Goal: Task Accomplishment & Management: Complete application form

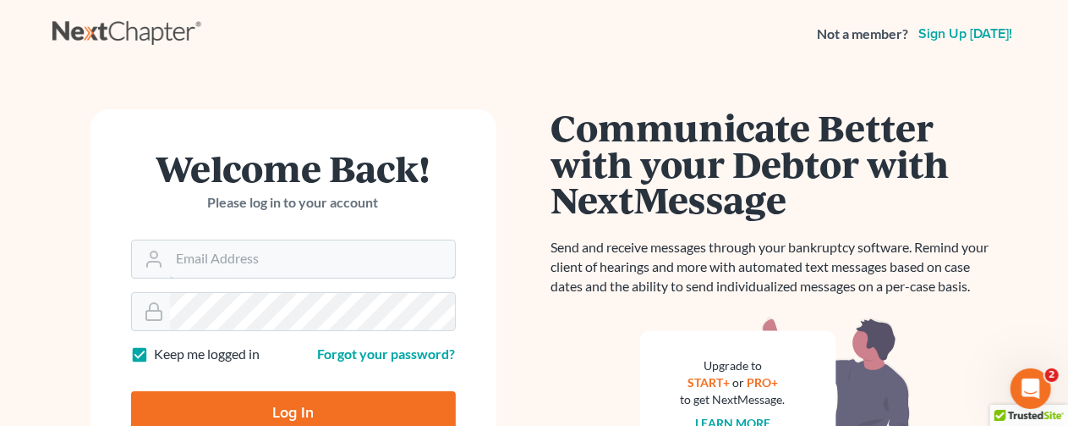
type input "[EMAIL_ADDRESS][DOMAIN_NAME]"
click at [288, 402] on input "Log In" at bounding box center [293, 412] width 325 height 42
type input "Thinking..."
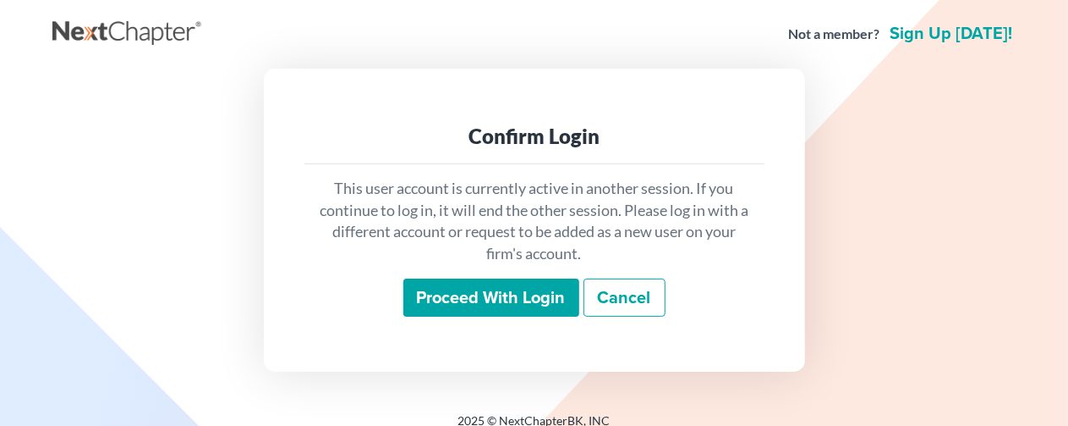
click at [489, 299] on input "Proceed with login" at bounding box center [492, 297] width 176 height 39
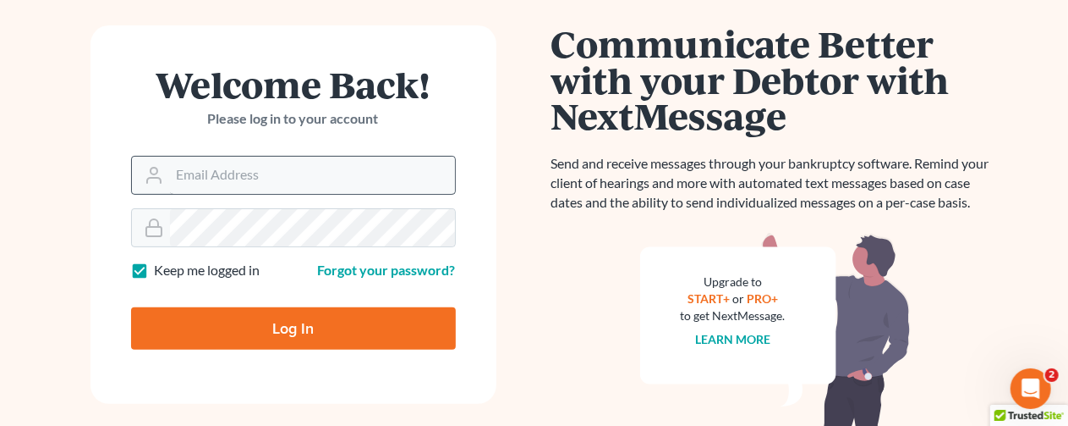
scroll to position [169, 0]
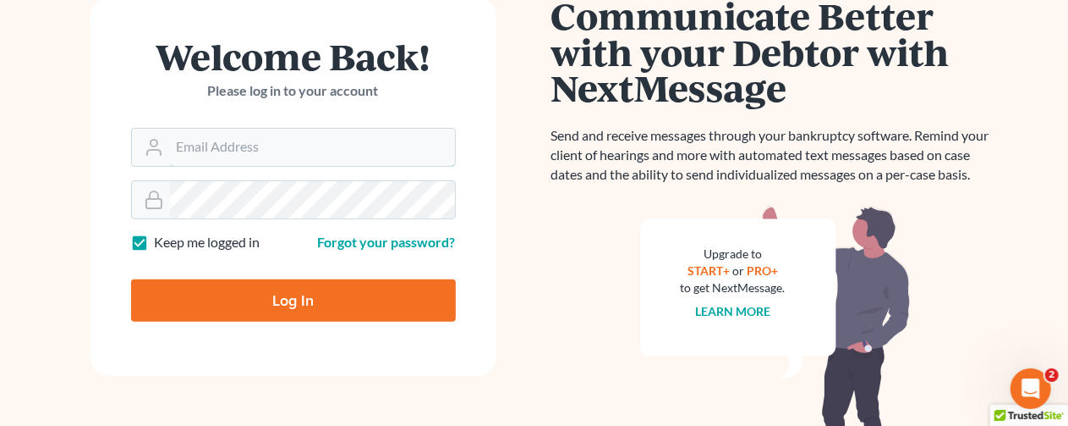
type input "[EMAIL_ADDRESS][DOMAIN_NAME]"
drag, startPoint x: 311, startPoint y: 295, endPoint x: 386, endPoint y: 323, distance: 79.5
click at [310, 296] on input "Log In" at bounding box center [293, 300] width 325 height 42
type input "Thinking..."
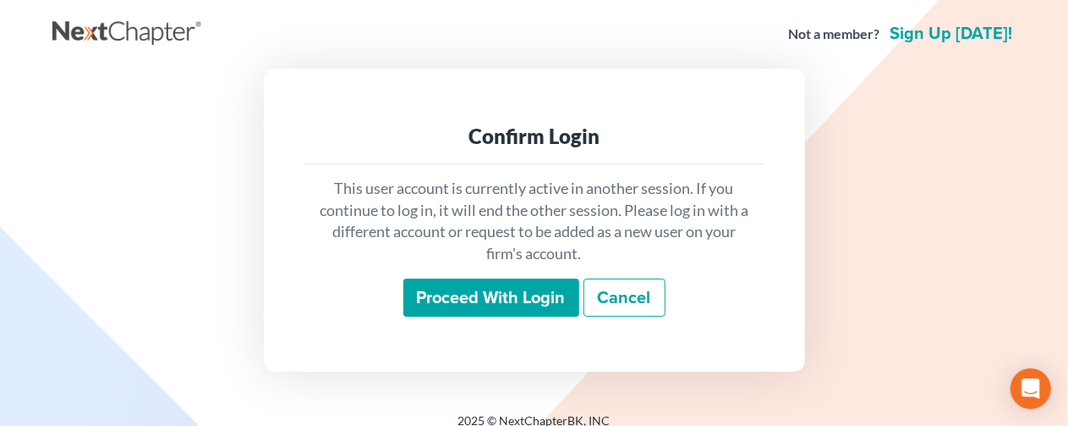
click at [473, 295] on input "Proceed with login" at bounding box center [492, 297] width 176 height 39
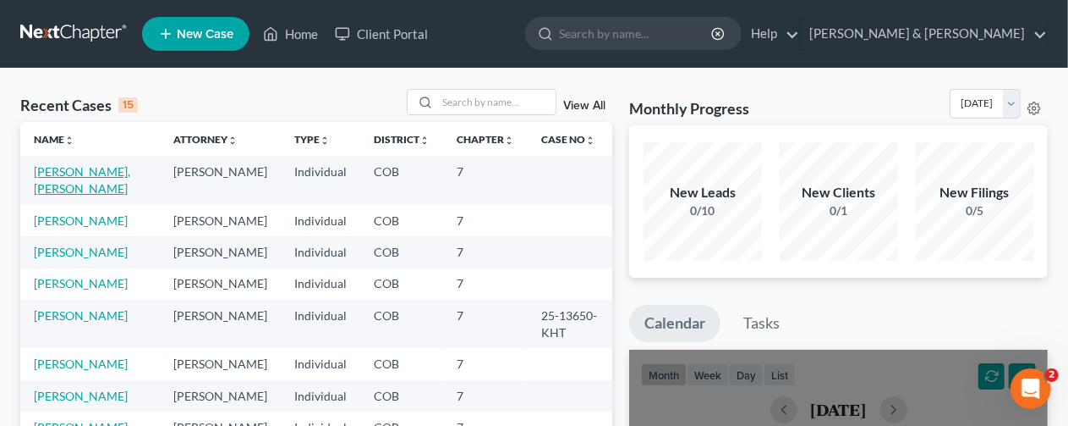
click at [77, 167] on link "Elton, Donnavin" at bounding box center [82, 179] width 96 height 31
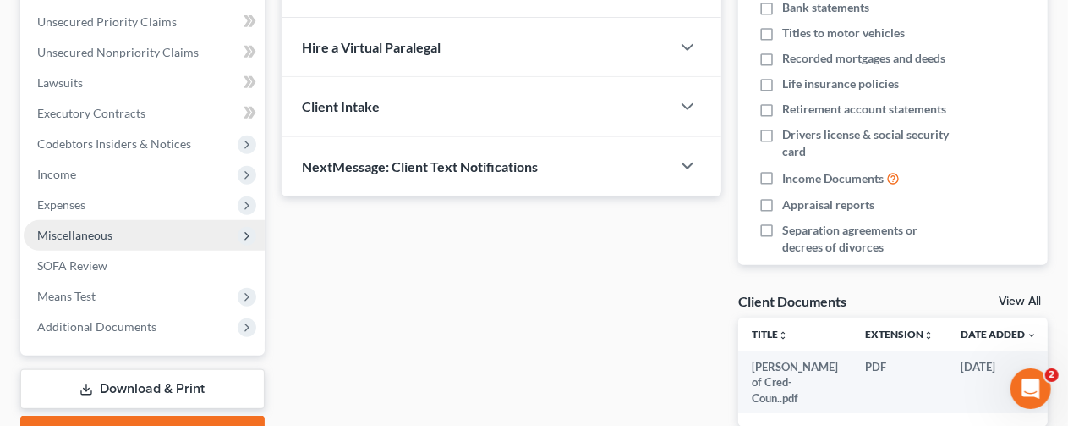
scroll to position [423, 0]
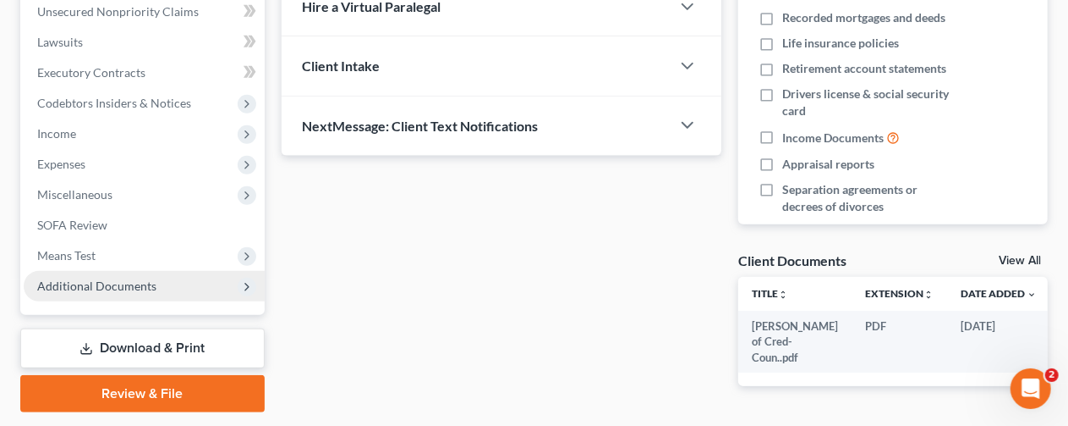
click at [86, 283] on span "Additional Documents" at bounding box center [96, 285] width 119 height 14
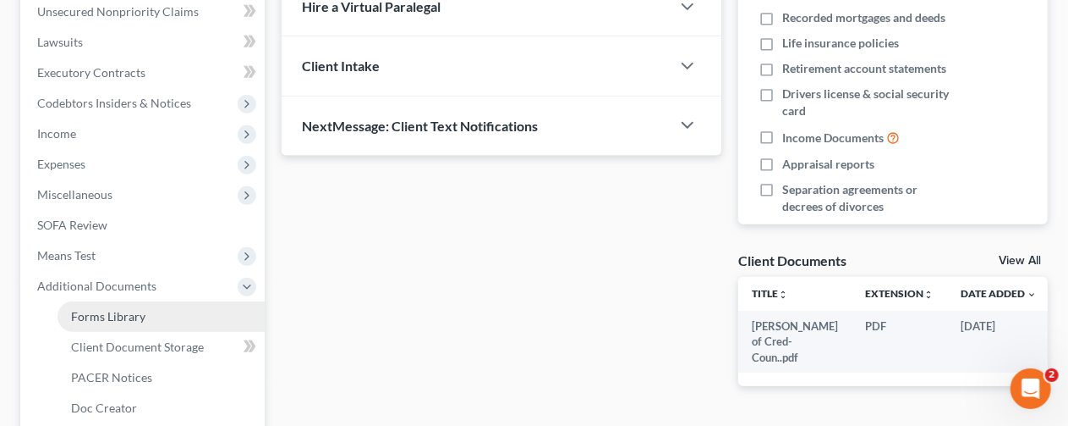
scroll to position [623, 0]
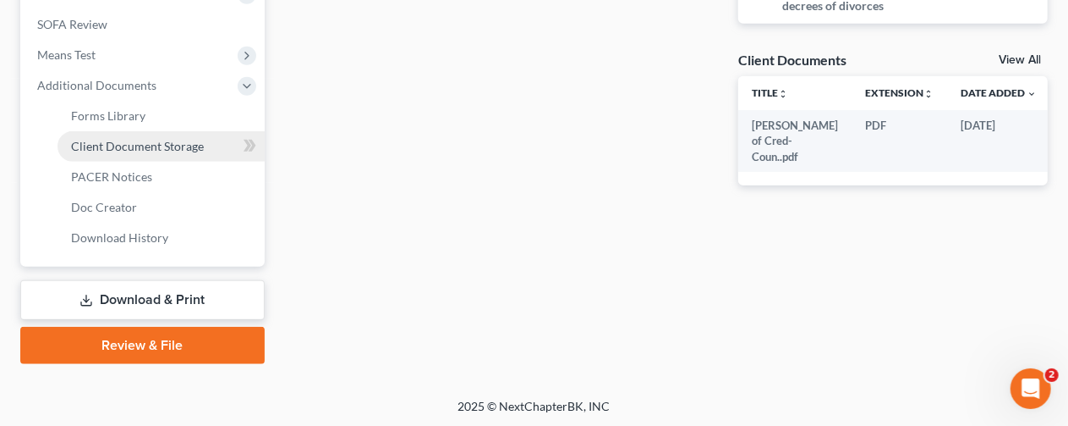
click at [156, 141] on span "Client Document Storage" at bounding box center [137, 146] width 133 height 14
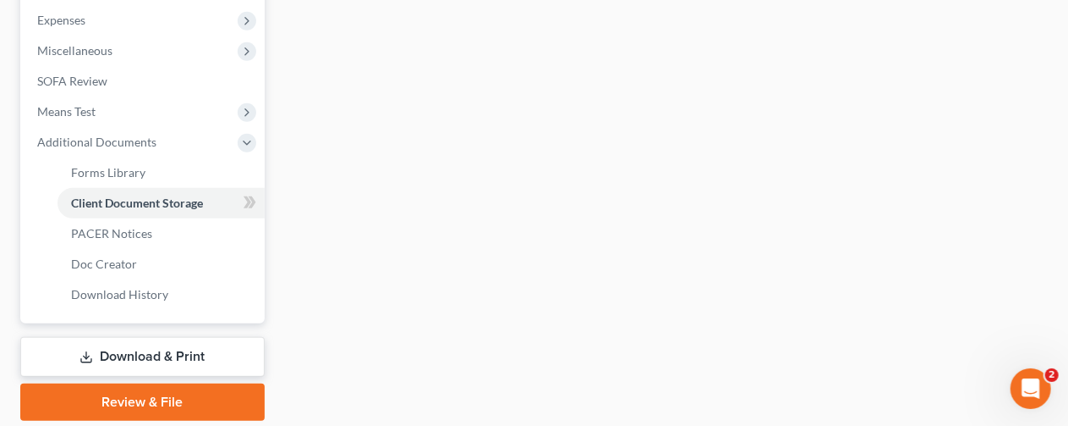
select select "5"
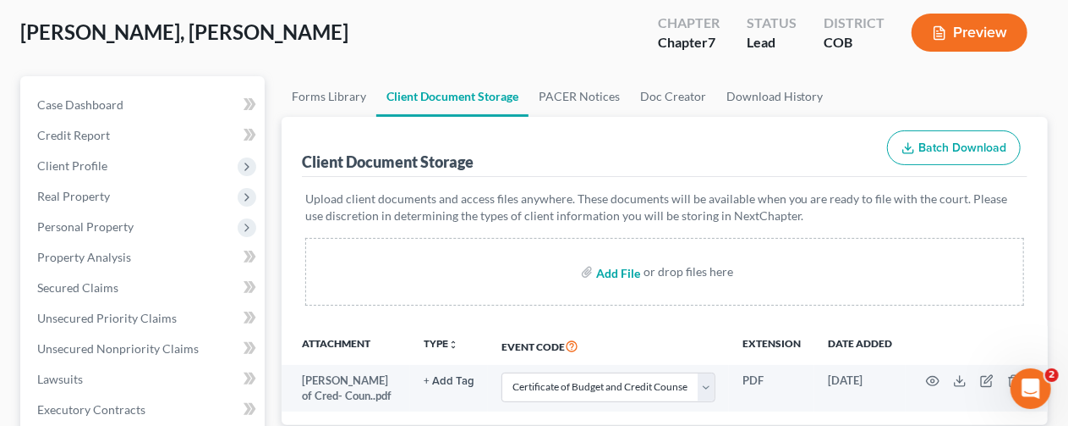
scroll to position [169, 0]
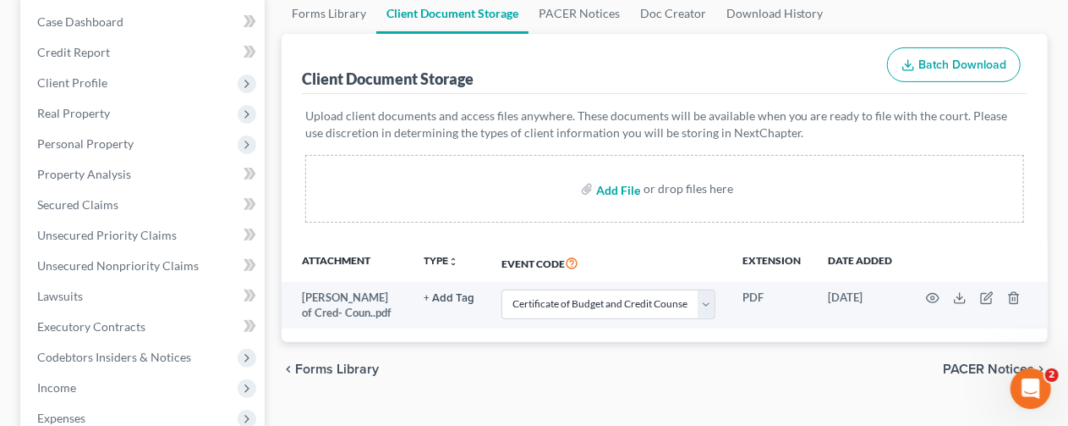
click at [611, 185] on input "file" at bounding box center [616, 188] width 41 height 30
type input "C:\fakepath\Elton Paystubs 5-22-25 to 8-14-25.pdf"
select select "5"
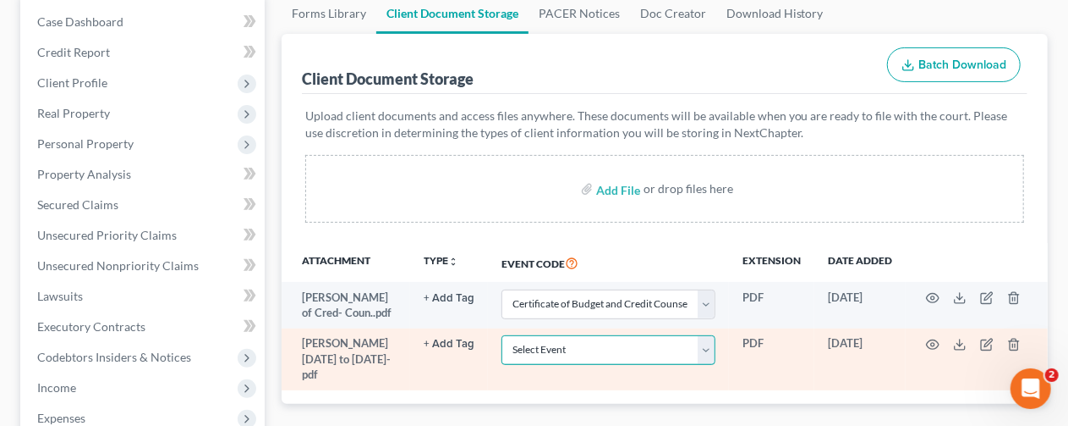
click at [707, 347] on select "Select Event 1009-1.1 Notice of Amendments 20 Largest Unsecured Creditors Amend…" at bounding box center [609, 350] width 214 height 30
select select "28"
click at [502, 335] on select "Select Event 1009-1.1 Notice of Amendments 20 Largest Unsecured Creditors Amend…" at bounding box center [609, 350] width 214 height 30
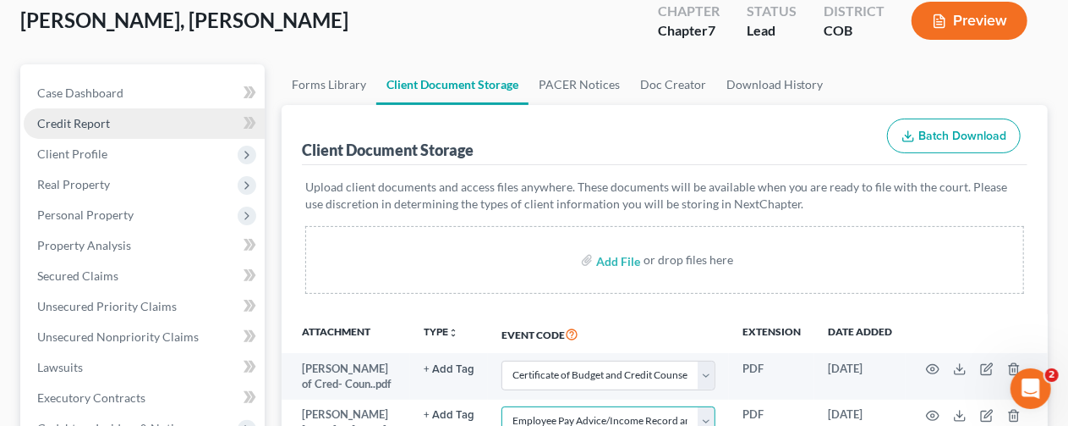
scroll to position [338, 0]
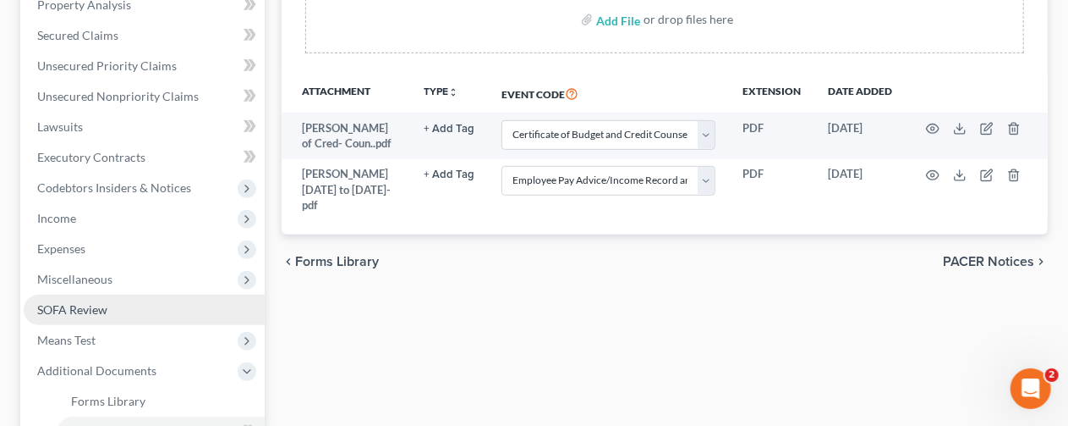
click at [69, 305] on span "SOFA Review" at bounding box center [72, 309] width 70 height 14
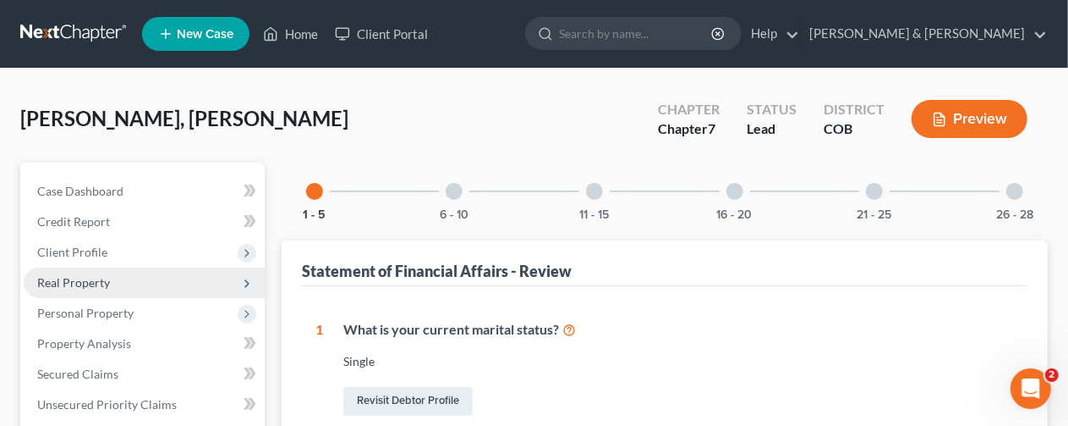
click at [76, 278] on span "Real Property" at bounding box center [73, 282] width 73 height 14
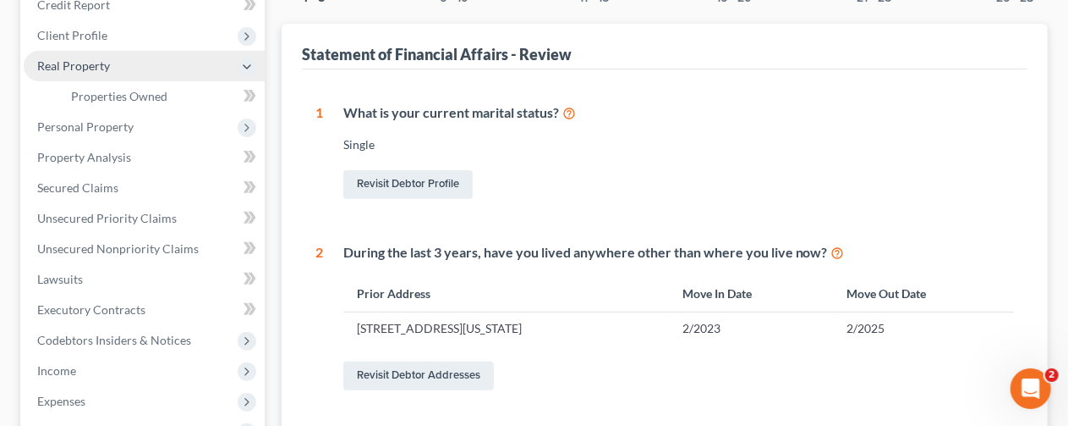
scroll to position [254, 0]
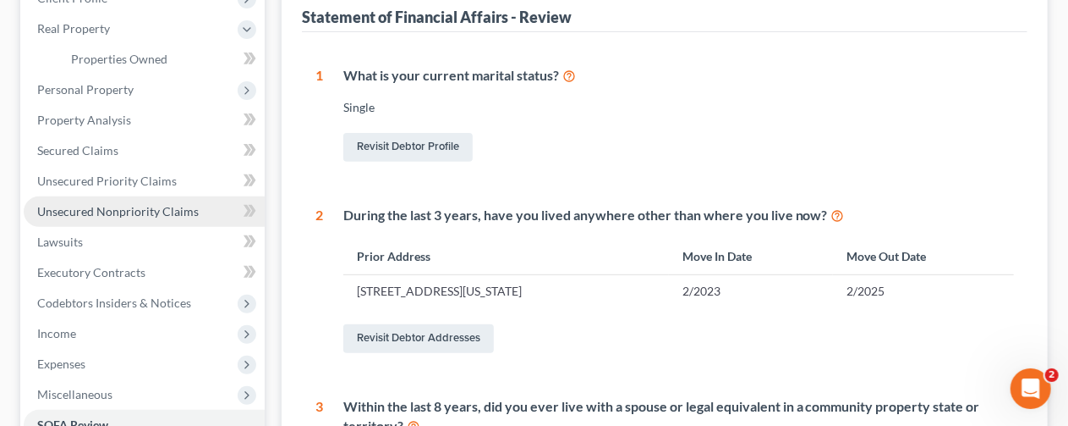
click at [96, 207] on span "Unsecured Nonpriority Claims" at bounding box center [118, 211] width 162 height 14
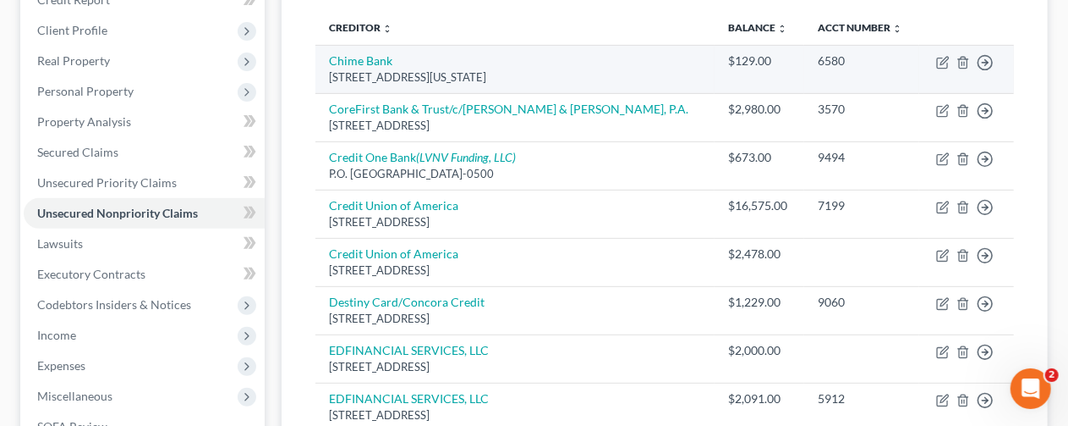
scroll to position [254, 0]
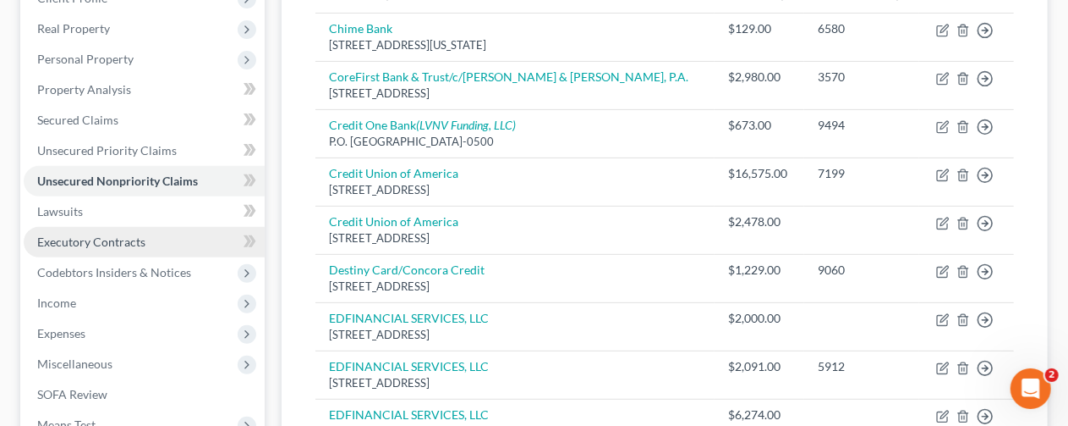
click at [87, 239] on span "Executory Contracts" at bounding box center [91, 241] width 108 height 14
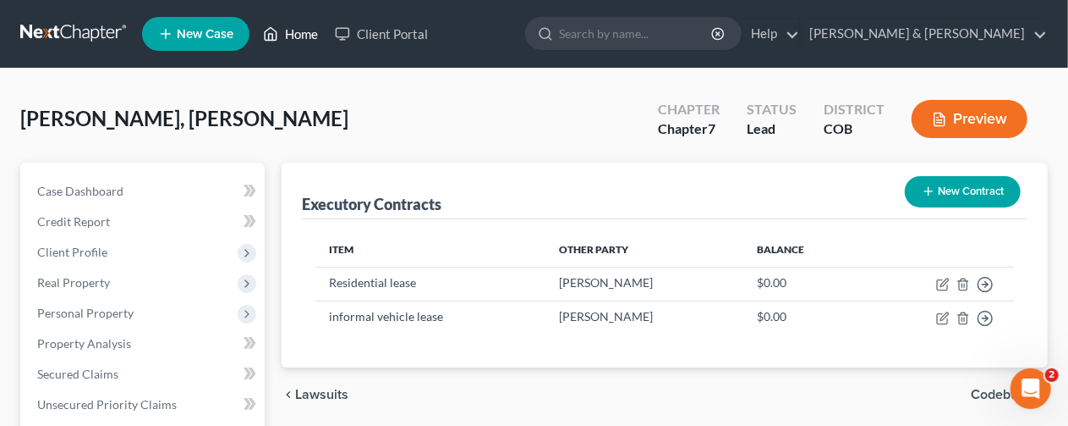
click at [299, 35] on link "Home" at bounding box center [291, 34] width 72 height 30
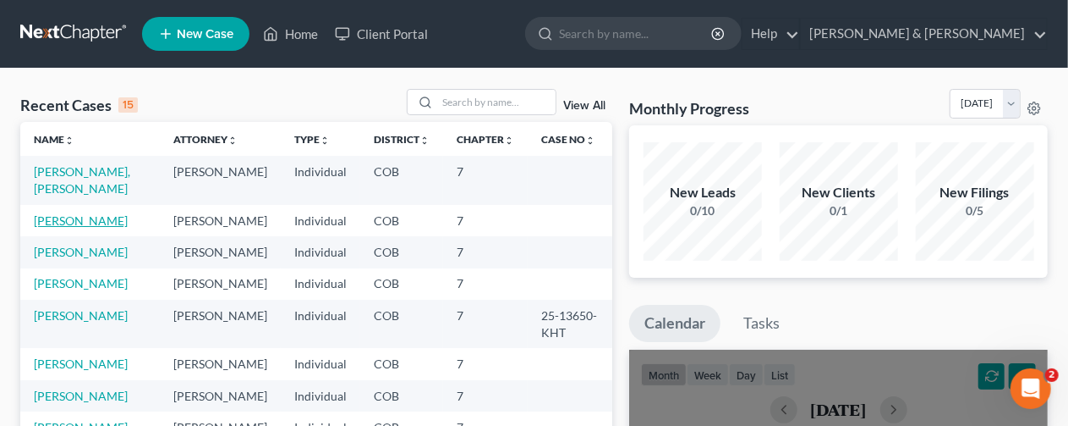
click at [61, 213] on link "[PERSON_NAME]" at bounding box center [81, 220] width 94 height 14
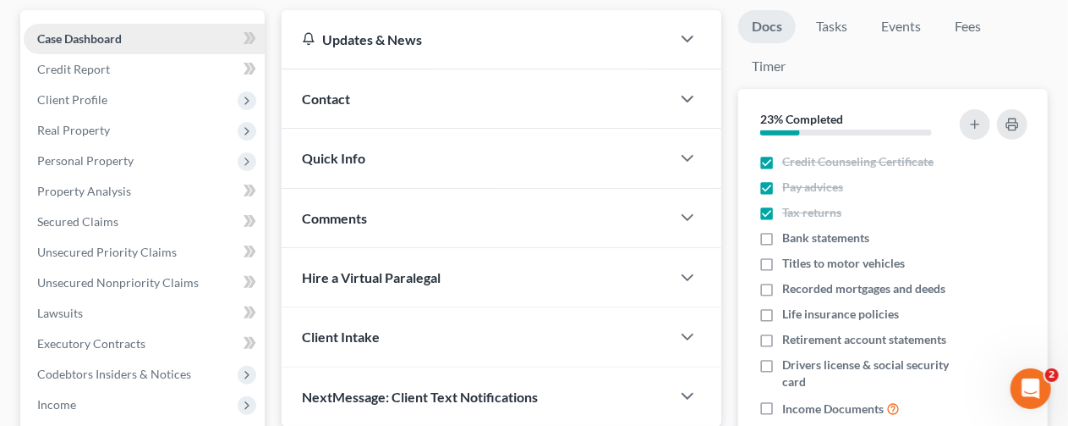
scroll to position [169, 0]
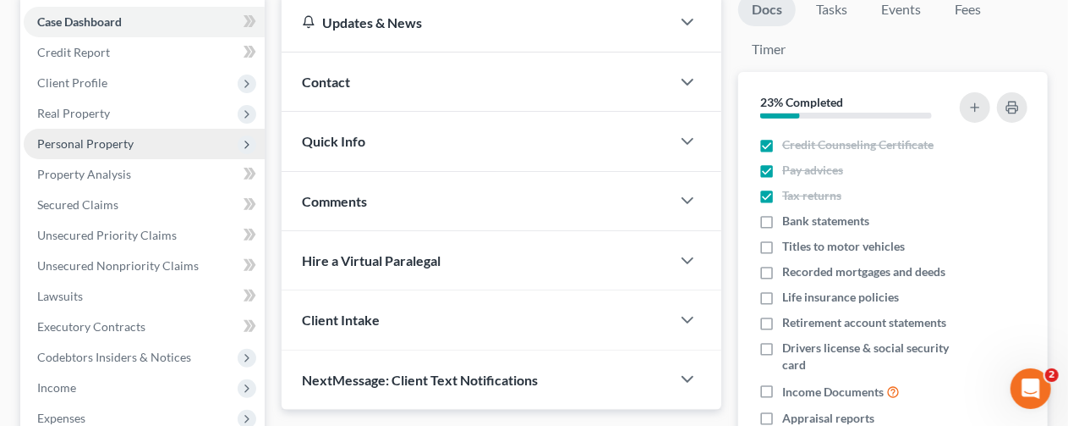
click at [79, 139] on span "Personal Property" at bounding box center [85, 143] width 96 height 14
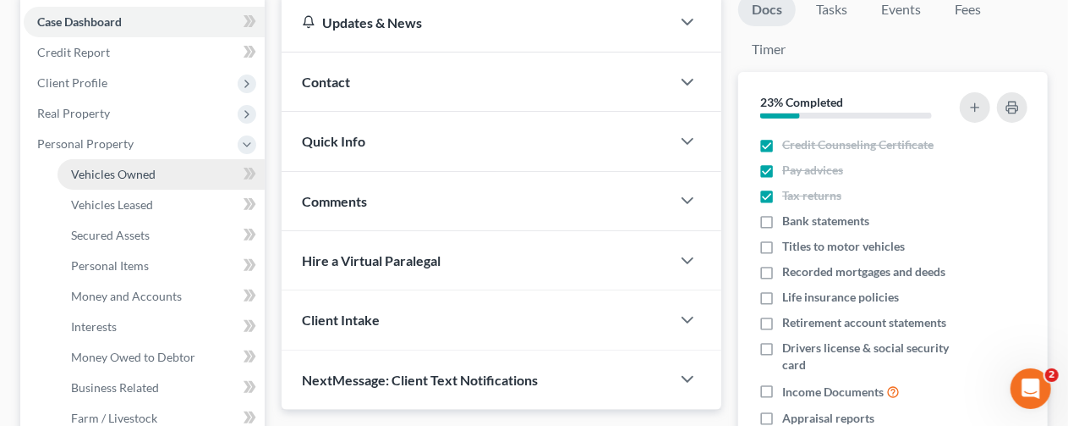
click at [112, 173] on span "Vehicles Owned" at bounding box center [113, 174] width 85 height 14
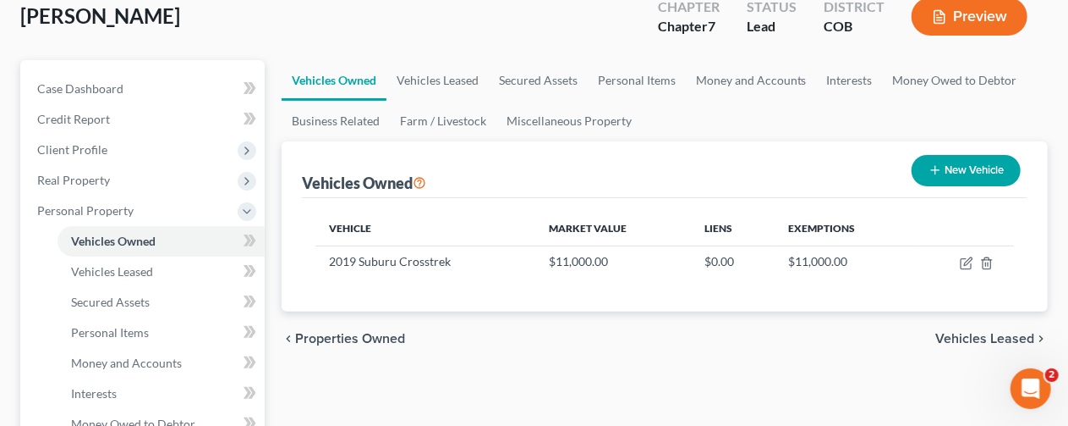
scroll to position [169, 0]
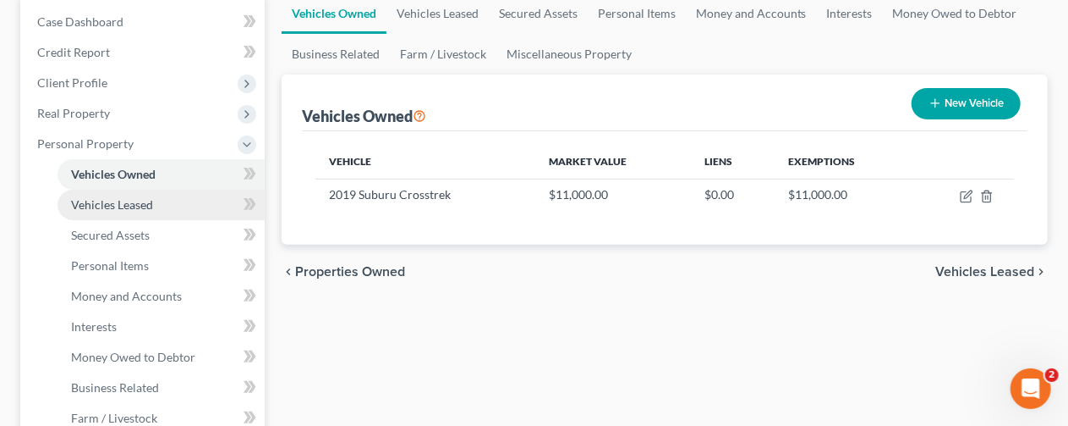
click at [113, 200] on span "Vehicles Leased" at bounding box center [112, 204] width 82 height 14
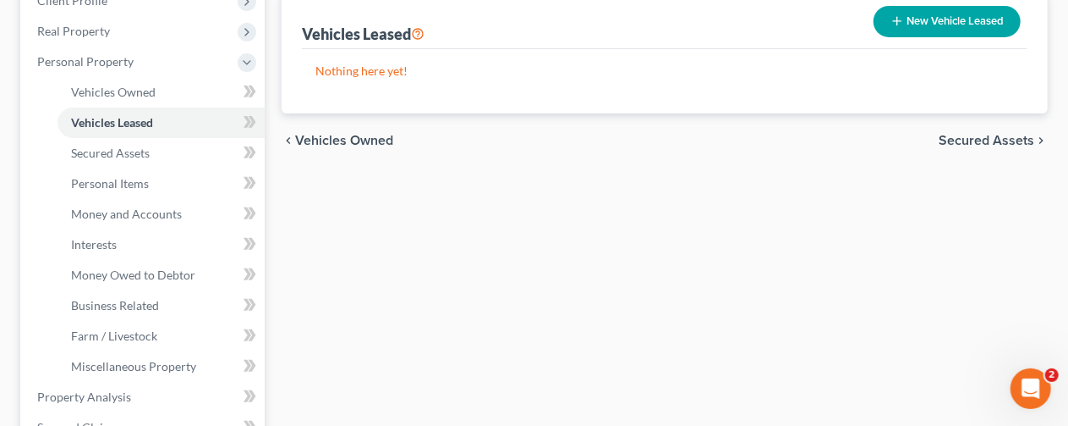
scroll to position [254, 0]
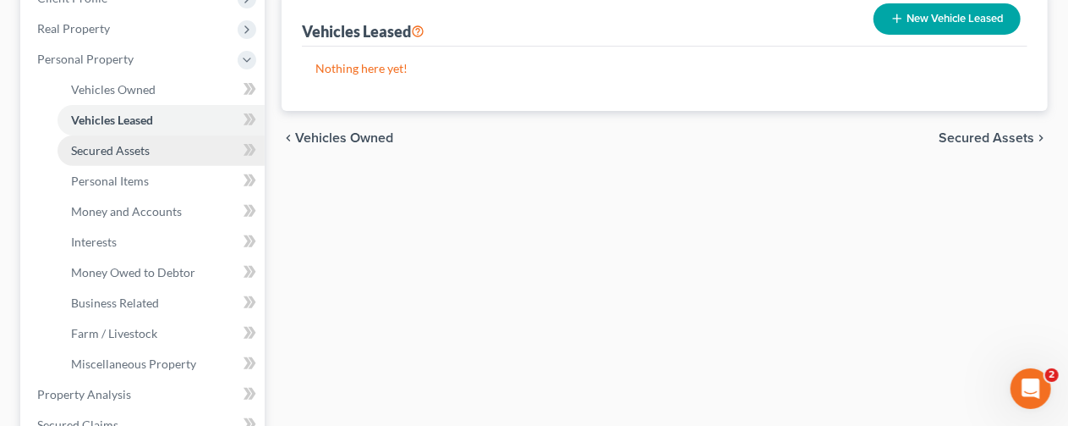
click at [101, 146] on span "Secured Assets" at bounding box center [110, 150] width 79 height 14
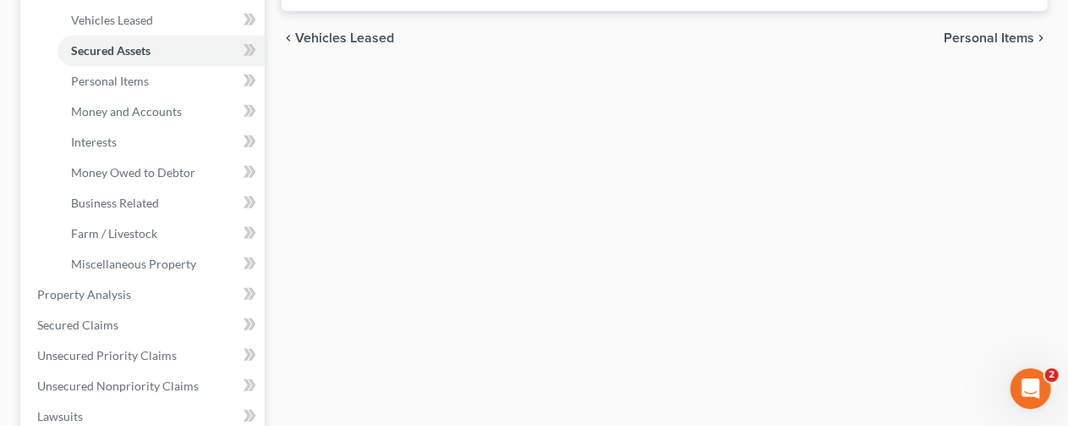
scroll to position [338, 0]
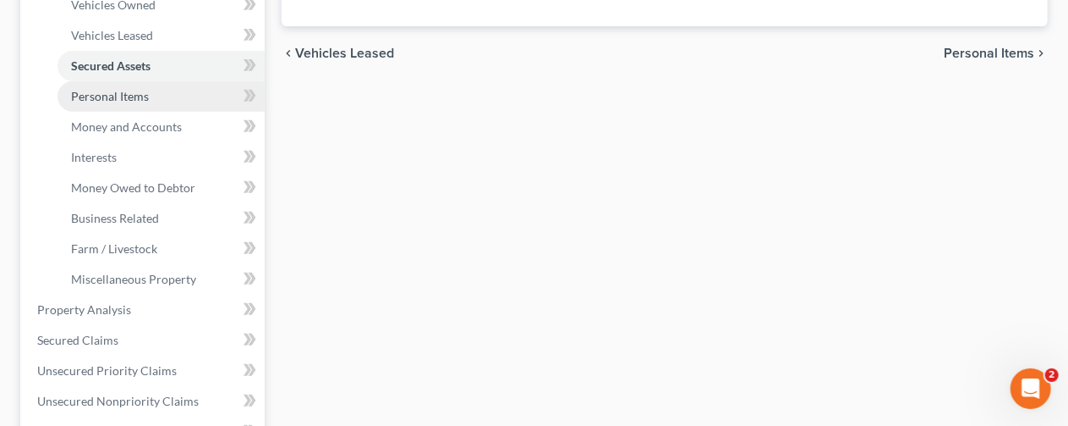
click at [95, 92] on span "Personal Items" at bounding box center [110, 96] width 78 height 14
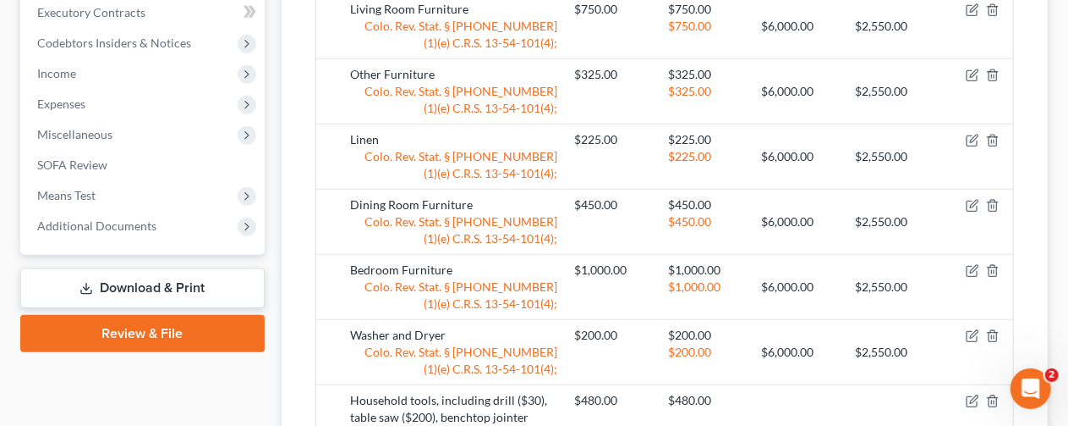
scroll to position [846, 0]
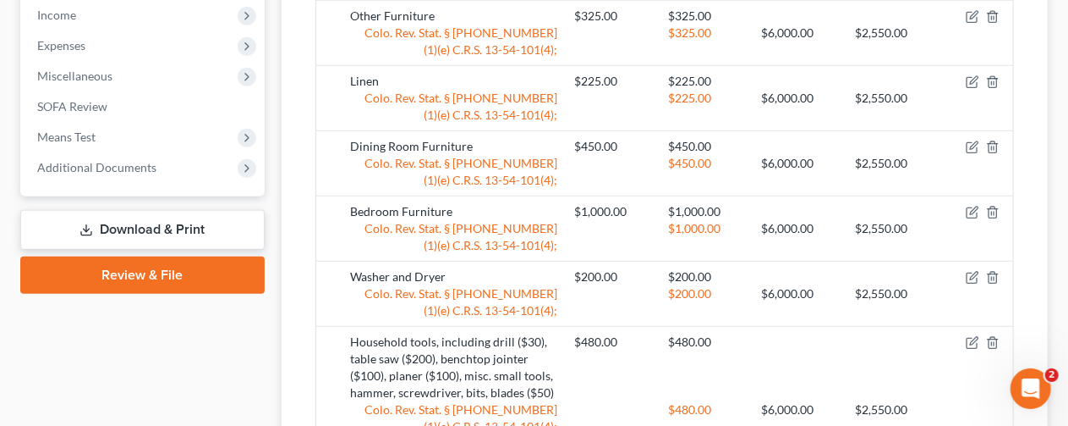
click at [130, 222] on link "Download & Print" at bounding box center [142, 230] width 244 height 40
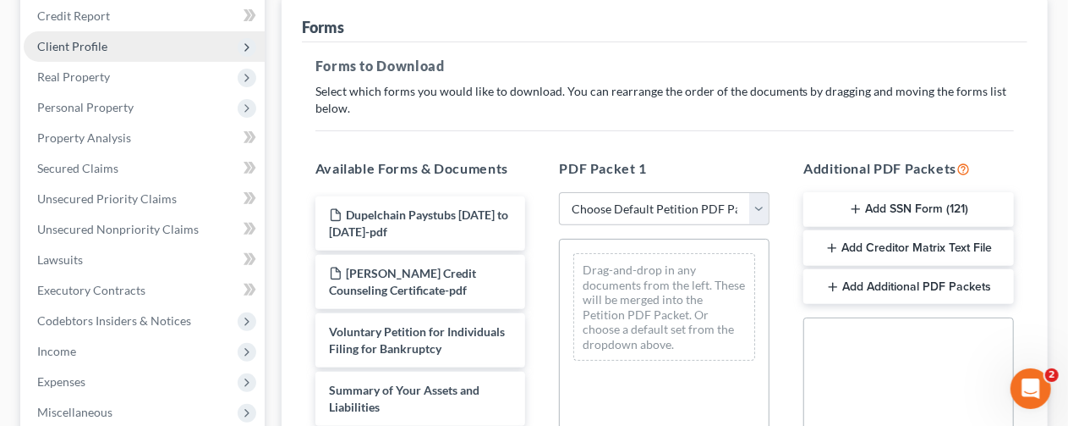
scroll to position [338, 0]
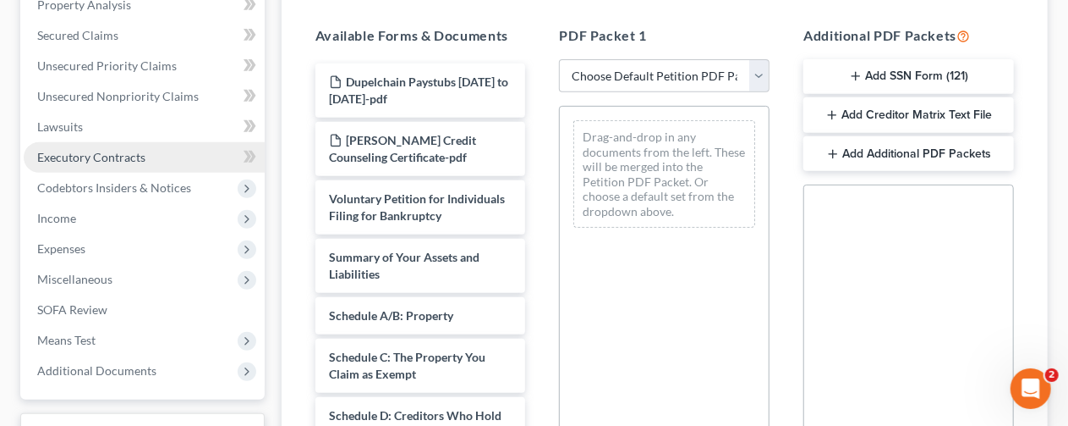
click at [80, 155] on span "Executory Contracts" at bounding box center [91, 157] width 108 height 14
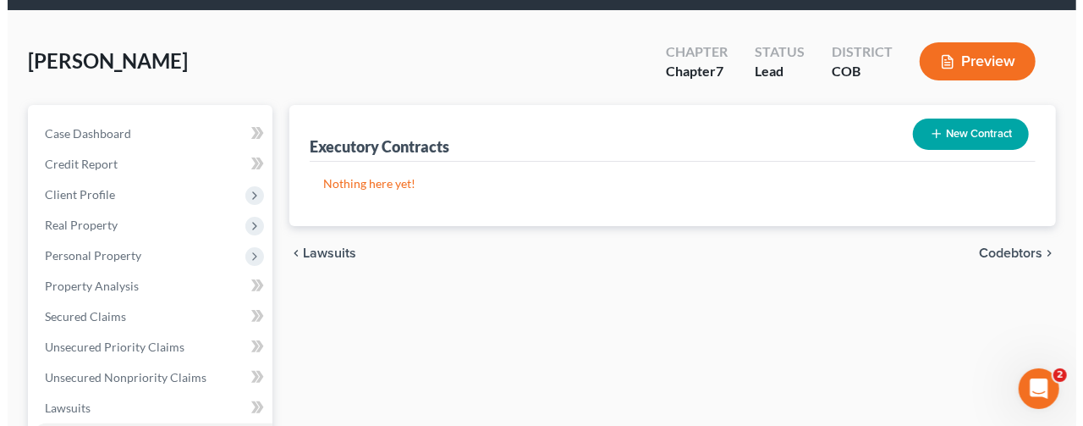
scroll to position [85, 0]
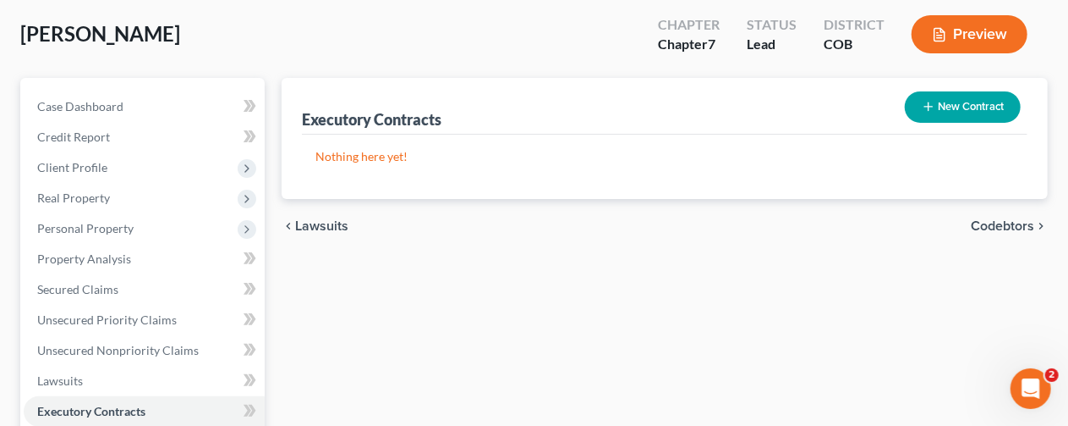
click at [972, 106] on button "New Contract" at bounding box center [963, 106] width 116 height 31
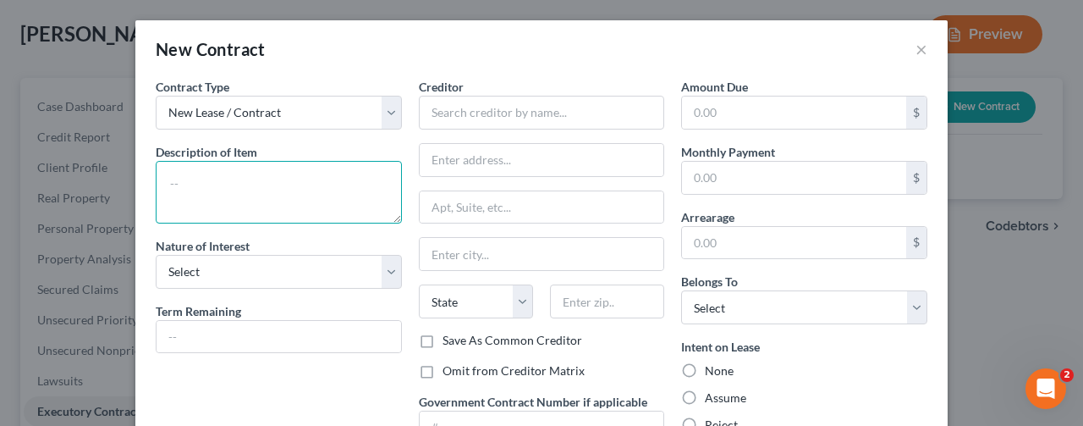
click at [217, 177] on textarea at bounding box center [279, 192] width 246 height 63
type textarea "Month to Month residential lease"
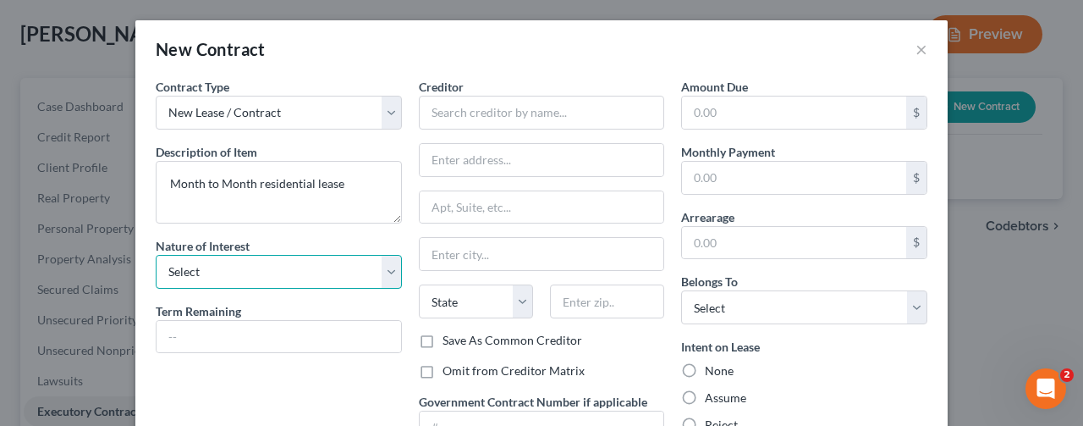
click at [380, 266] on select "Select Purchaser Agent Lessor Lessee" at bounding box center [279, 272] width 246 height 34
select select "3"
click at [156, 255] on select "Select Purchaser Agent Lessor Lessee" at bounding box center [279, 272] width 246 height 34
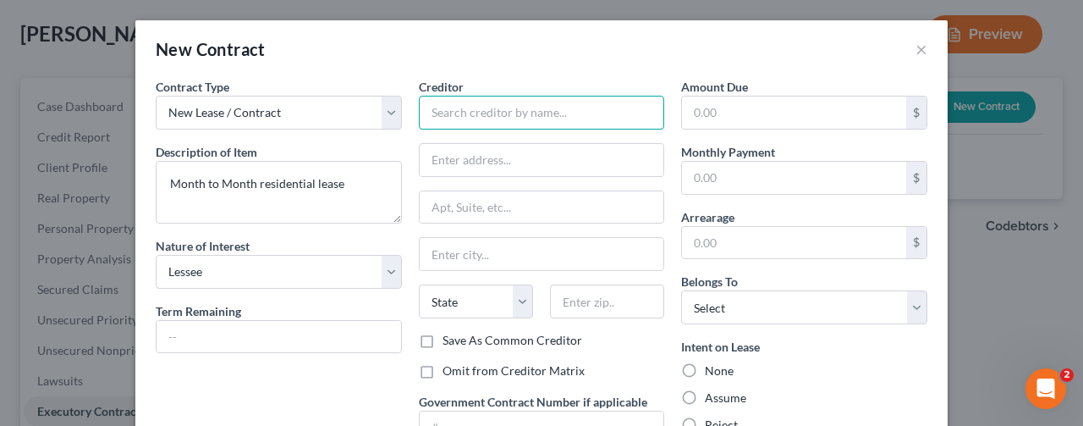
click at [443, 113] on input "text" at bounding box center [542, 113] width 246 height 34
type input "Austin Timmons"
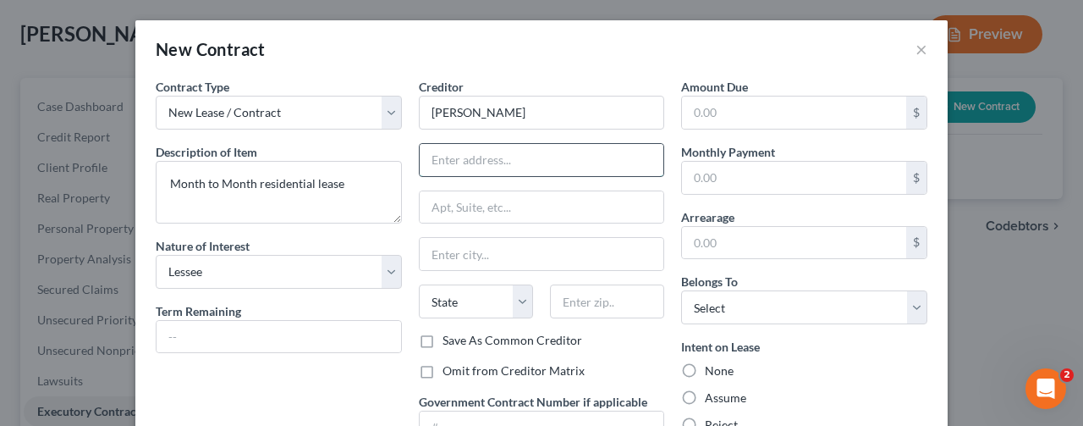
paste input "4741 E. 70th Ave., Commerce City, CO 80022"
type input "4741 E. 70th Ave., Commerce City, CO 80022"
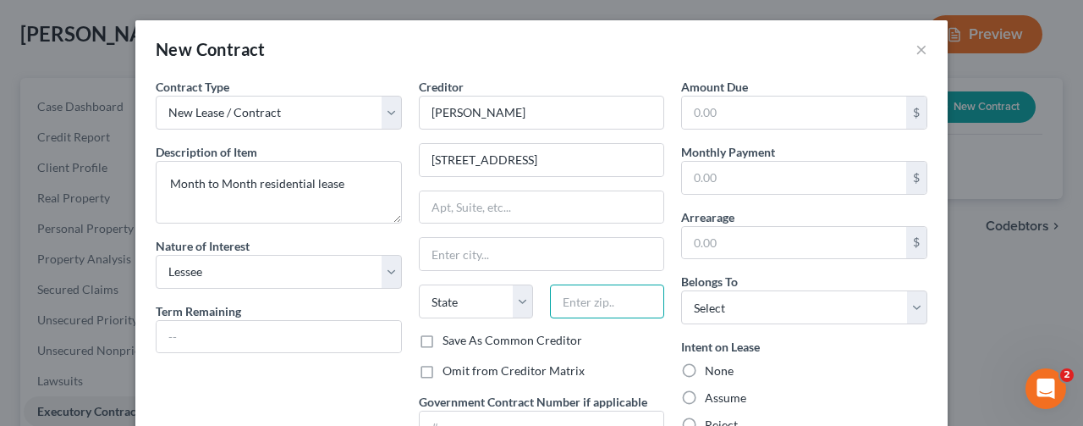
click at [575, 300] on input "text" at bounding box center [607, 301] width 114 height 34
click at [990, 155] on div "New Contract × Contract Type New Lease / Contract New Timeshare Description of …" at bounding box center [541, 213] width 1083 height 426
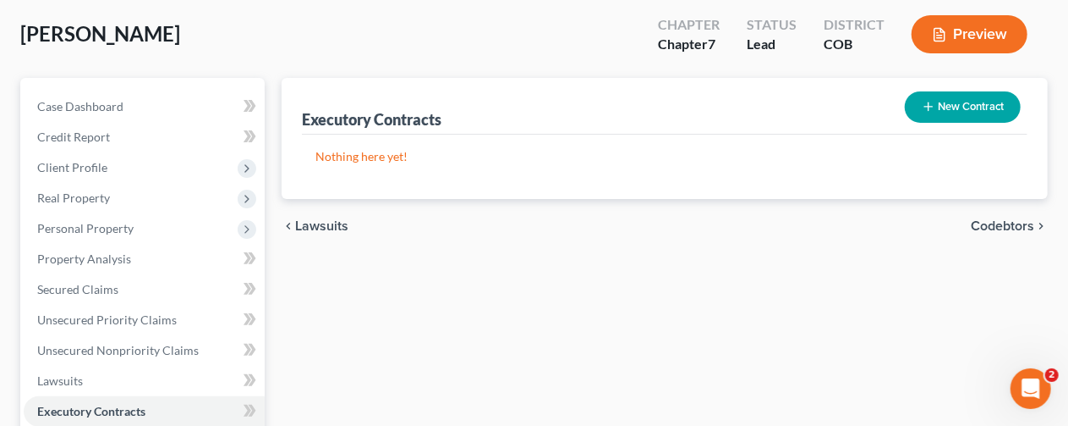
click at [941, 103] on button "New Contract" at bounding box center [963, 106] width 116 height 31
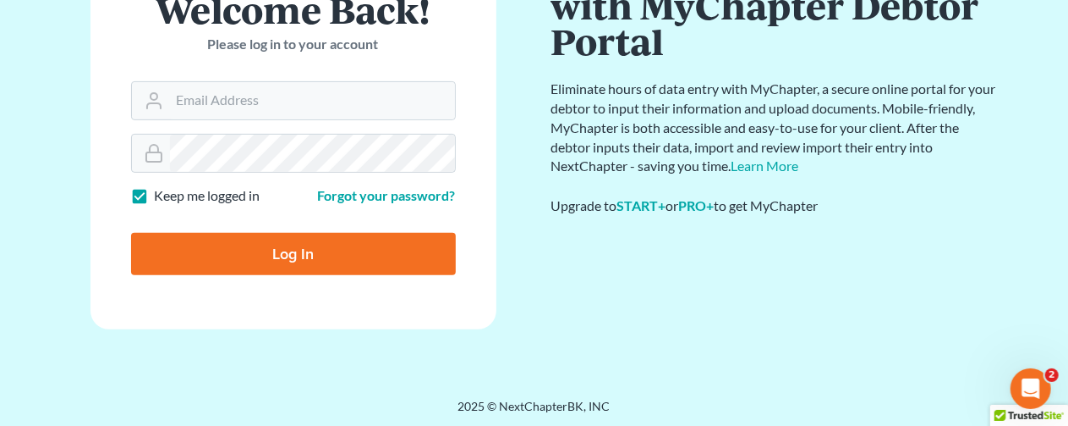
scroll to position [235, 0]
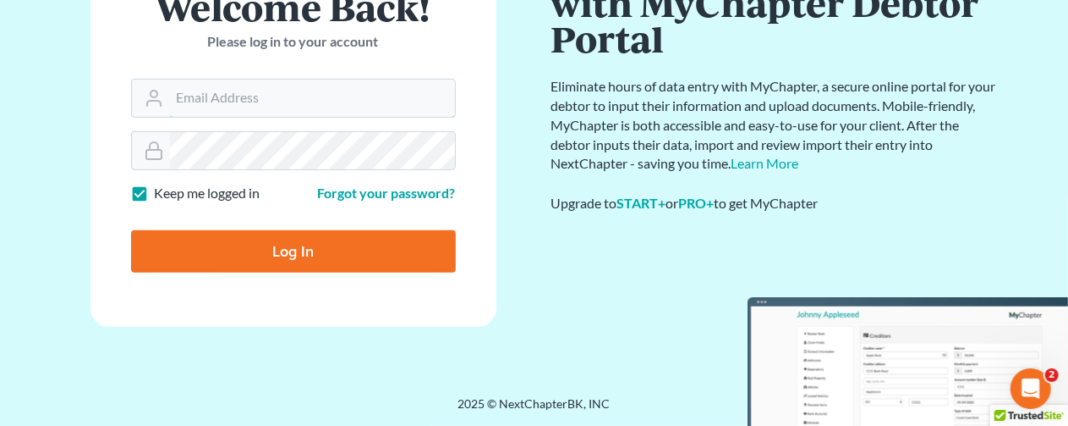
type input "[EMAIL_ADDRESS][DOMAIN_NAME]"
click at [287, 244] on input "Log In" at bounding box center [293, 251] width 325 height 42
type input "Thinking..."
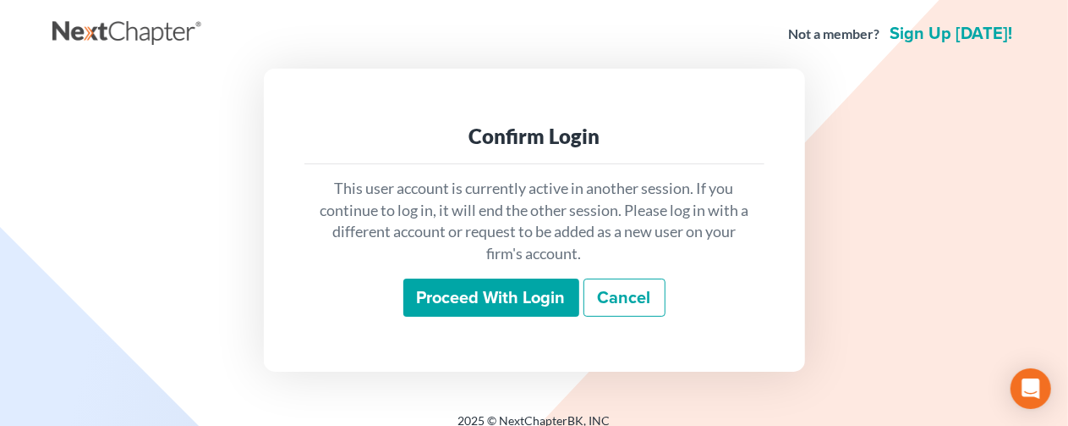
click at [497, 300] on input "Proceed with login" at bounding box center [492, 297] width 176 height 39
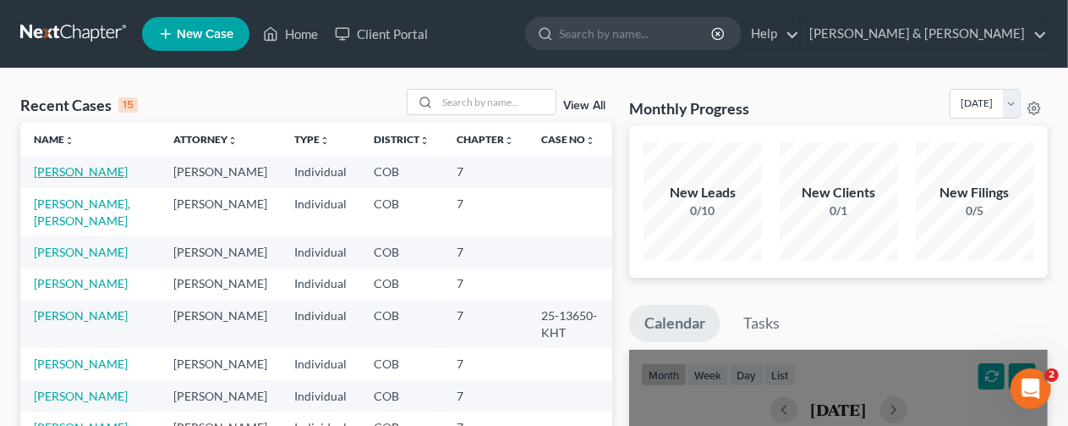
click at [76, 170] on link "Duplechain, Seth" at bounding box center [81, 171] width 94 height 14
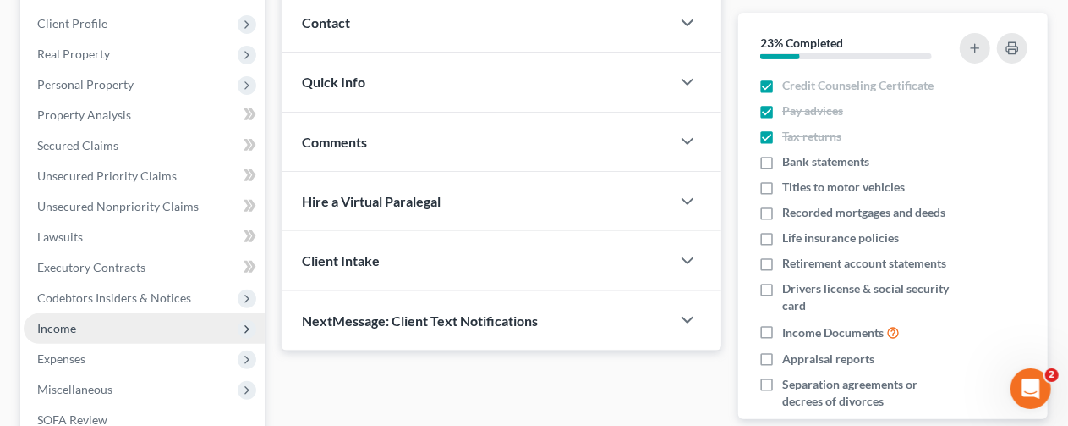
scroll to position [338, 0]
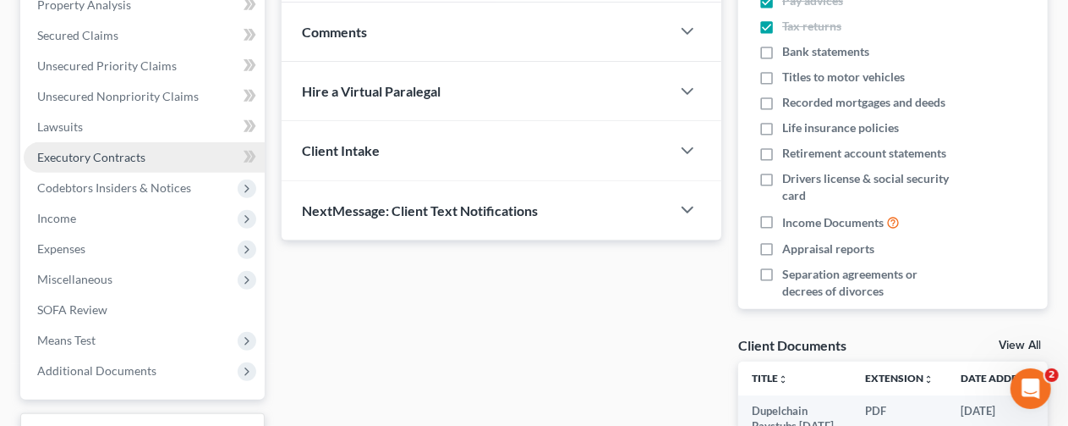
click at [83, 152] on span "Executory Contracts" at bounding box center [91, 157] width 108 height 14
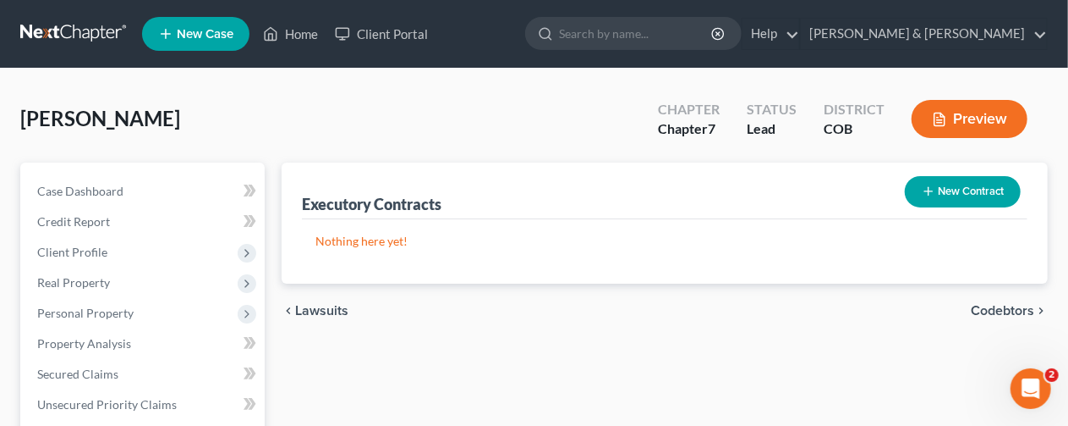
click at [946, 189] on button "New Contract" at bounding box center [963, 191] width 116 height 31
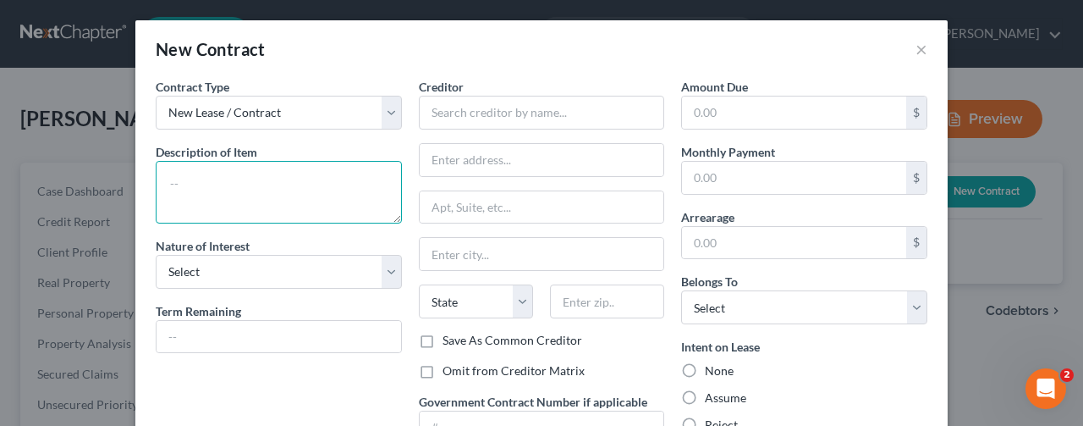
click at [185, 182] on textarea at bounding box center [279, 192] width 246 height 63
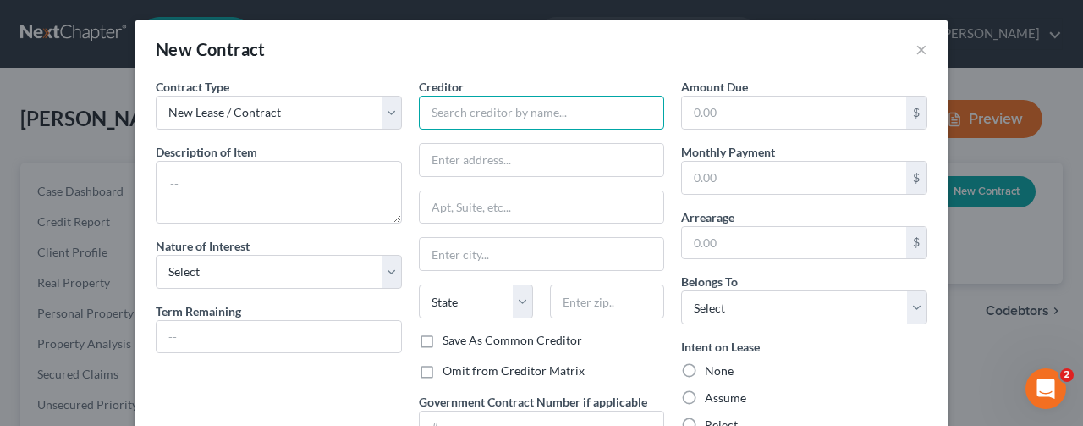
click at [462, 112] on input "text" at bounding box center [542, 113] width 246 height 34
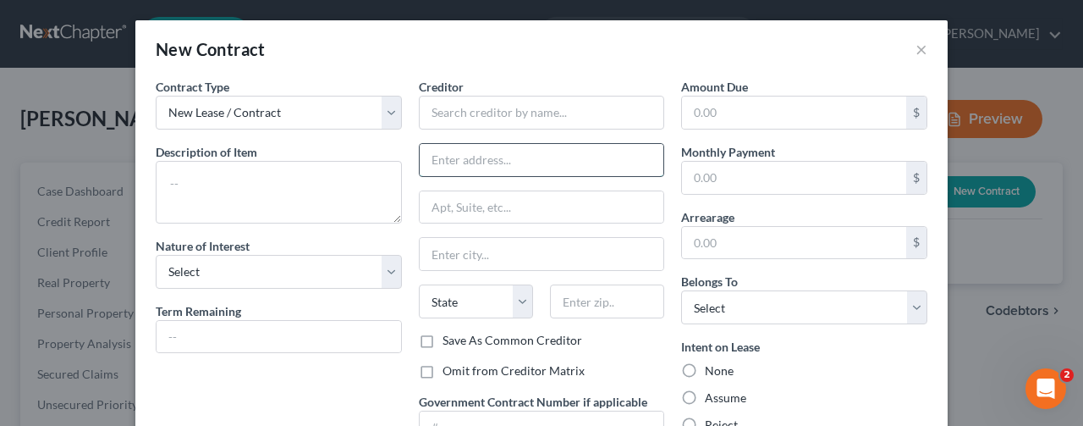
click at [460, 163] on input "text" at bounding box center [542, 160] width 244 height 32
paste input "4741 E. 70th Ave., Commerce City, CO 80022"
type input "4741 E. 70th Ave., Commerce City, CO 80022"
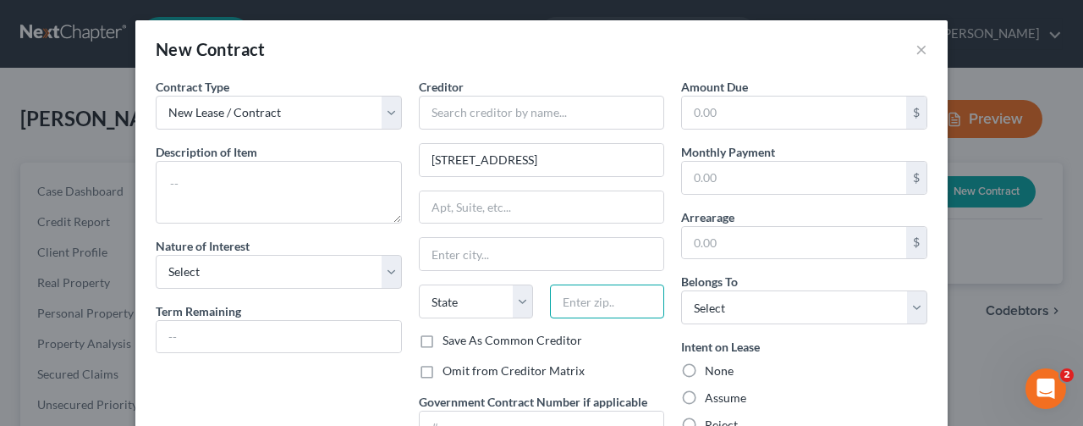
scroll to position [0, 0]
click at [584, 300] on input "text" at bounding box center [607, 301] width 114 height 34
type input "80022"
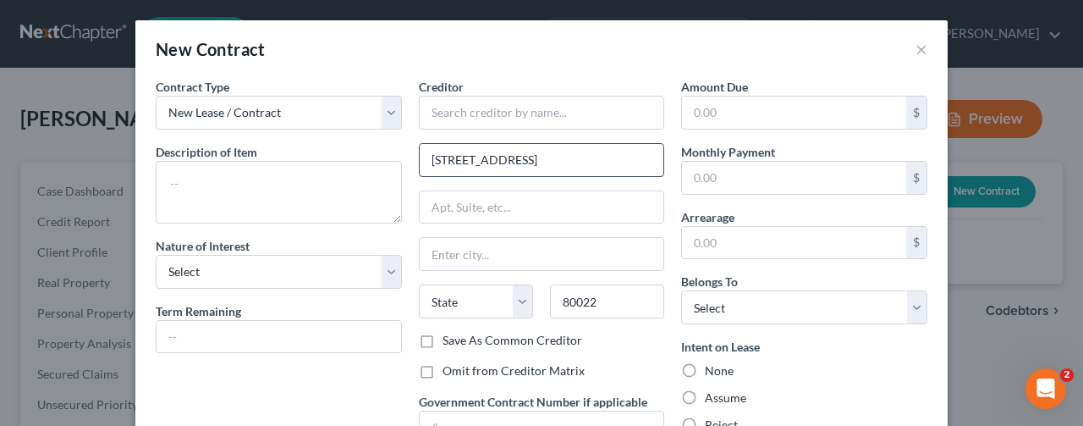
type input "Commerce City"
select select "5"
drag, startPoint x: 520, startPoint y: 160, endPoint x: 656, endPoint y: 153, distance: 136.4
click at [656, 153] on div "4741 E. 70th Ave., Commerce City, CO 80022" at bounding box center [542, 160] width 246 height 34
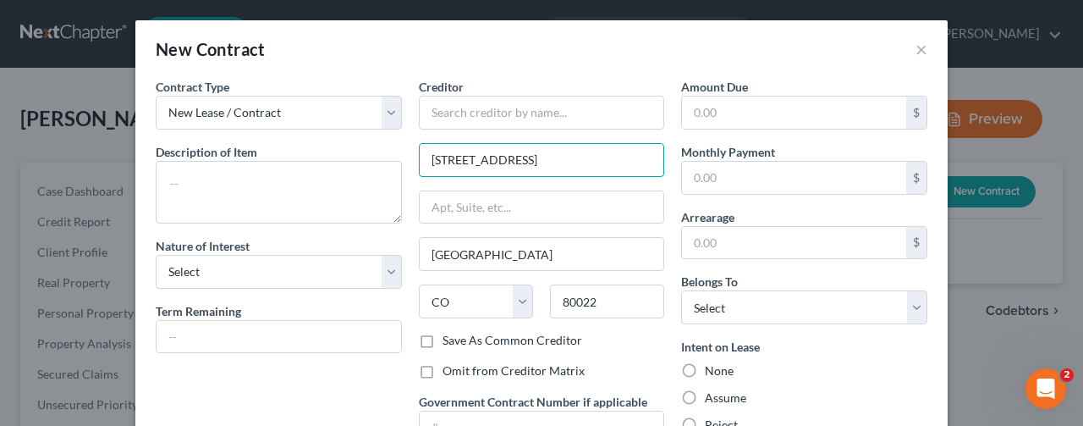
scroll to position [0, 0]
type input "4741 E. 70th Ave.,"
click at [833, 368] on div "None" at bounding box center [804, 370] width 246 height 17
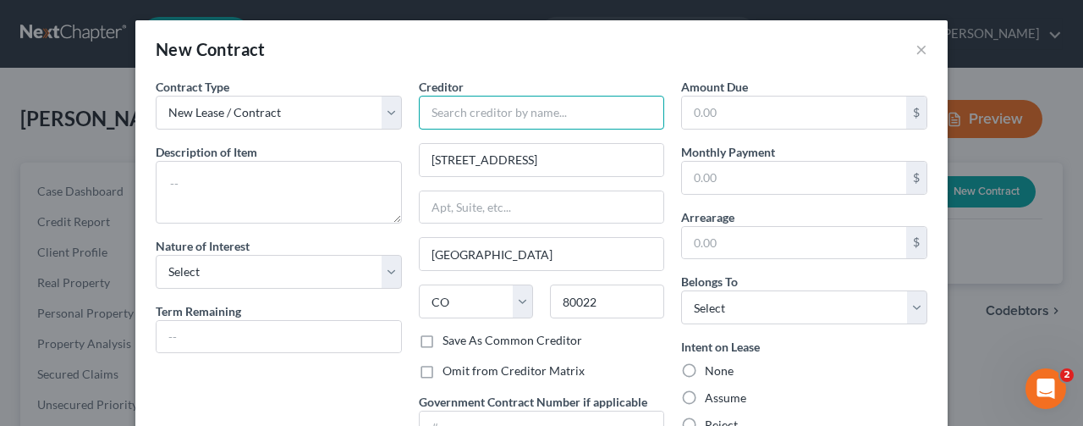
click at [465, 111] on input "text" at bounding box center [542, 113] width 246 height 34
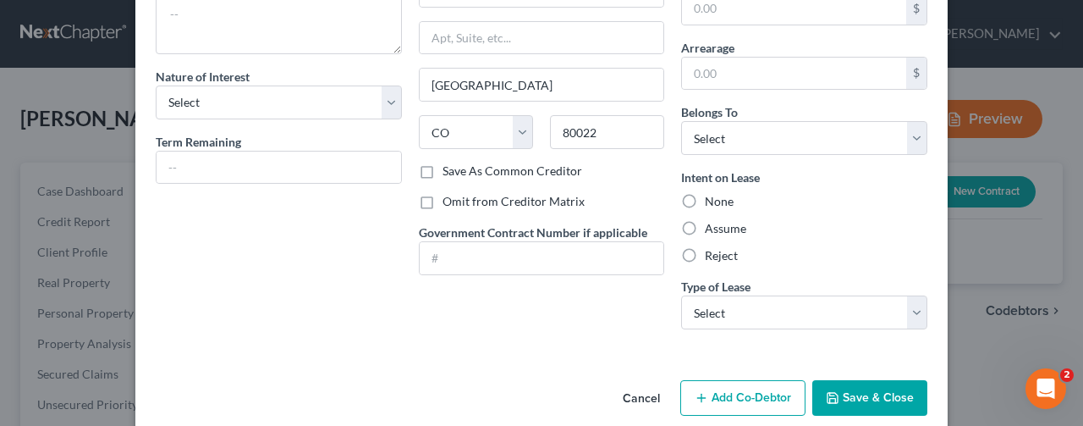
scroll to position [189, 0]
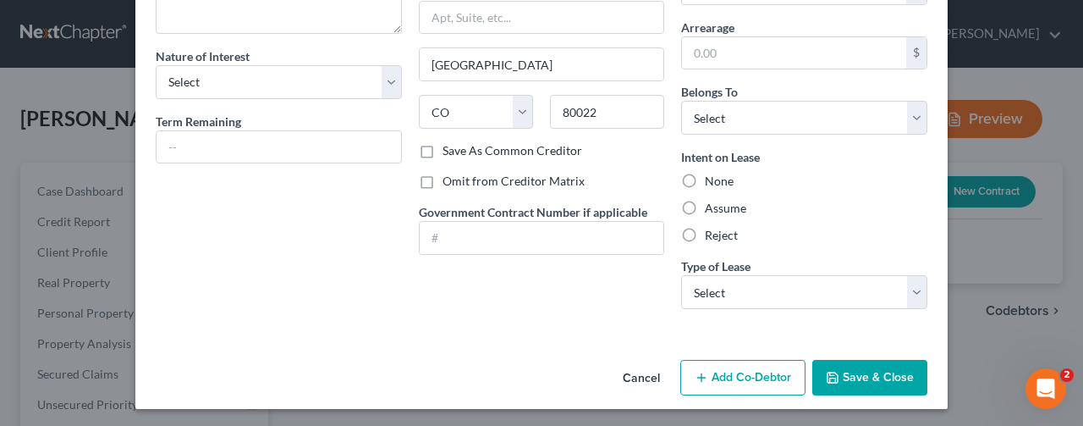
type input "Austin Timmons"
click at [705, 175] on label "None" at bounding box center [719, 181] width 29 height 17
click at [711, 175] on input "None" at bounding box center [716, 178] width 11 height 11
radio input "true"
click at [909, 280] on select "Select Real Estate Car Other" at bounding box center [804, 292] width 246 height 34
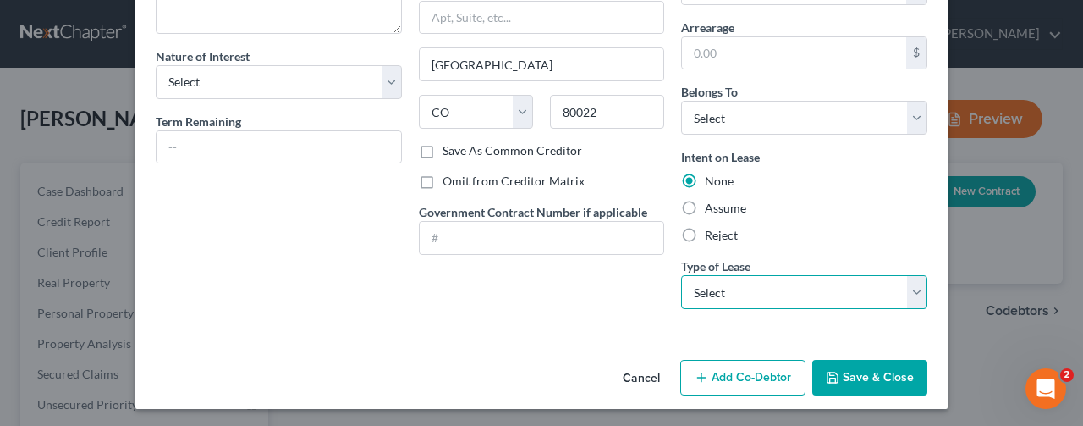
select select "0"
click at [681, 275] on select "Select Real Estate Car Other" at bounding box center [804, 292] width 246 height 34
drag, startPoint x: 868, startPoint y: 370, endPoint x: 223, endPoint y: 360, distance: 644.7
click at [227, 383] on div "Cancel Add Co-Debtor Save & Close" at bounding box center [541, 381] width 812 height 56
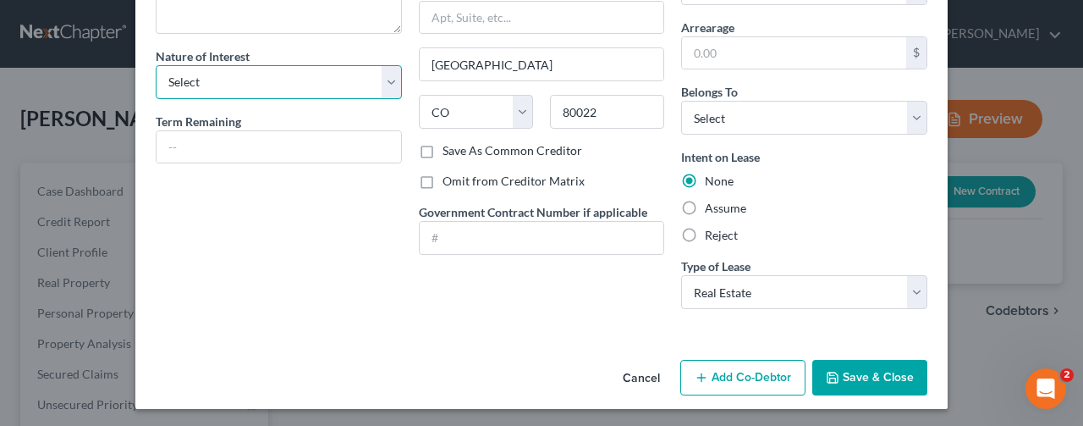
click at [382, 74] on select "Select Purchaser Agent Lessor Lessee" at bounding box center [279, 82] width 246 height 34
select select "3"
click at [156, 65] on select "Select Purchaser Agent Lessor Lessee" at bounding box center [279, 82] width 246 height 34
click at [847, 371] on button "Save & Close" at bounding box center [869, 378] width 115 height 36
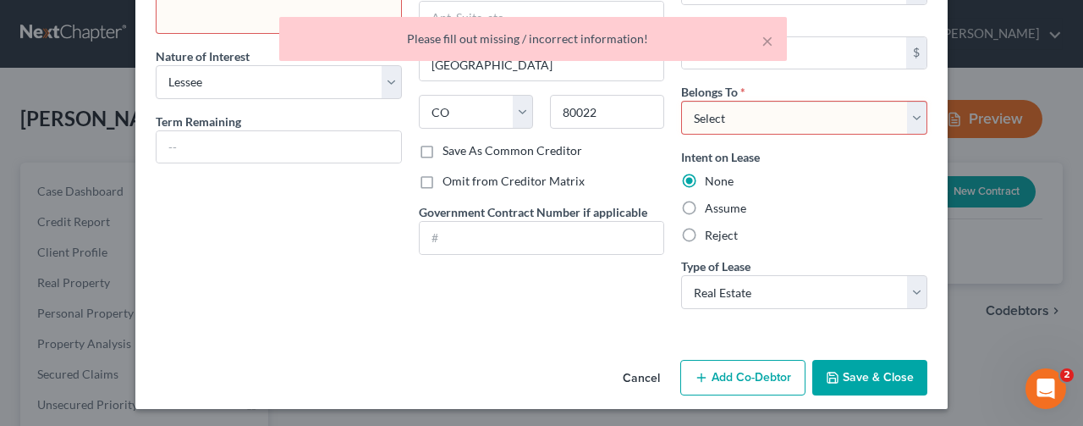
click at [460, 297] on div "Creditor * Austin Timmons 4741 E. 70th Ave., Commerce City State AL AK AR AZ CA…" at bounding box center [541, 105] width 263 height 434
click at [765, 40] on button "×" at bounding box center [767, 40] width 12 height 20
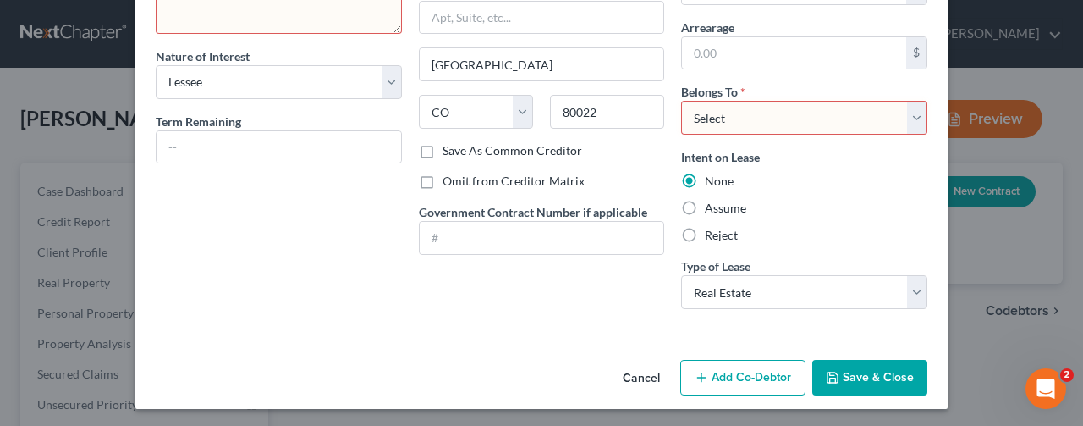
click at [814, 113] on select "Select Debtor 1 Only Debtor 2 Only Debtor 1 And Debtor 2 Only At Least One Of T…" at bounding box center [804, 118] width 246 height 34
select select "0"
click at [681, 101] on select "Select Debtor 1 Only Debtor 2 Only Debtor 1 And Debtor 2 Only At Least One Of T…" at bounding box center [804, 118] width 246 height 34
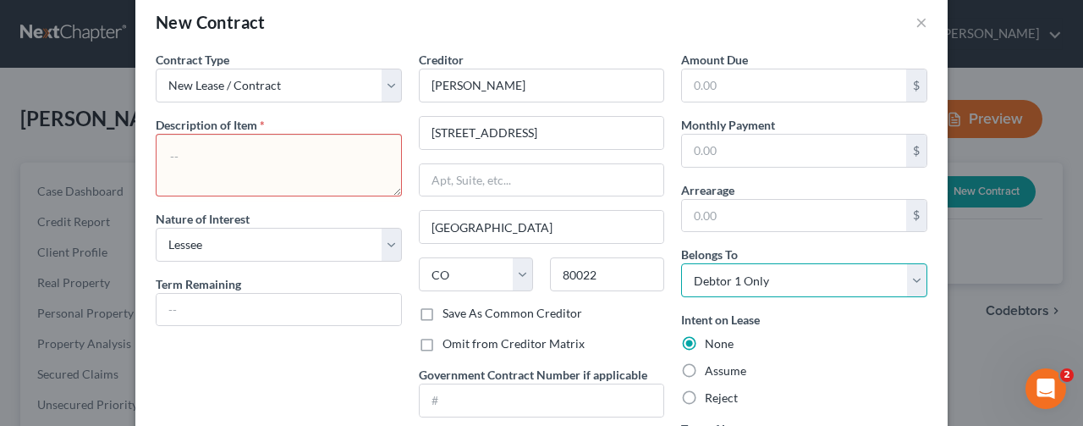
scroll to position [20, 0]
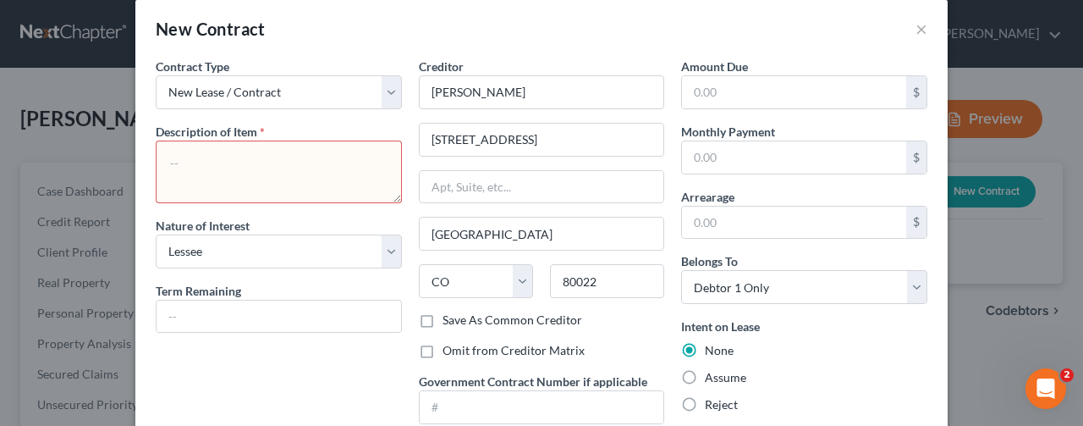
click at [174, 160] on textarea at bounding box center [279, 171] width 246 height 63
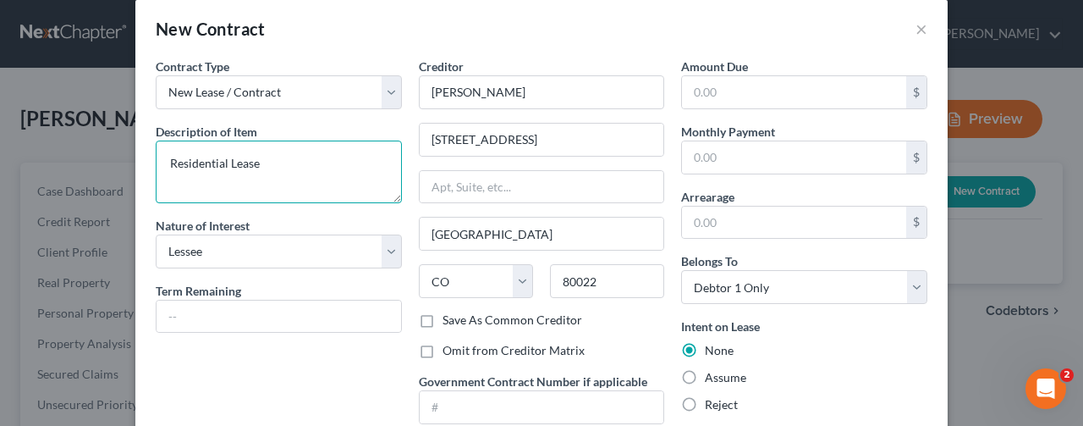
type textarea "Residential Lease"
click at [442, 312] on label "Save As Common Creditor" at bounding box center [512, 319] width 140 height 17
click at [449, 312] on input "Save As Common Creditor" at bounding box center [454, 316] width 11 height 11
checkbox input "true"
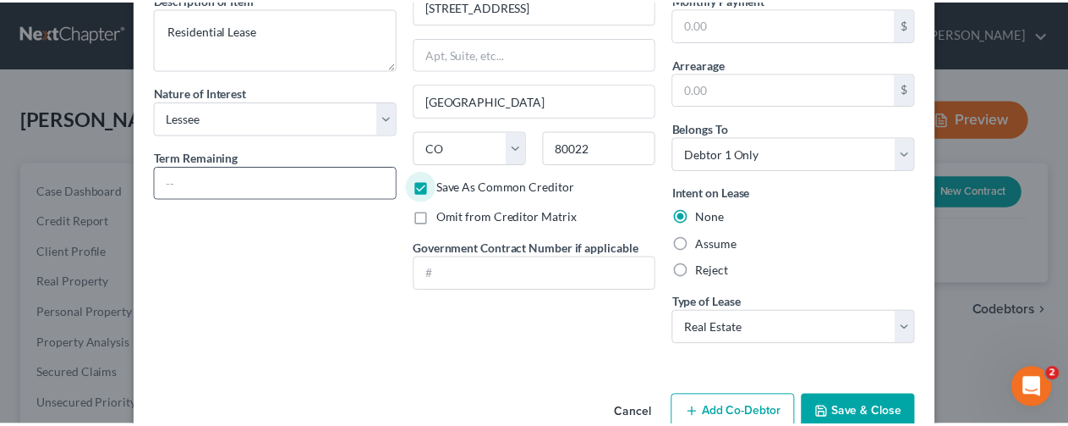
scroll to position [189, 0]
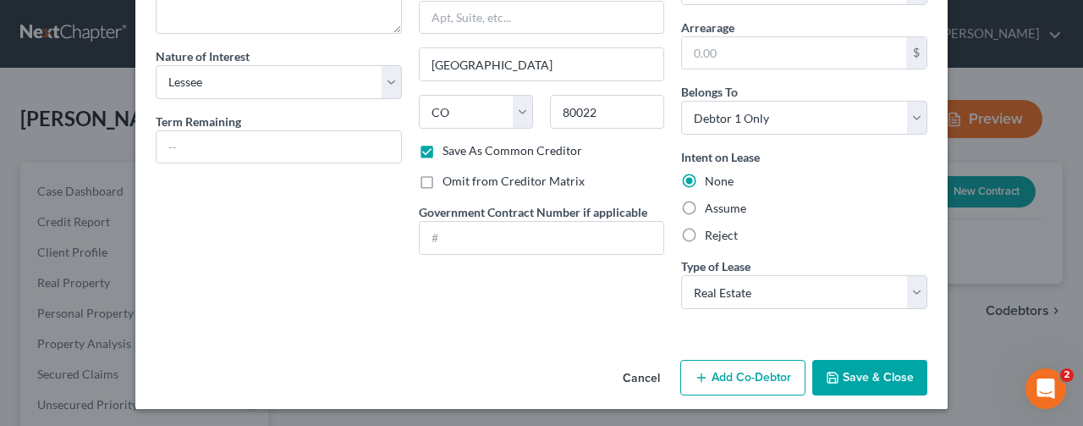
click at [865, 371] on button "Save & Close" at bounding box center [869, 378] width 115 height 36
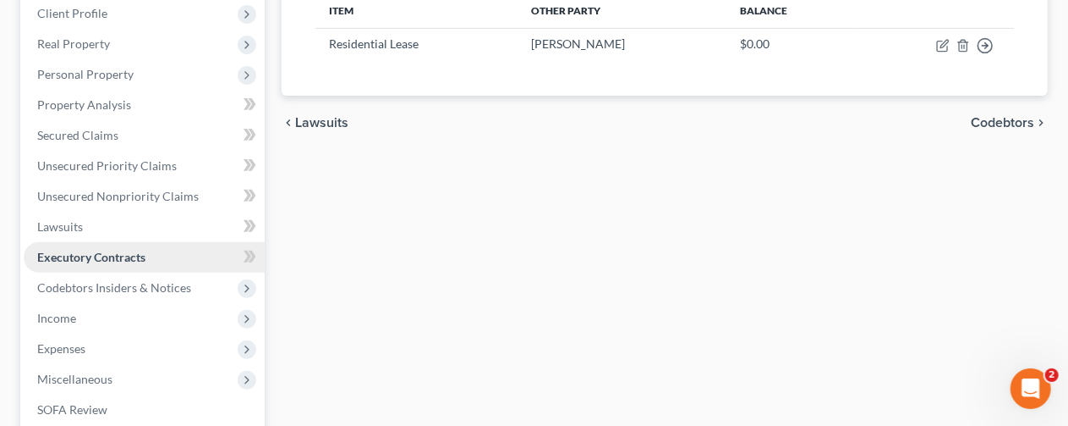
scroll to position [254, 0]
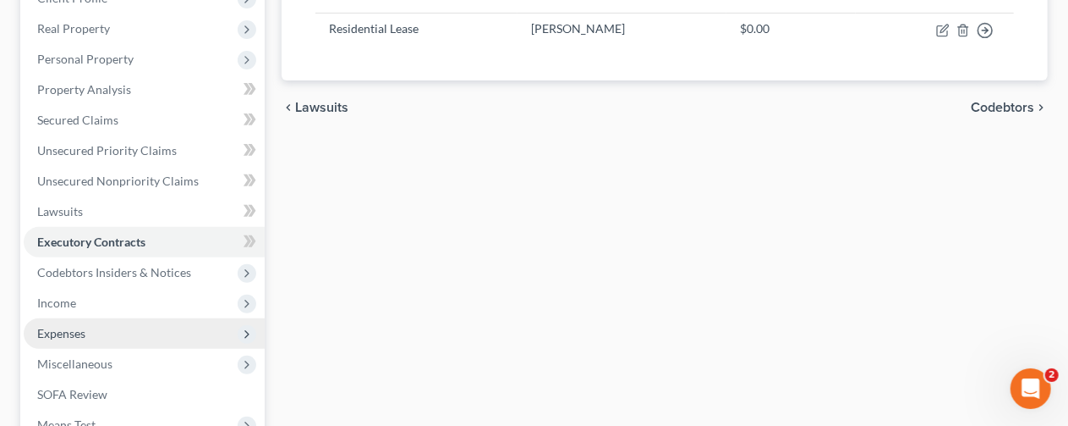
click at [56, 329] on span "Expenses" at bounding box center [61, 333] width 48 height 14
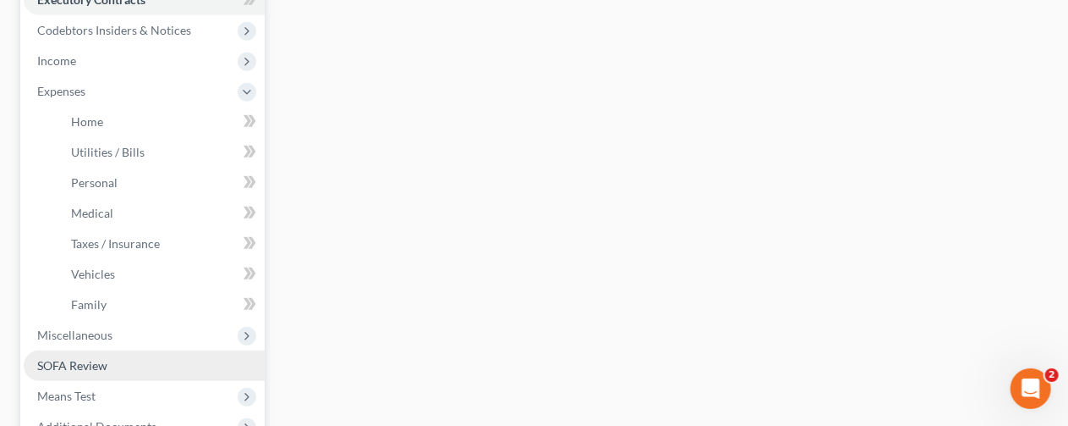
scroll to position [508, 0]
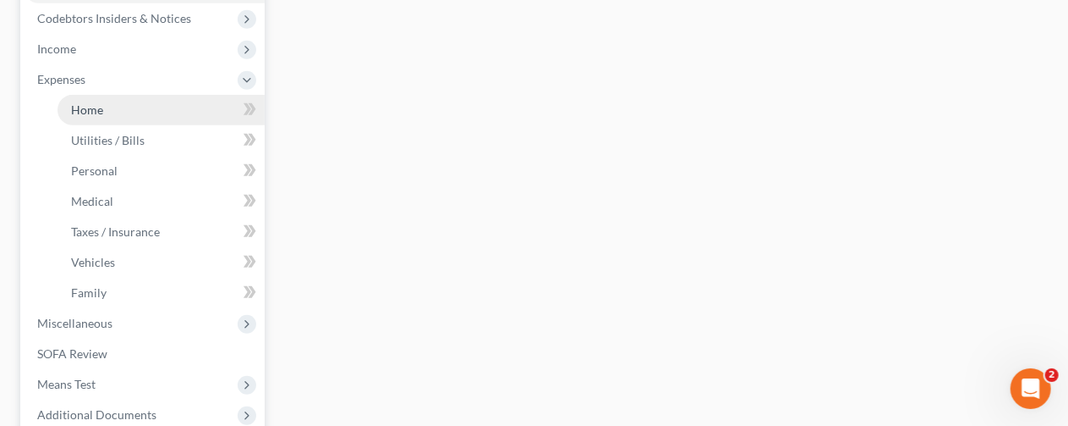
click at [89, 107] on span "Home" at bounding box center [87, 109] width 32 height 14
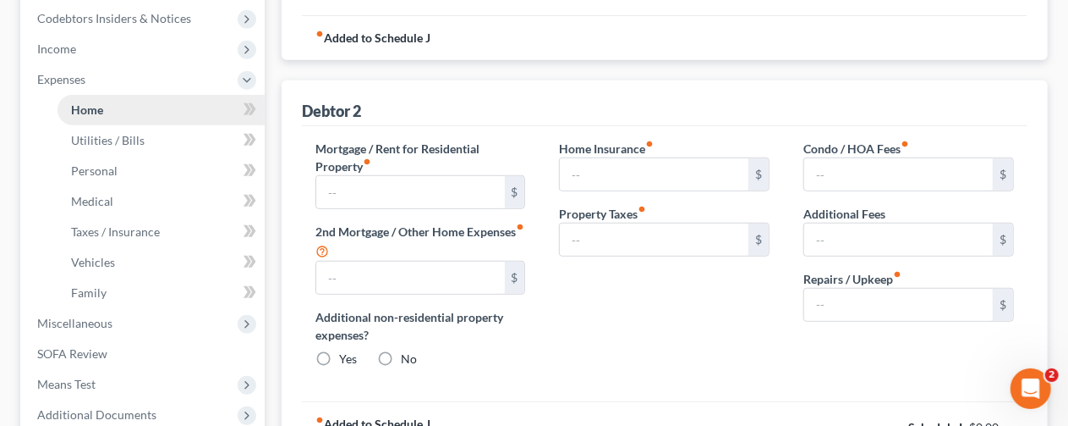
type input "200.00"
type input "0.00"
radio input "true"
type input "0.00"
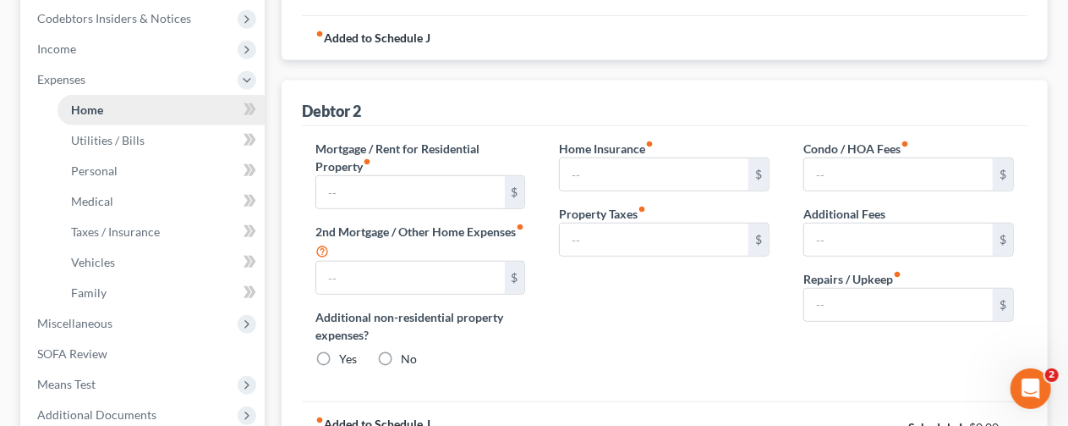
type input "0.00"
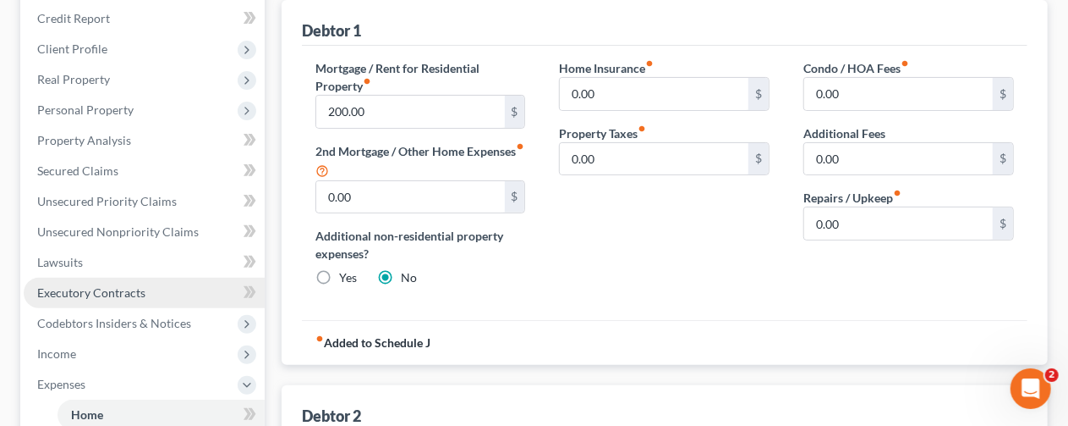
scroll to position [254, 0]
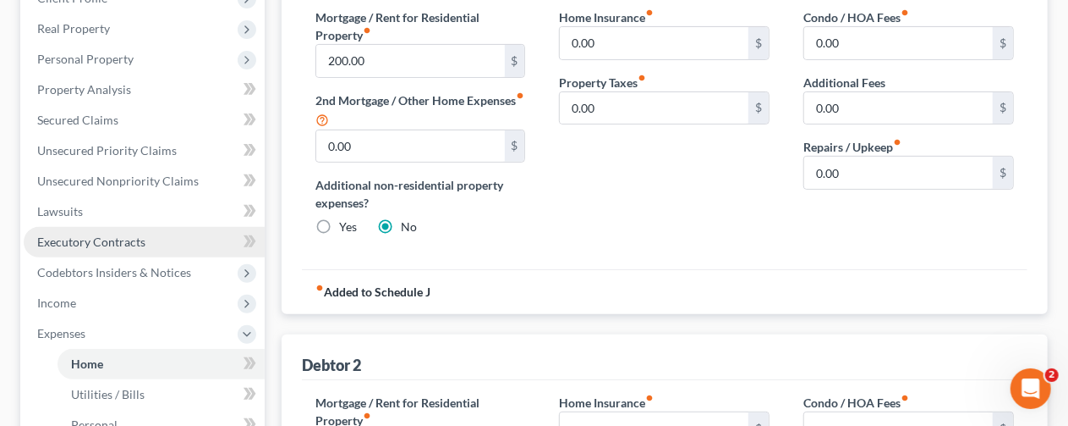
click at [81, 236] on span "Executory Contracts" at bounding box center [91, 241] width 108 height 14
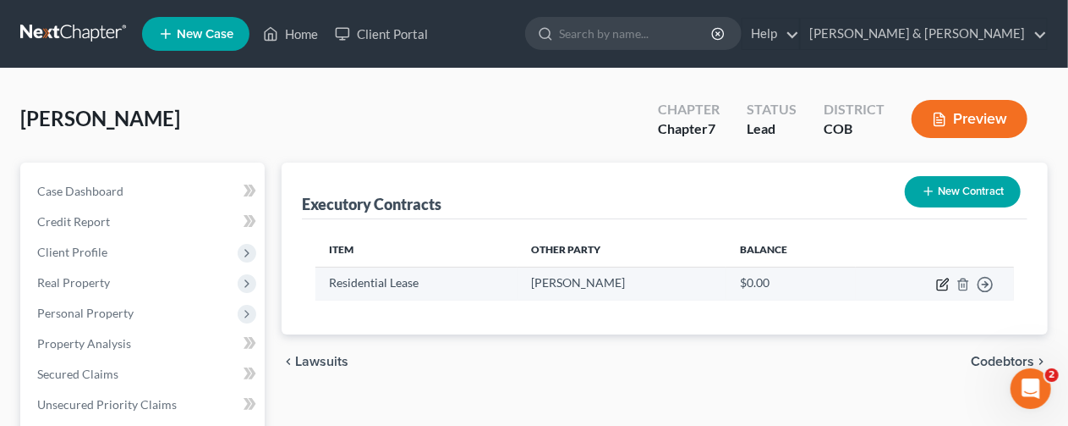
click at [944, 282] on icon "button" at bounding box center [943, 284] width 14 height 14
select select "3"
select select "5"
select select "0"
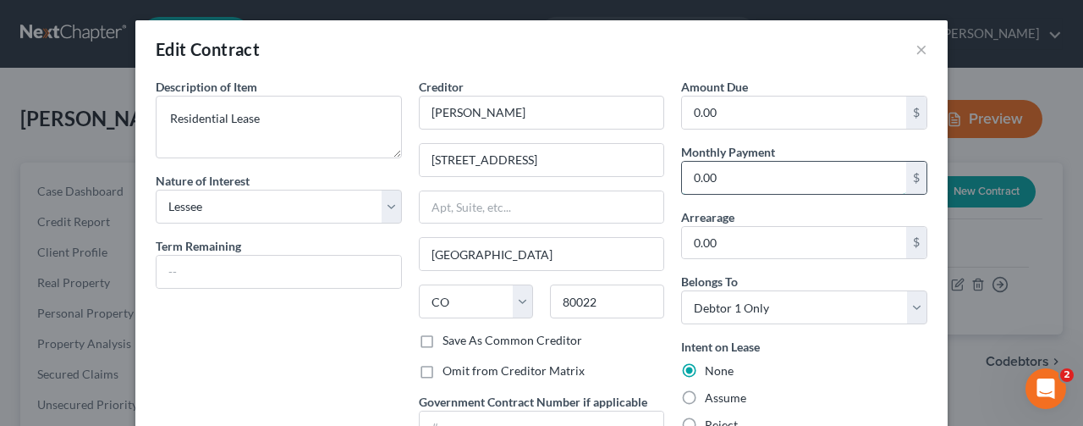
click at [687, 174] on input "0.00" at bounding box center [794, 178] width 224 height 32
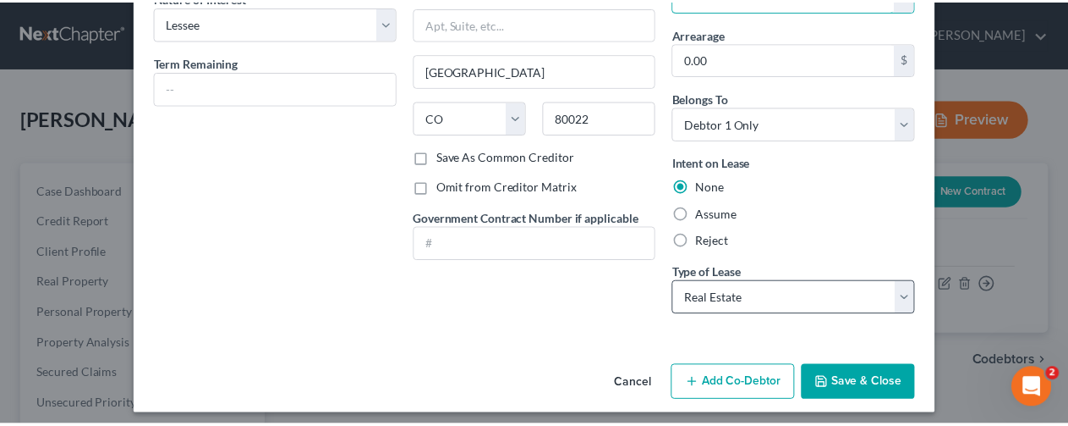
scroll to position [189, 0]
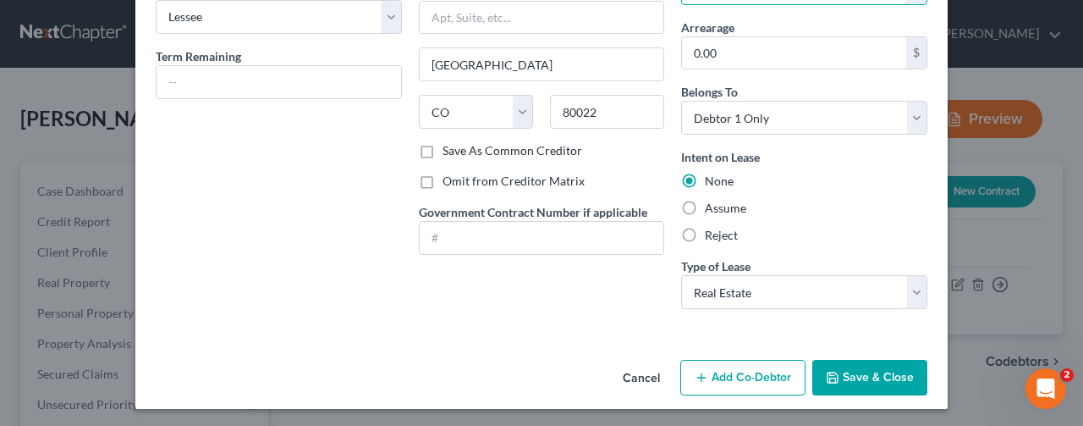
type input "200"
click at [854, 373] on button "Save & Close" at bounding box center [869, 378] width 115 height 36
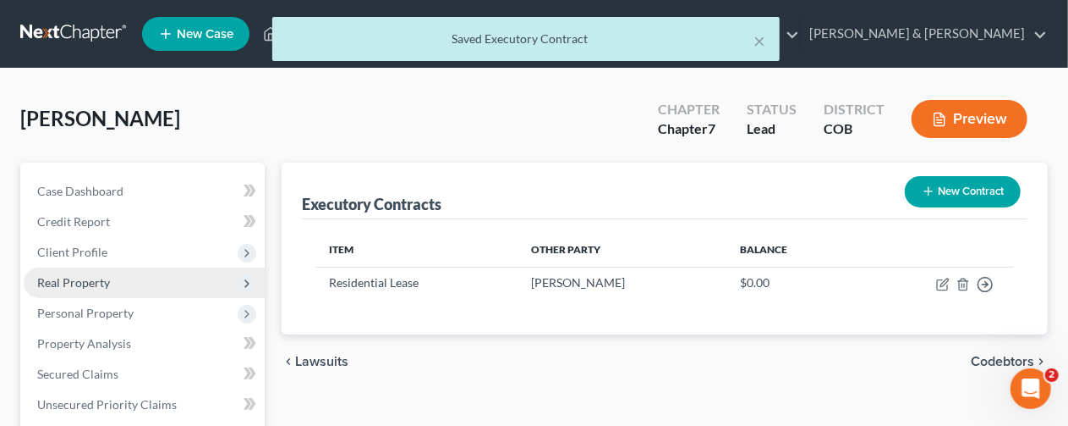
click at [76, 281] on span "Real Property" at bounding box center [73, 282] width 73 height 14
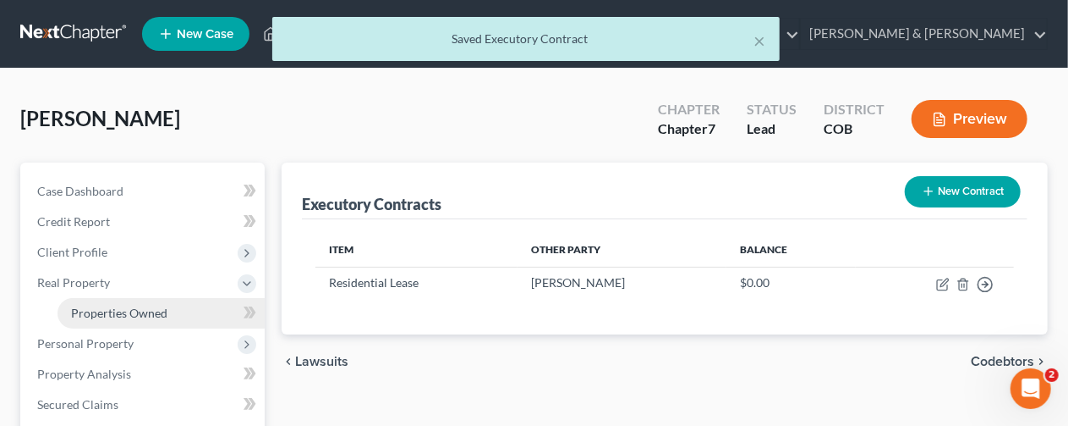
click at [103, 307] on span "Properties Owned" at bounding box center [119, 312] width 96 height 14
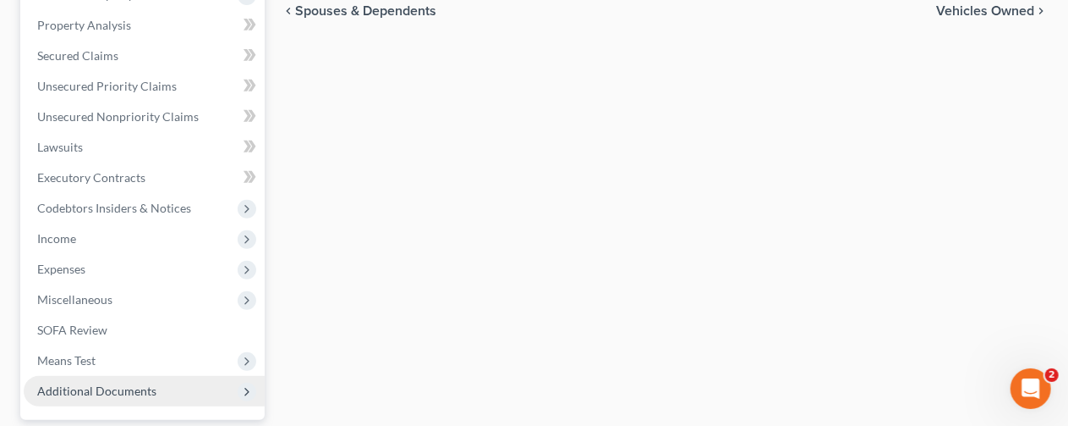
scroll to position [423, 0]
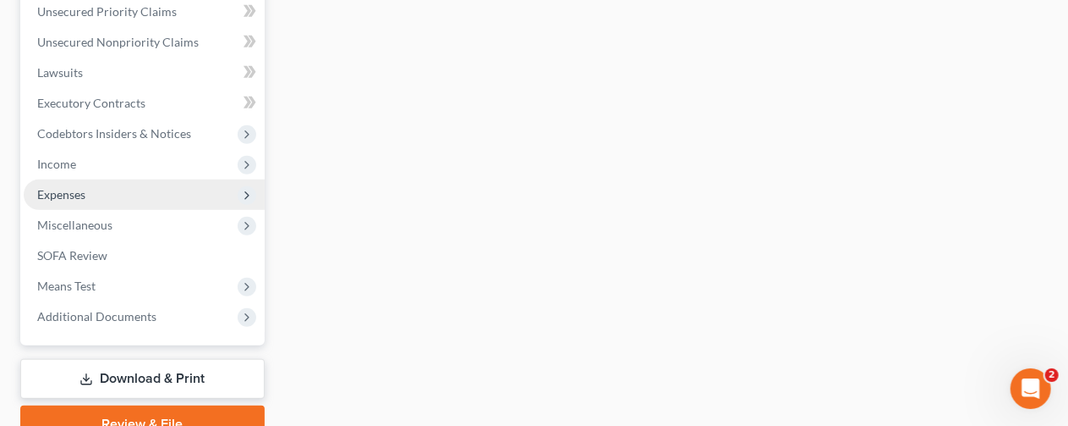
click at [68, 194] on span "Expenses" at bounding box center [61, 194] width 48 height 14
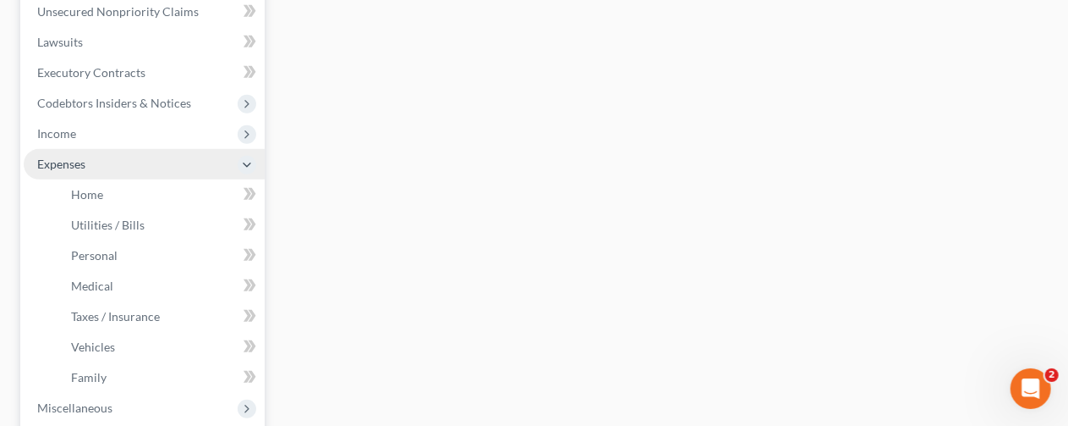
scroll to position [393, 0]
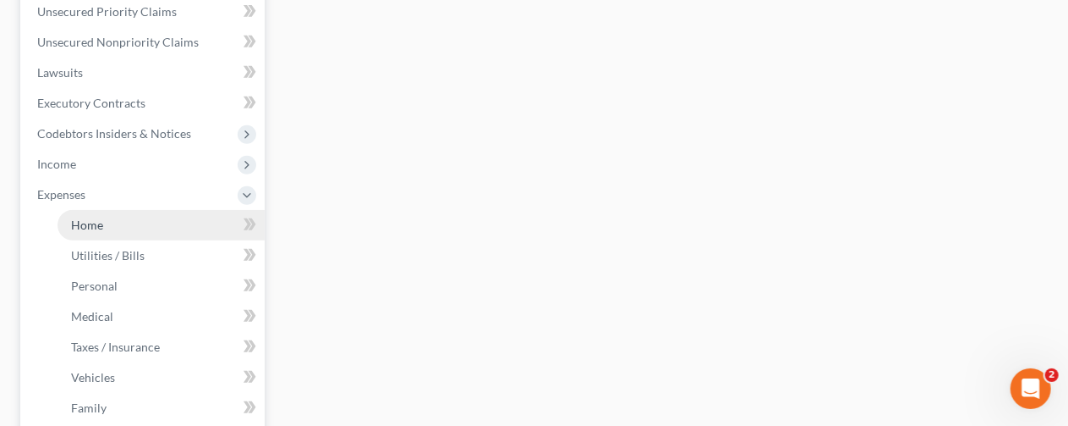
click at [85, 214] on link "Home" at bounding box center [161, 225] width 207 height 30
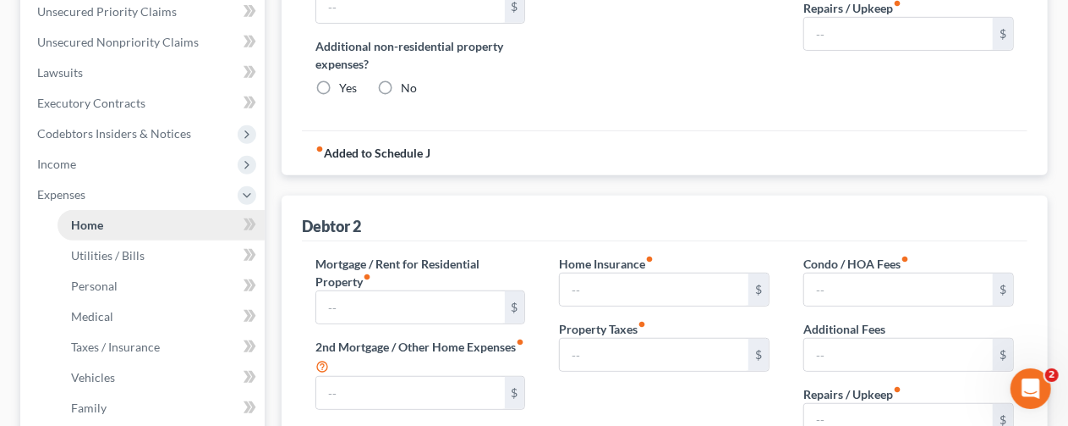
type input "200.00"
type input "0.00"
radio input "true"
type input "0.00"
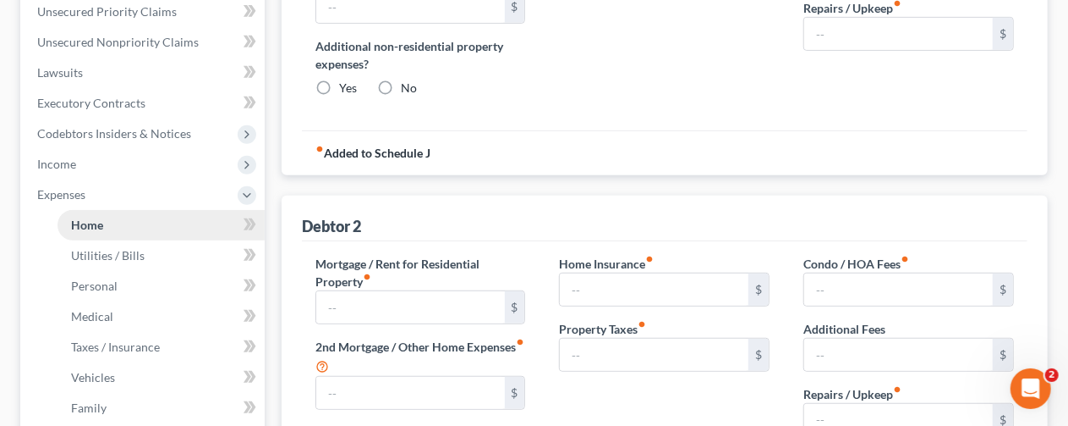
type input "0.00"
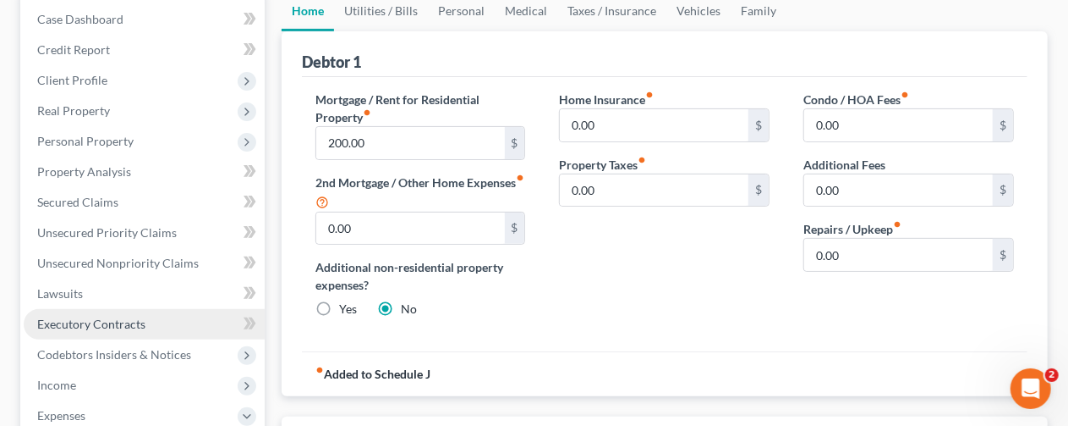
scroll to position [169, 0]
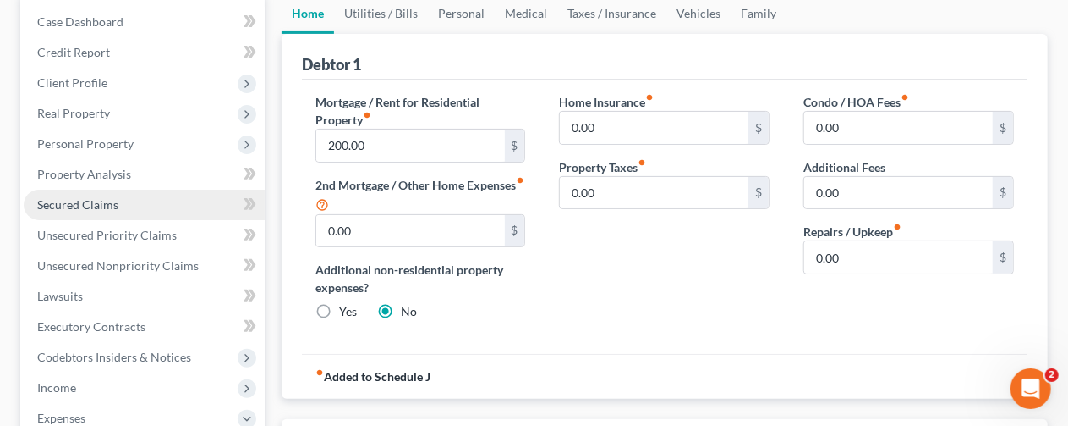
click at [71, 202] on span "Secured Claims" at bounding box center [77, 204] width 81 height 14
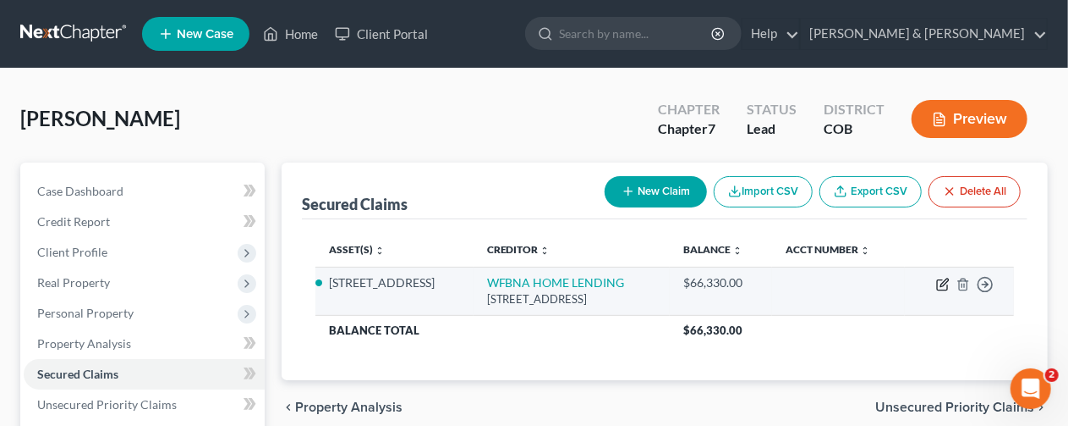
click at [940, 283] on icon "button" at bounding box center [943, 284] width 14 height 14
select select "16"
select select "4"
select select "2"
select select "0"
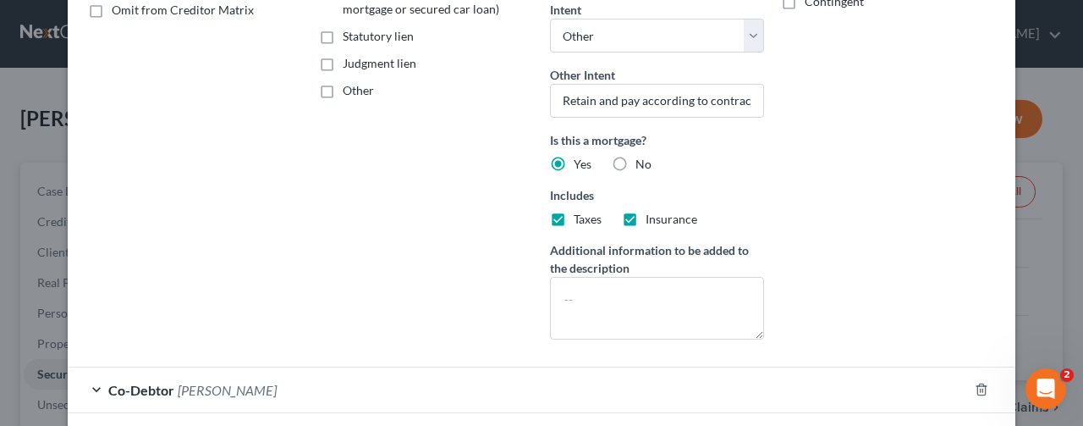
scroll to position [423, 0]
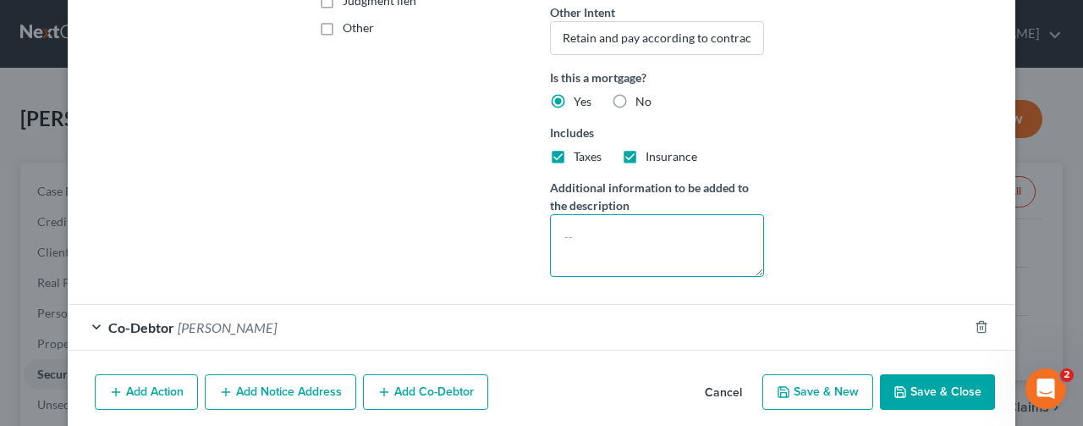
click at [568, 226] on textarea at bounding box center [657, 245] width 214 height 63
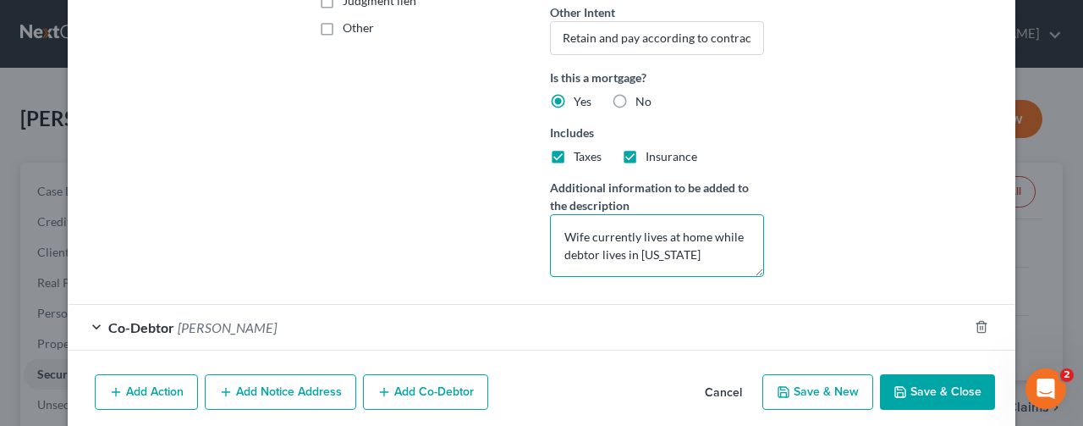
click at [707, 236] on textarea "Wife currently lives at home while debtor lives in Colorado" at bounding box center [657, 245] width 214 height 63
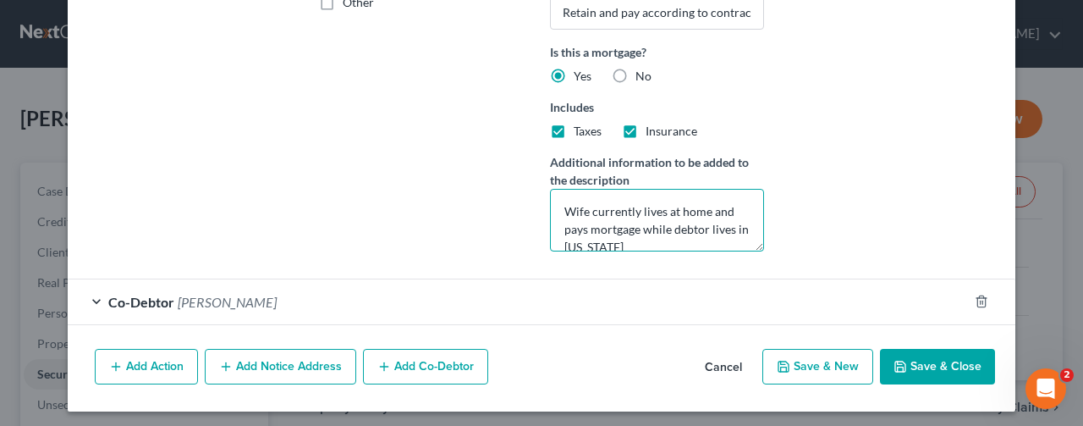
scroll to position [449, 0]
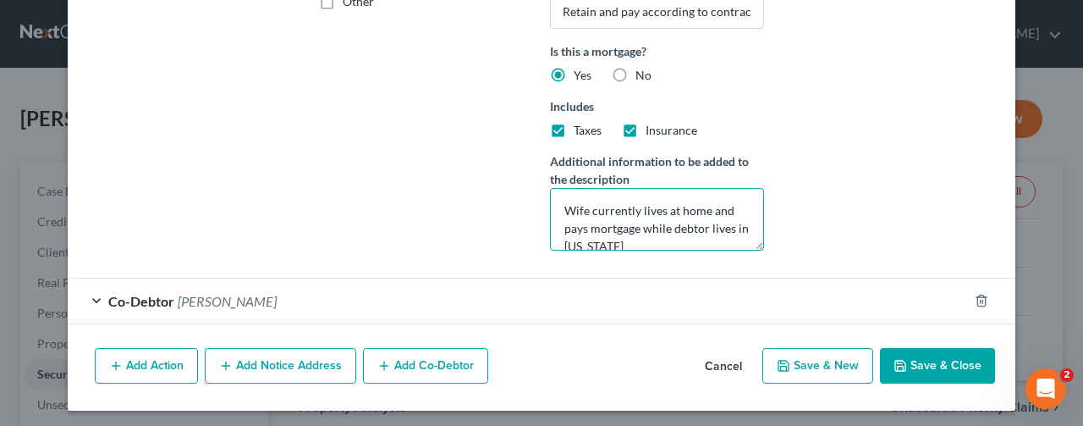
type textarea "Wife currently lives at home and pays mortgage while debtor lives in Colorado"
click at [193, 297] on span "Brittani Duplechain" at bounding box center [227, 301] width 99 height 16
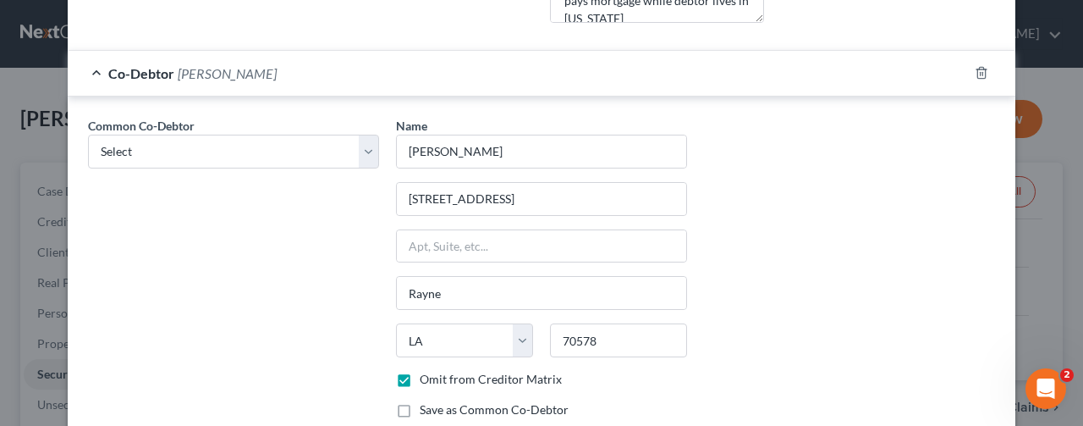
scroll to position [703, 0]
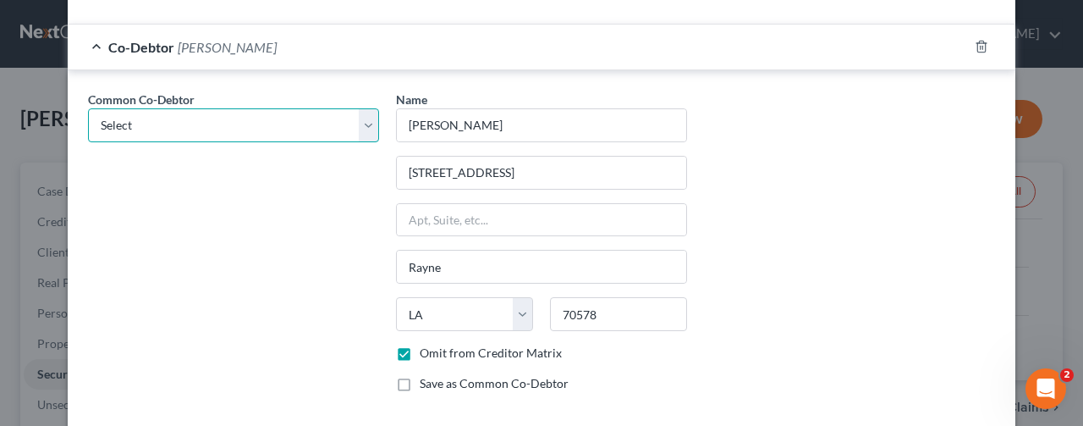
click at [362, 119] on select "Select Brittani Duplechain" at bounding box center [233, 125] width 291 height 34
select select "0"
click at [88, 108] on select "Select Brittani Duplechain" at bounding box center [233, 125] width 291 height 34
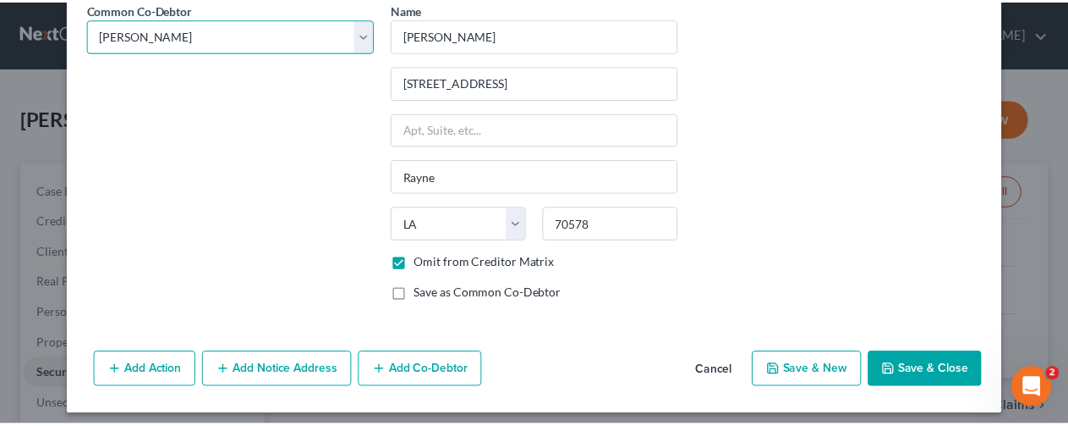
scroll to position [794, 0]
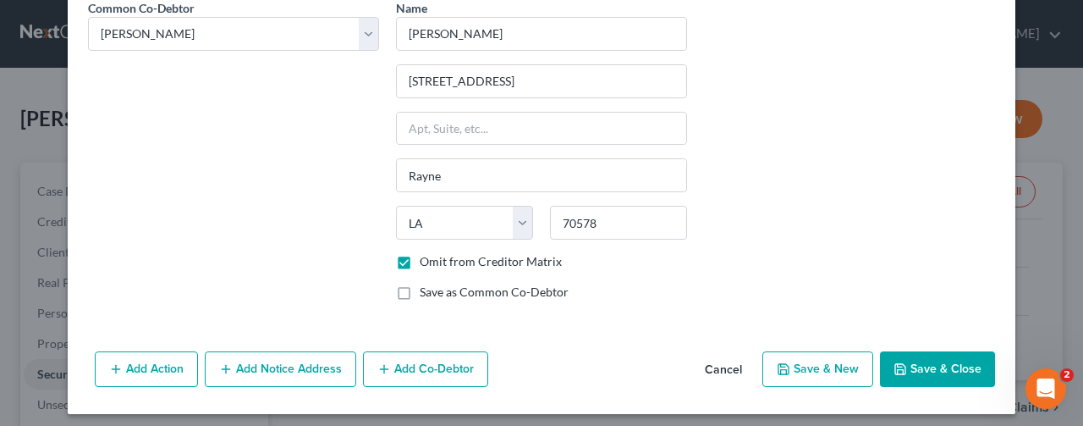
click at [906, 354] on button "Save & Close" at bounding box center [937, 369] width 115 height 36
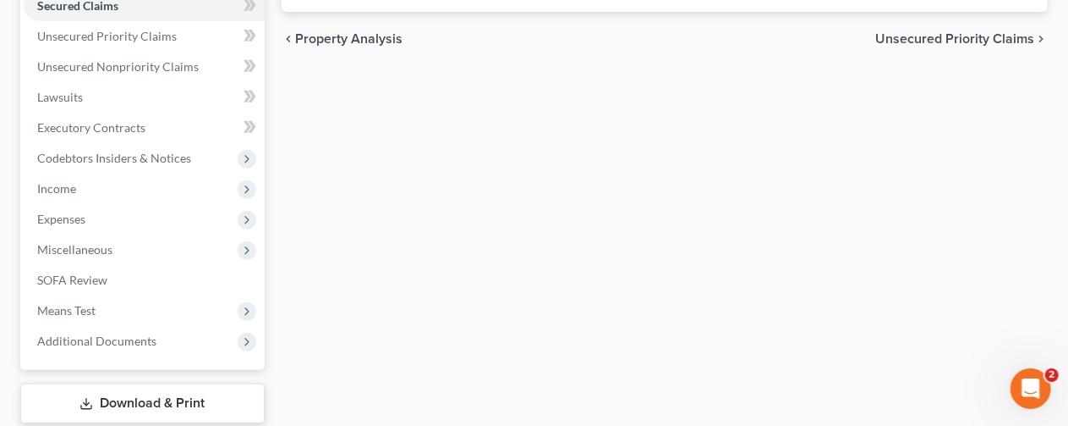
scroll to position [217, 0]
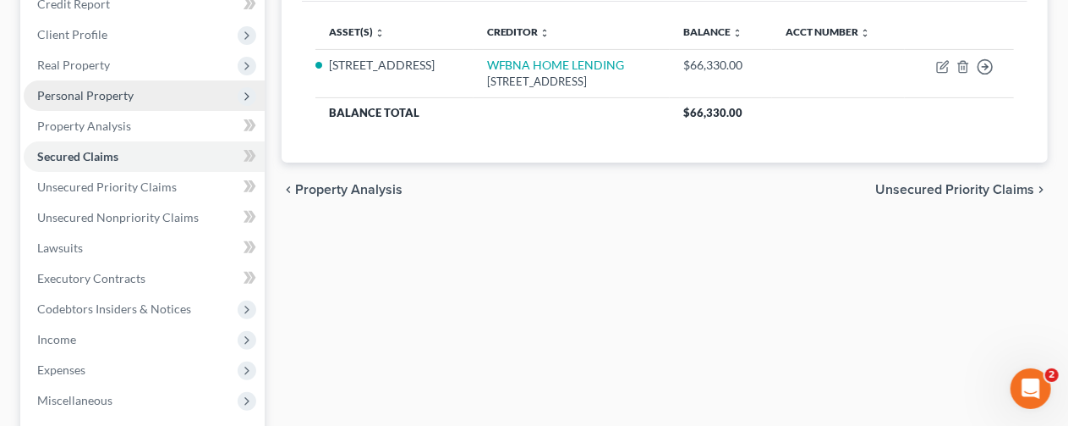
click at [63, 85] on span "Personal Property" at bounding box center [144, 95] width 241 height 30
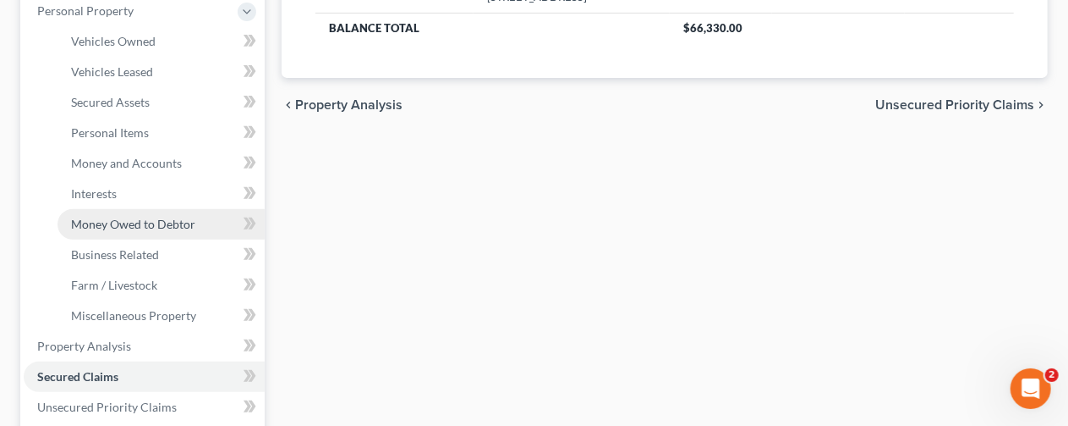
scroll to position [387, 0]
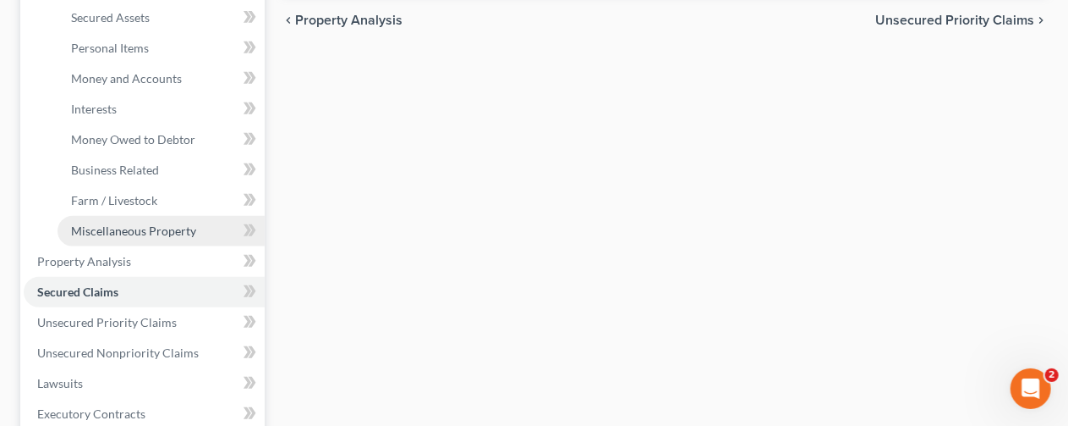
click at [113, 226] on span "Miscellaneous Property" at bounding box center [133, 230] width 125 height 14
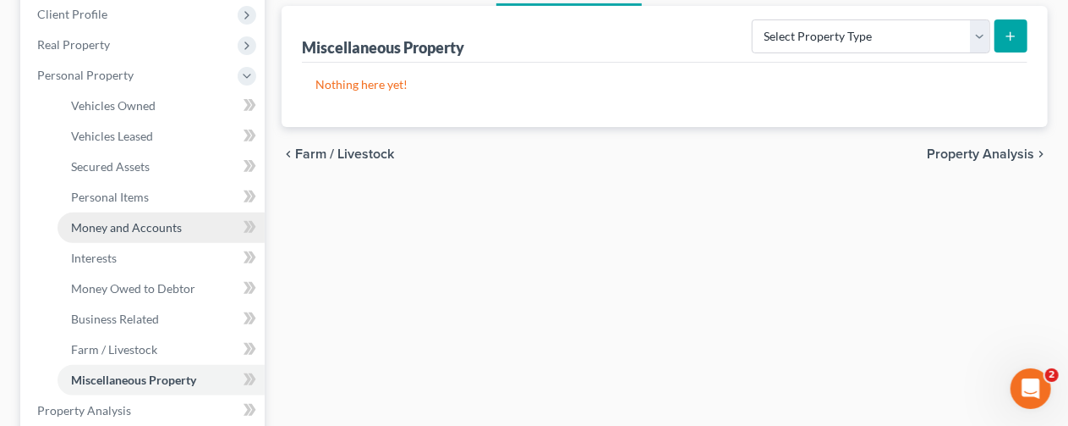
scroll to position [254, 0]
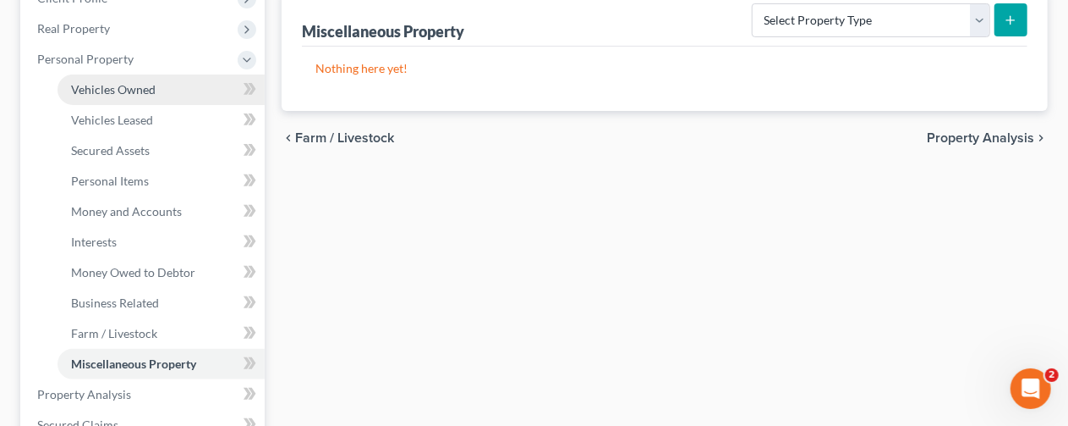
click at [127, 82] on span "Vehicles Owned" at bounding box center [113, 89] width 85 height 14
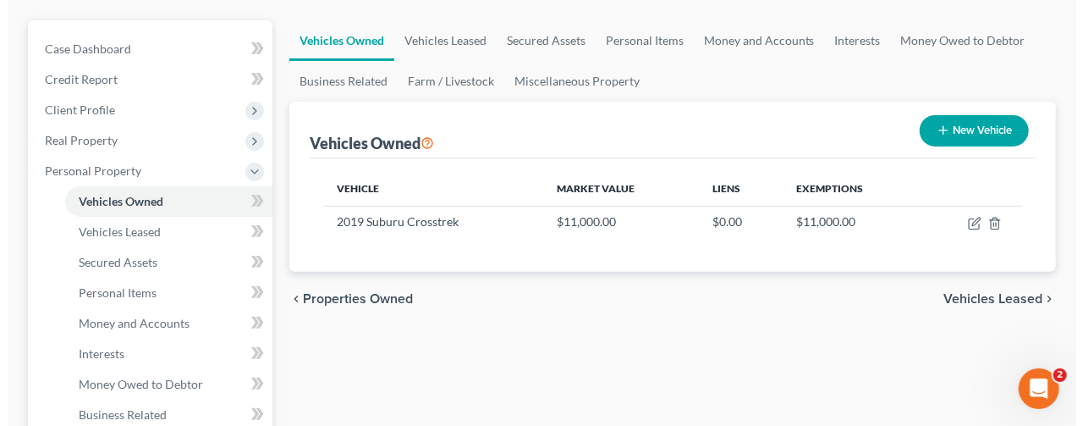
scroll to position [169, 0]
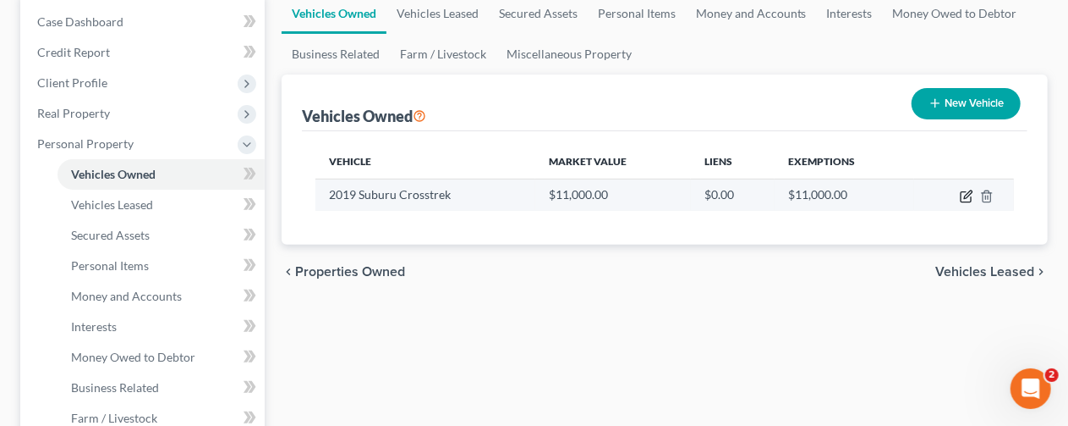
click at [963, 195] on icon "button" at bounding box center [967, 196] width 14 height 14
select select "0"
select select "7"
select select "3"
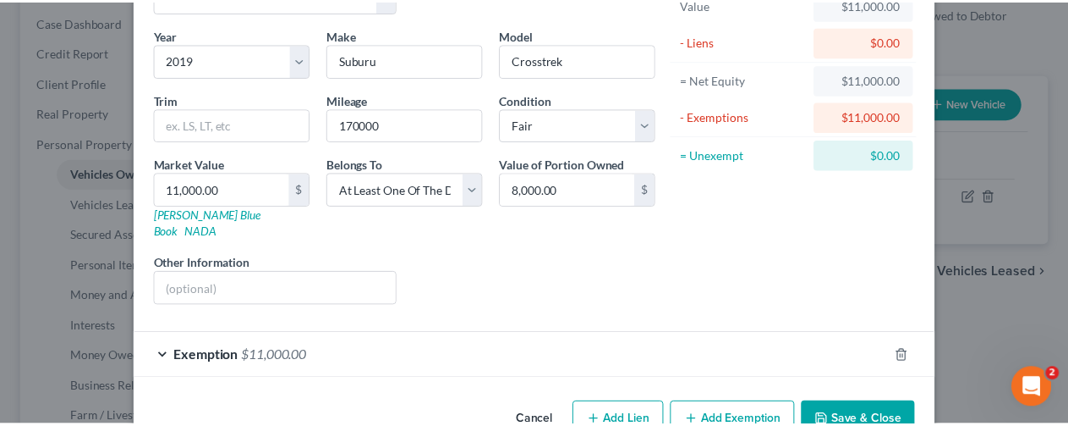
scroll to position [143, 0]
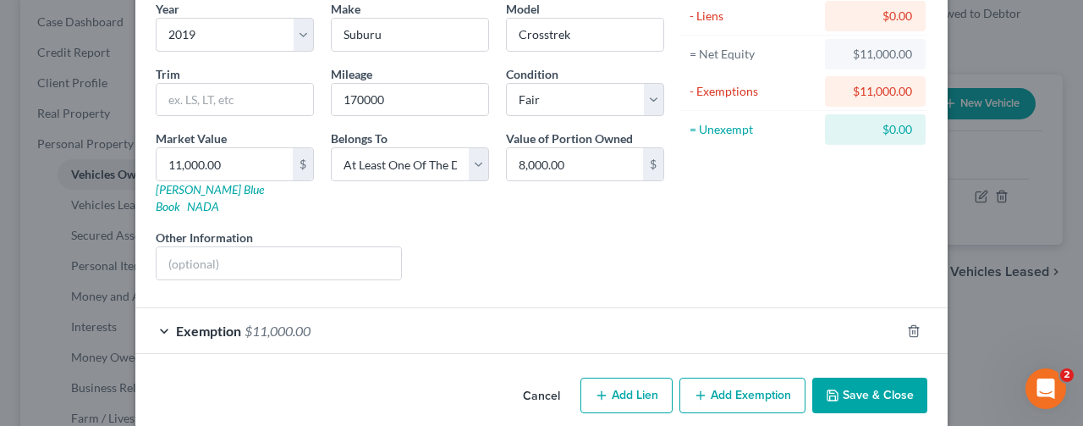
click at [860, 377] on button "Save & Close" at bounding box center [869, 395] width 115 height 36
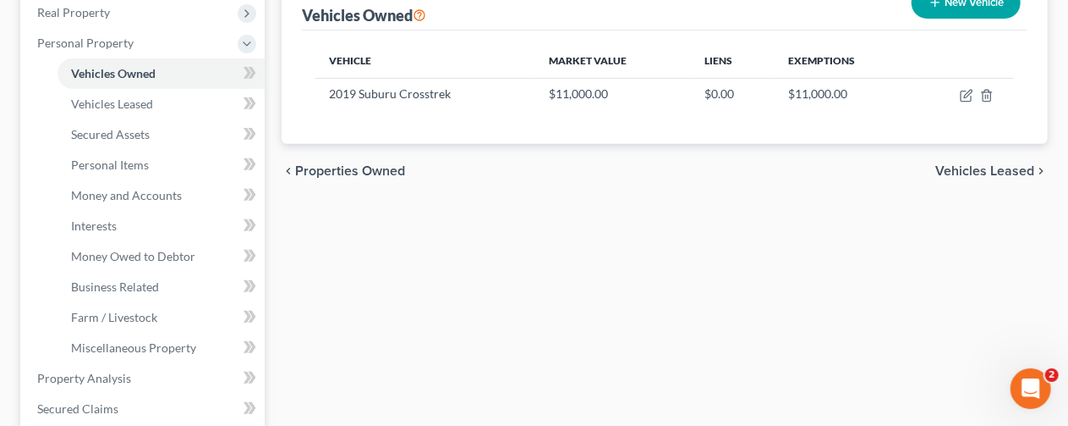
scroll to position [254, 0]
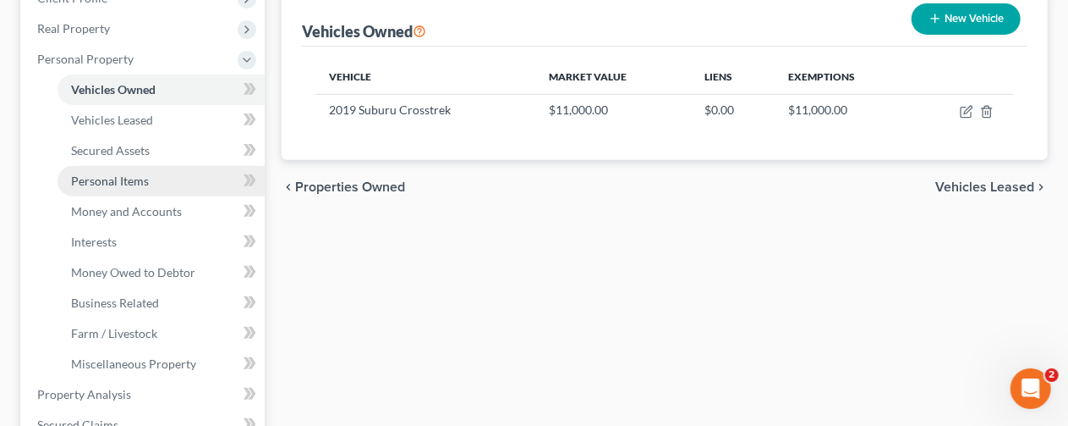
click at [130, 173] on span "Personal Items" at bounding box center [110, 180] width 78 height 14
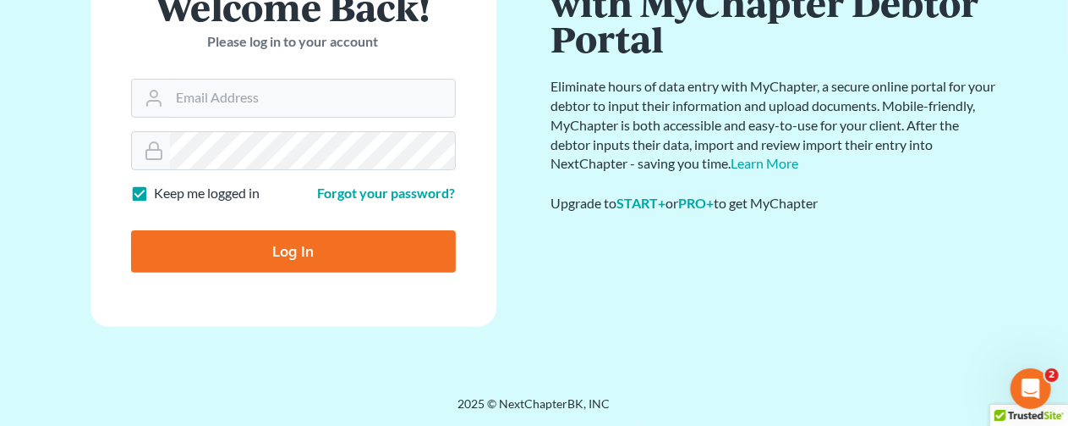
scroll to position [161, 0]
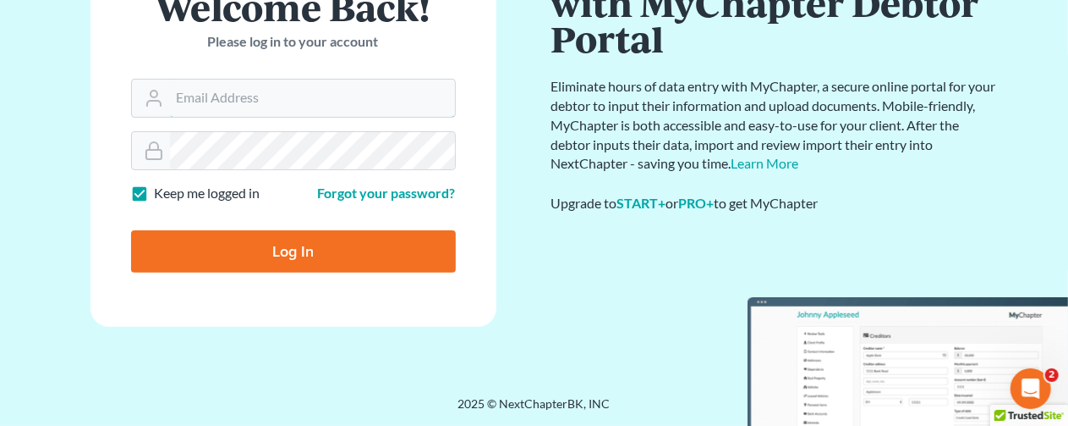
type input "[EMAIL_ADDRESS][DOMAIN_NAME]"
click at [288, 243] on input "Log In" at bounding box center [293, 251] width 325 height 42
type input "Thinking..."
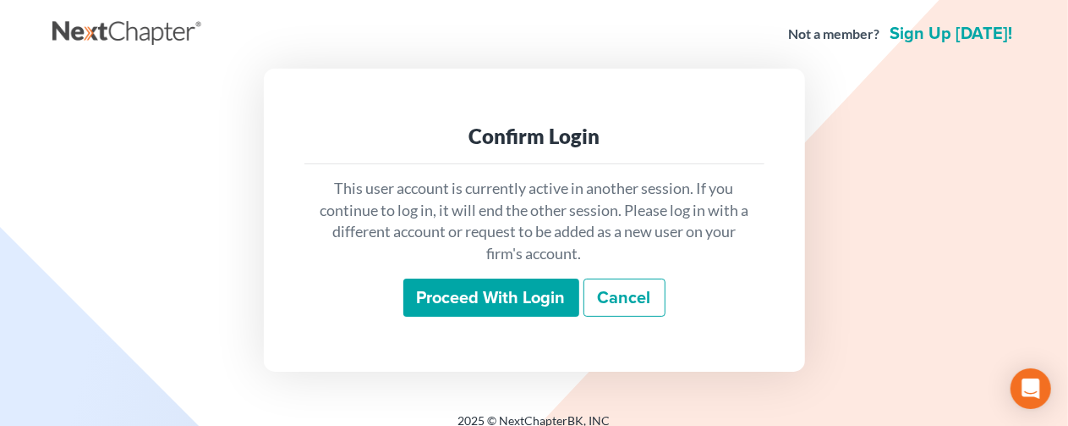
click at [450, 290] on input "Proceed with login" at bounding box center [492, 297] width 176 height 39
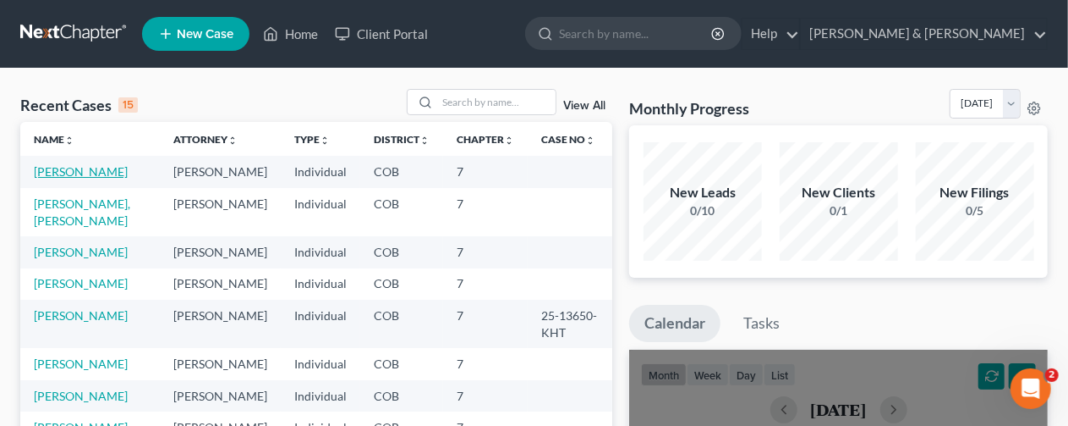
click at [64, 168] on link "[PERSON_NAME]" at bounding box center [81, 171] width 94 height 14
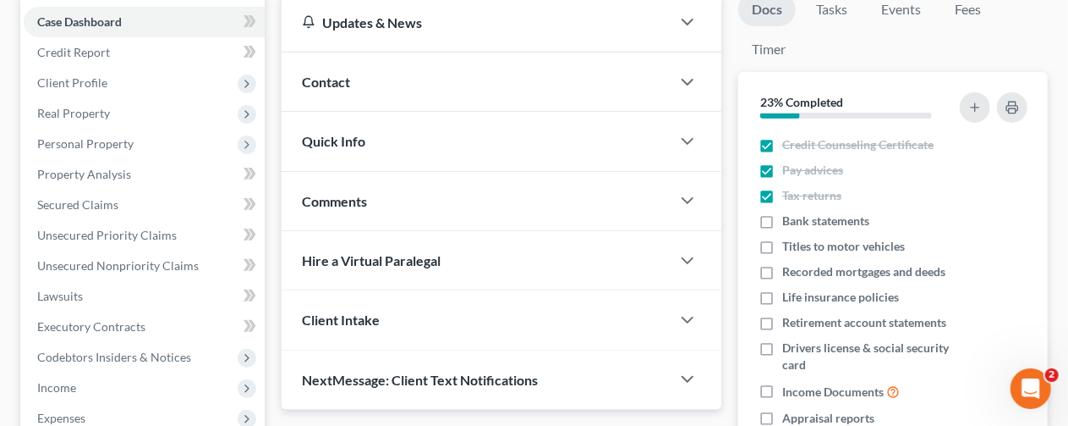
scroll to position [169, 0]
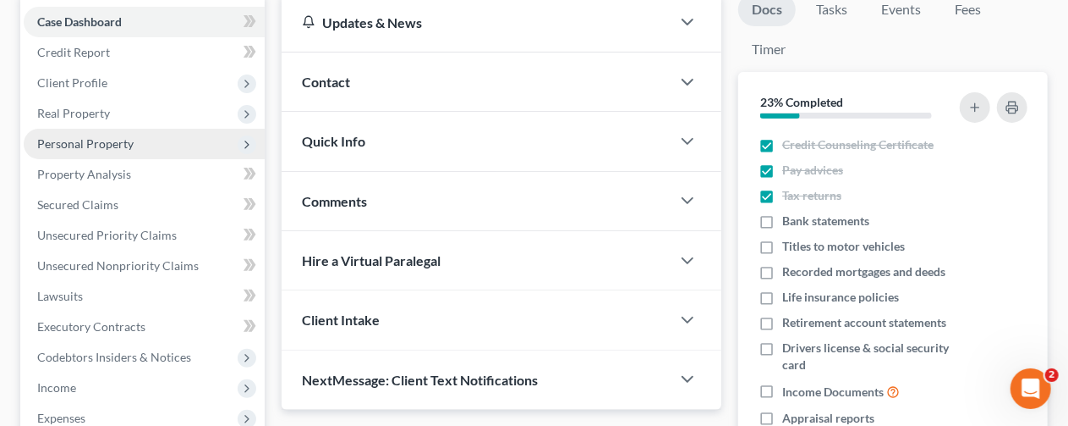
click at [85, 135] on span "Personal Property" at bounding box center [144, 144] width 241 height 30
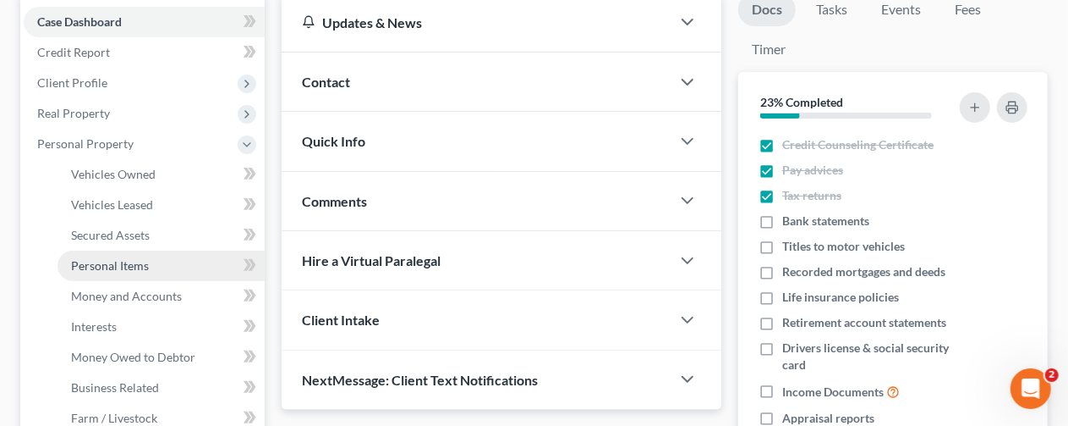
click at [103, 263] on span "Personal Items" at bounding box center [110, 265] width 78 height 14
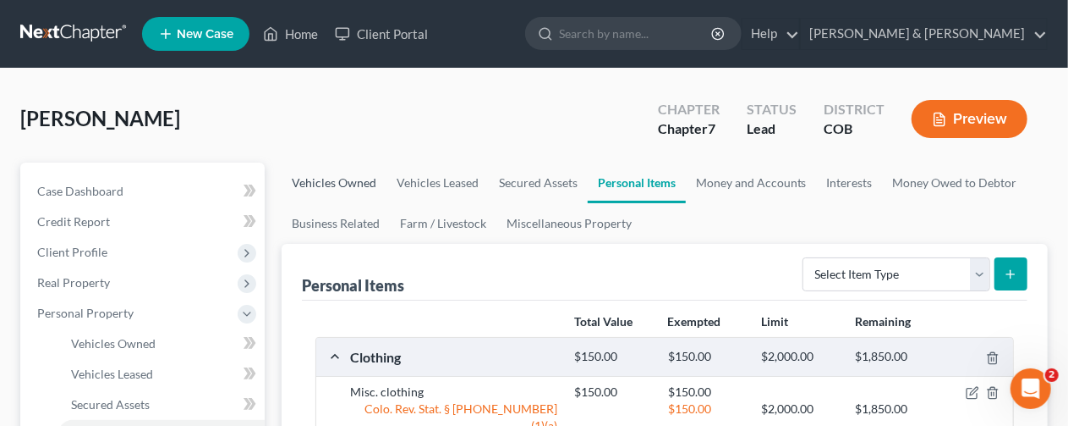
click at [321, 177] on link "Vehicles Owned" at bounding box center [334, 182] width 105 height 41
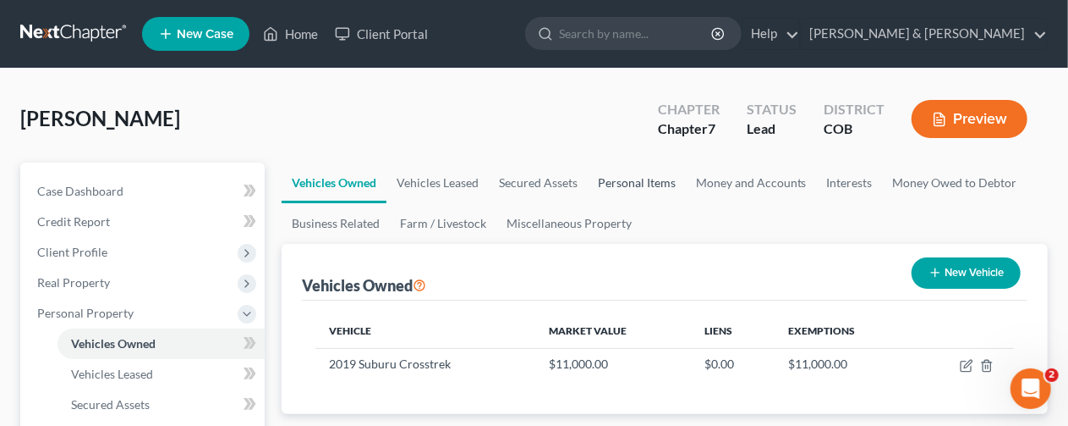
click at [634, 180] on link "Personal Items" at bounding box center [637, 182] width 98 height 41
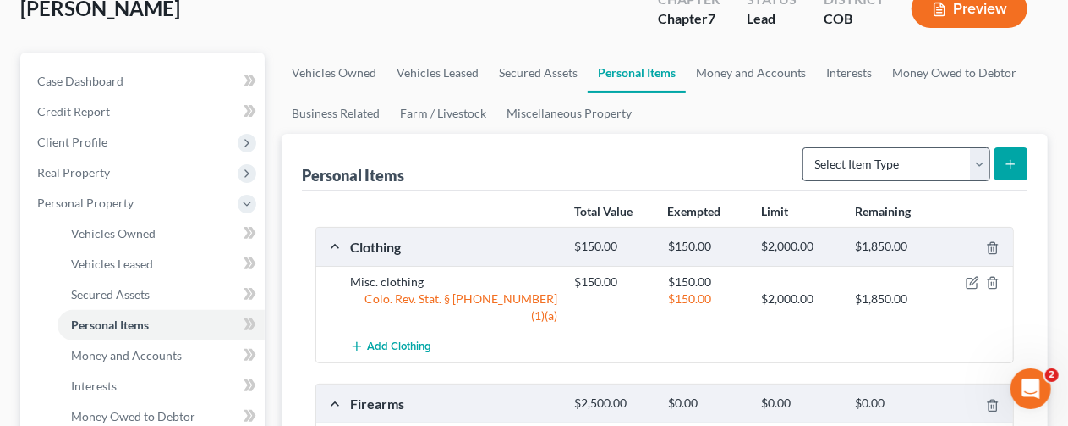
scroll to position [85, 0]
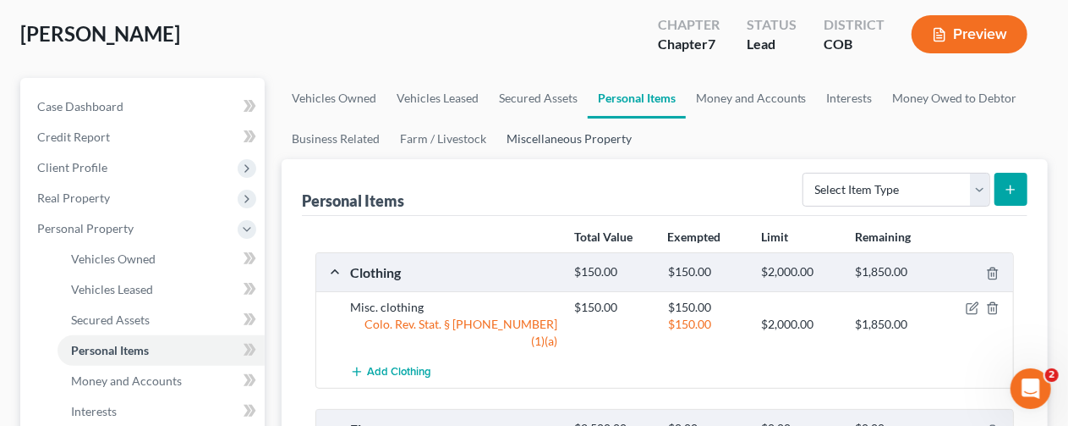
click at [546, 136] on link "Miscellaneous Property" at bounding box center [570, 138] width 146 height 41
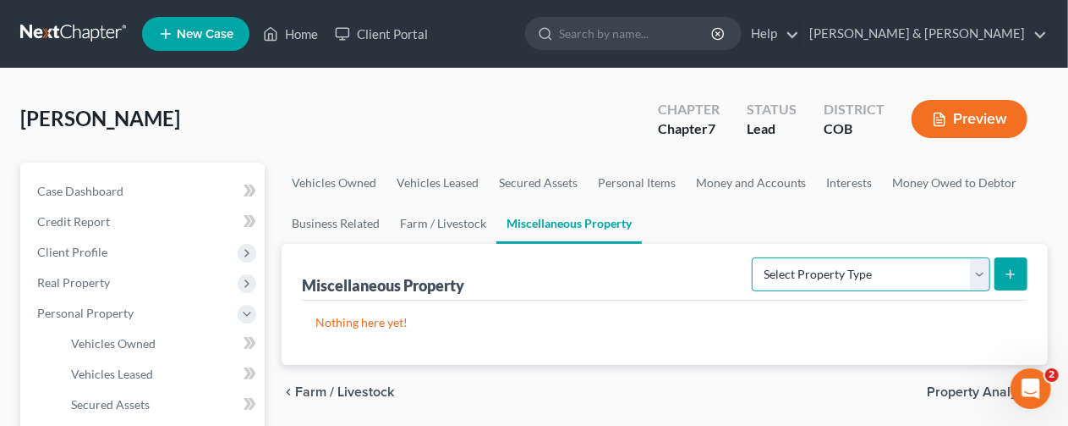
click at [969, 269] on select "Select Property Type Assigned for Creditor Benefit [DATE] Holding for Another N…" at bounding box center [871, 274] width 239 height 34
click at [978, 264] on select "Select Property Type Assigned for Creditor Benefit [DATE] Holding for Another N…" at bounding box center [871, 274] width 239 height 34
click at [628, 180] on link "Personal Items" at bounding box center [637, 182] width 98 height 41
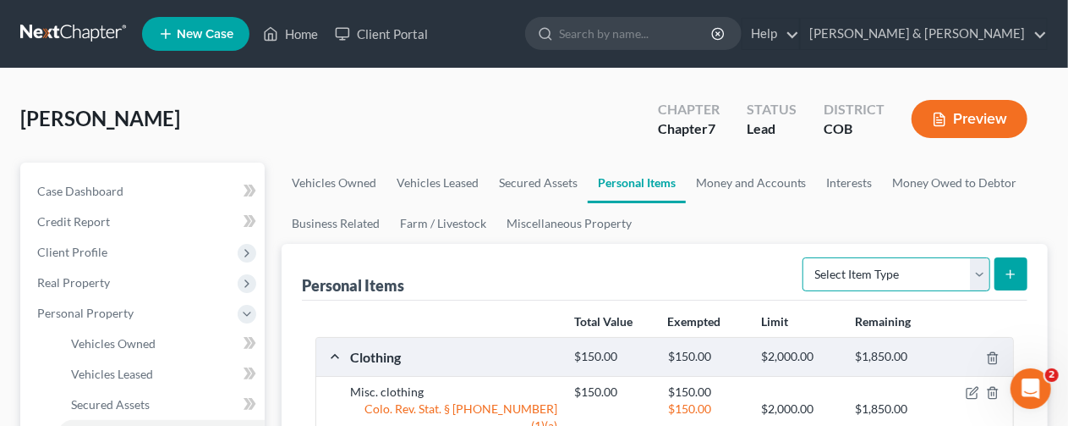
click at [976, 268] on select "Select Item Type Clothing Collectibles Of Value Electronics Firearms Household …" at bounding box center [897, 274] width 188 height 34
select select "other"
click at [805, 257] on select "Select Item Type Clothing Collectibles Of Value Electronics Firearms Household …" at bounding box center [897, 274] width 188 height 34
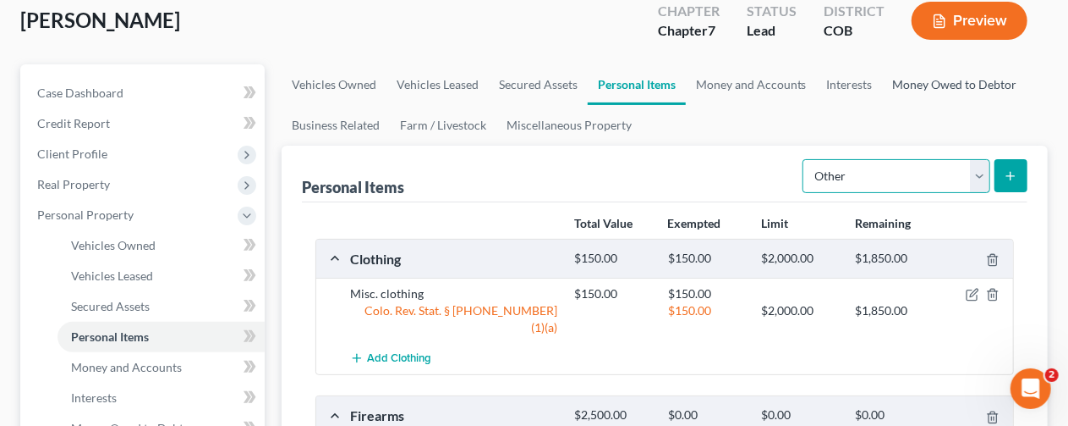
scroll to position [31, 0]
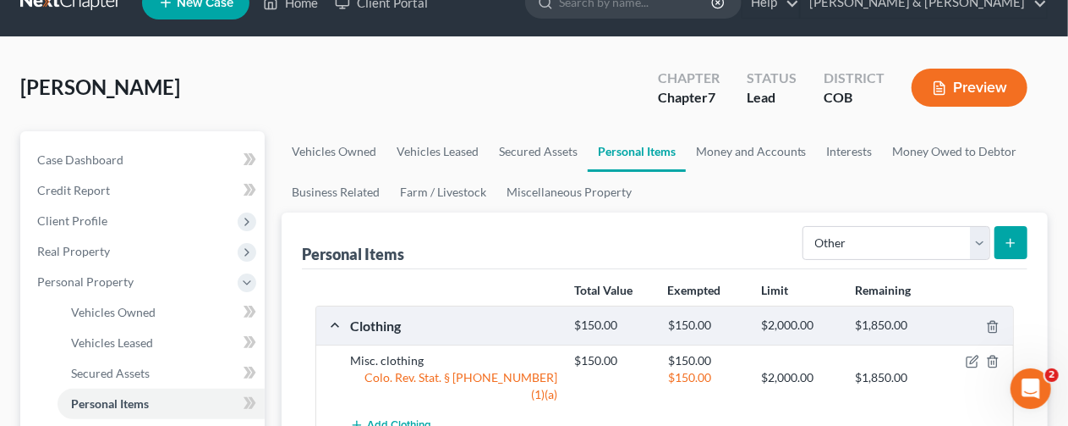
click at [1013, 243] on line "submit" at bounding box center [1012, 243] width 8 height 0
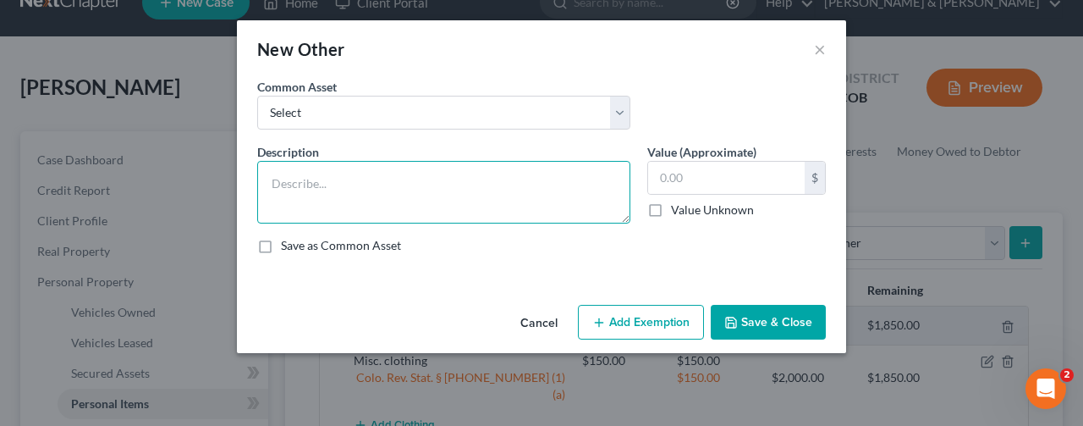
click at [286, 177] on textarea at bounding box center [443, 192] width 373 height 63
type textarea "Small trailer"
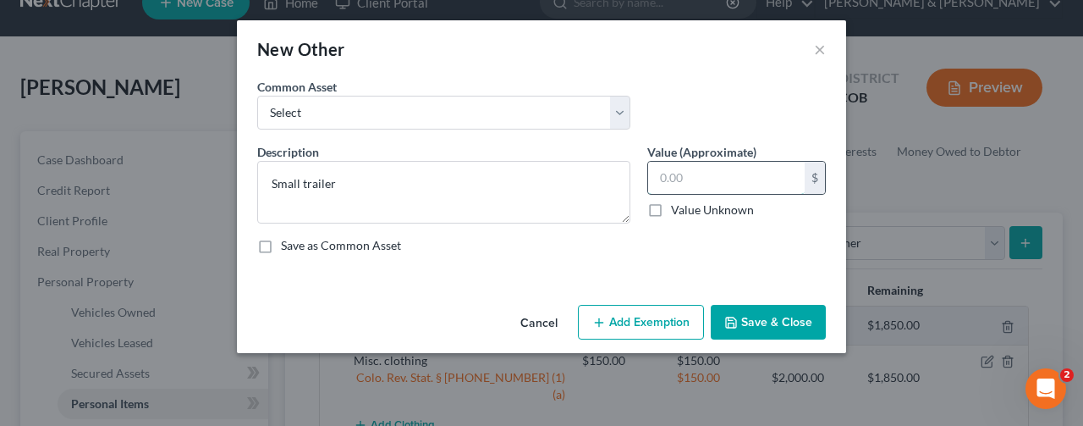
drag, startPoint x: 656, startPoint y: 173, endPoint x: 657, endPoint y: 181, distance: 8.6
click at [655, 178] on input "text" at bounding box center [726, 178] width 157 height 32
type input "150"
click at [774, 312] on button "Save & Close" at bounding box center [768, 323] width 115 height 36
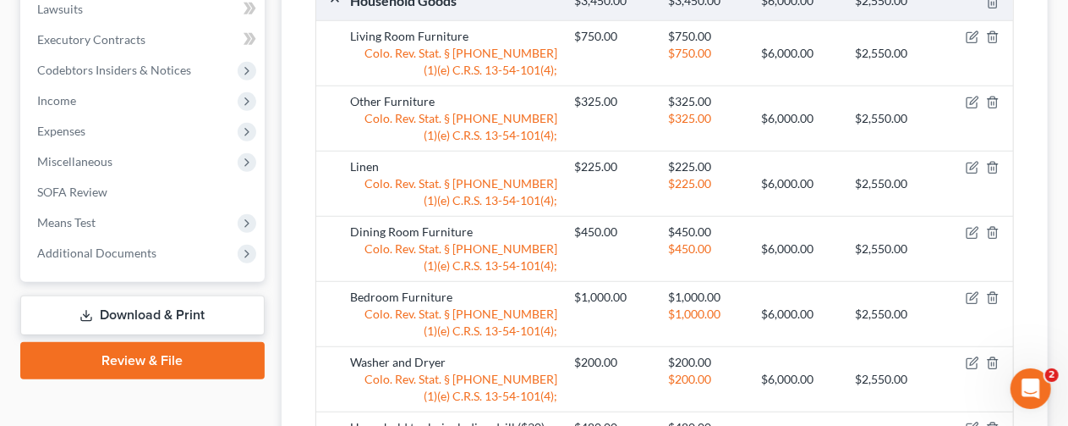
scroll to position [677, 0]
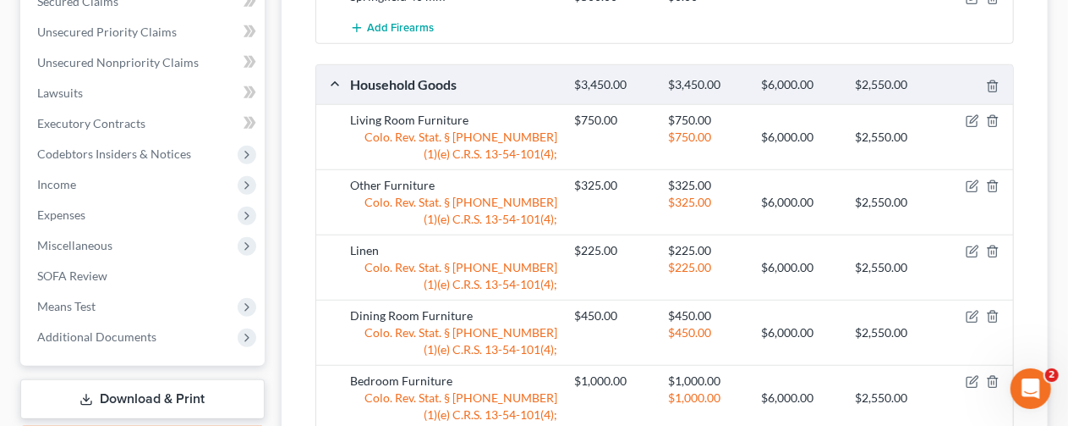
click at [121, 393] on link "Download & Print" at bounding box center [142, 399] width 244 height 40
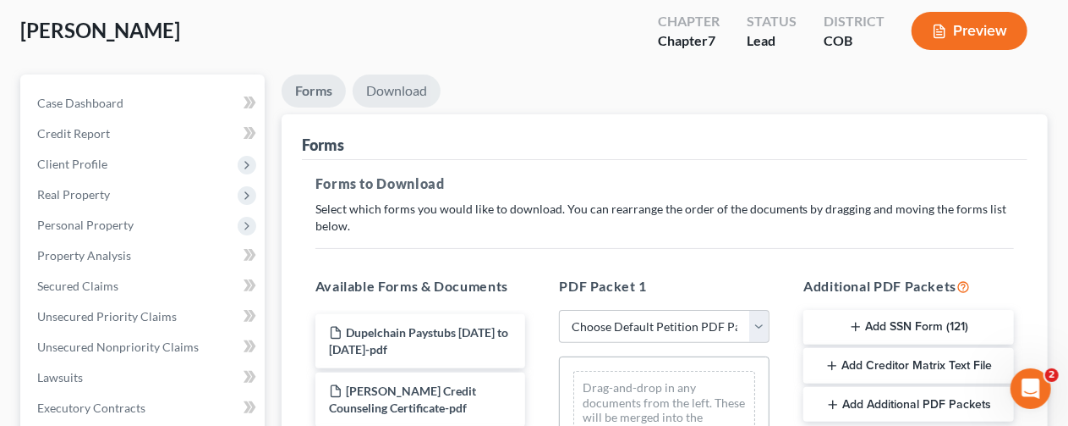
scroll to position [254, 0]
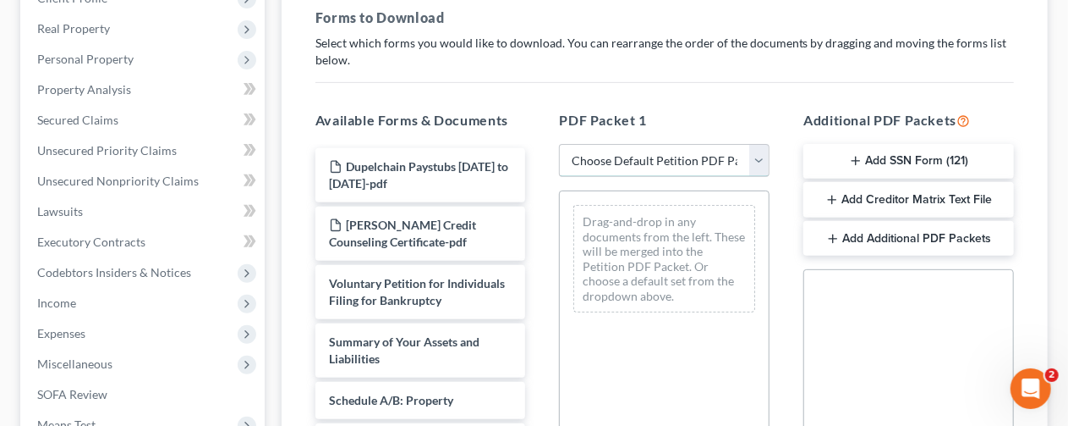
click at [758, 154] on select "Choose Default Petition PDF Packet Complete Bankruptcy Petition (all forms and …" at bounding box center [664, 161] width 211 height 34
select select "0"
click at [559, 144] on select "Choose Default Petition PDF Packet Complete Bankruptcy Petition (all forms and …" at bounding box center [664, 161] width 211 height 34
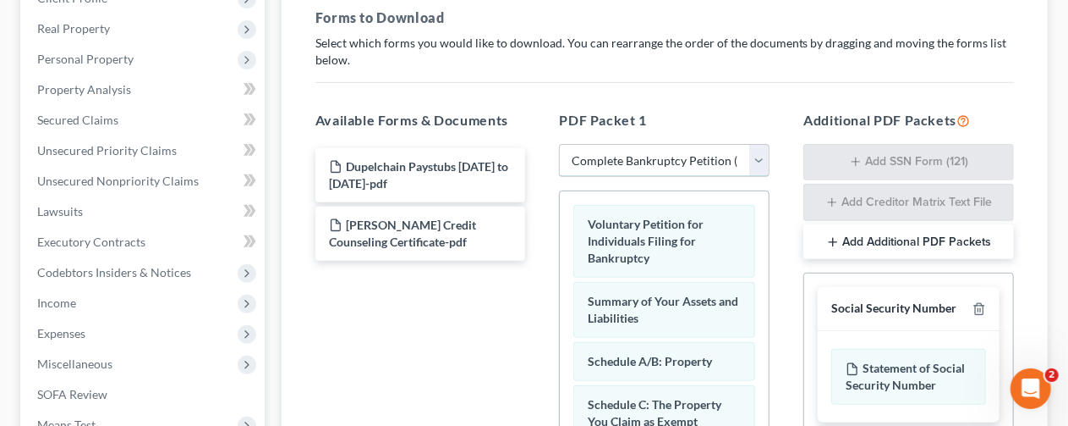
scroll to position [0, 0]
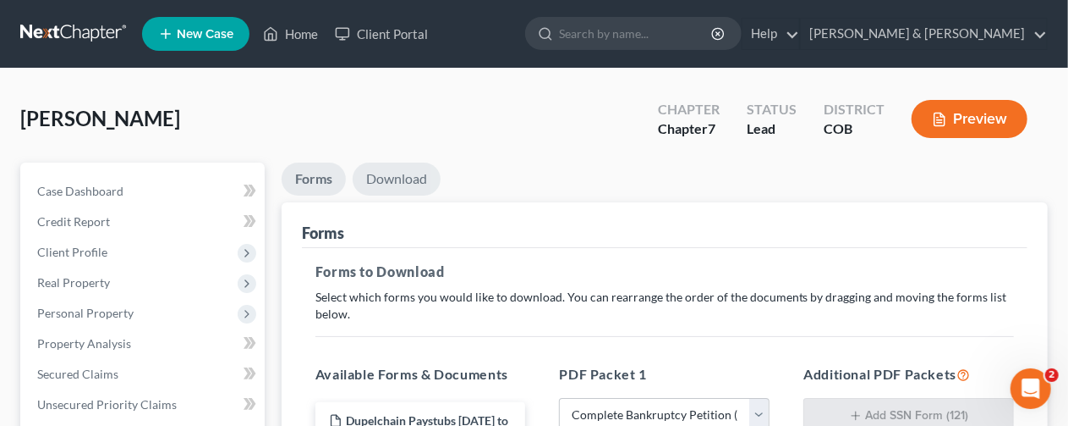
click at [405, 175] on link "Download" at bounding box center [397, 178] width 88 height 33
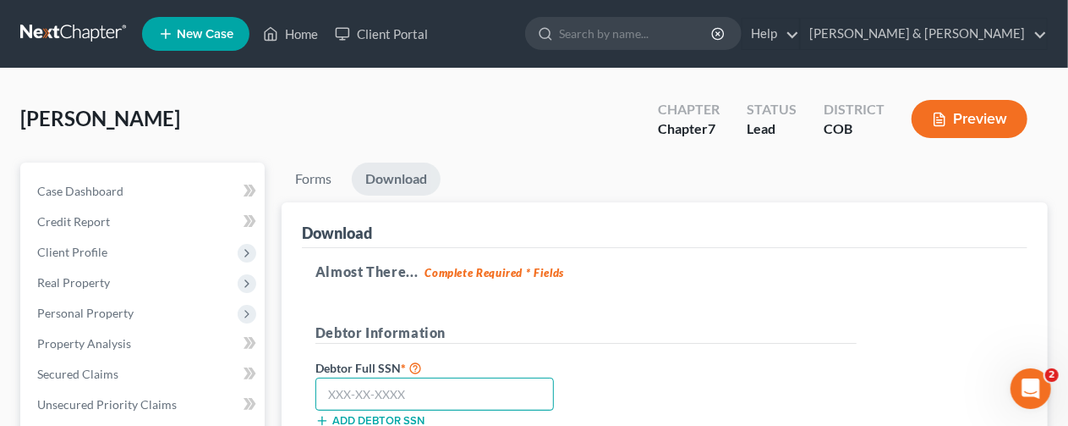
click at [327, 393] on input "text" at bounding box center [435, 394] width 239 height 34
paste input "433-81-8491"
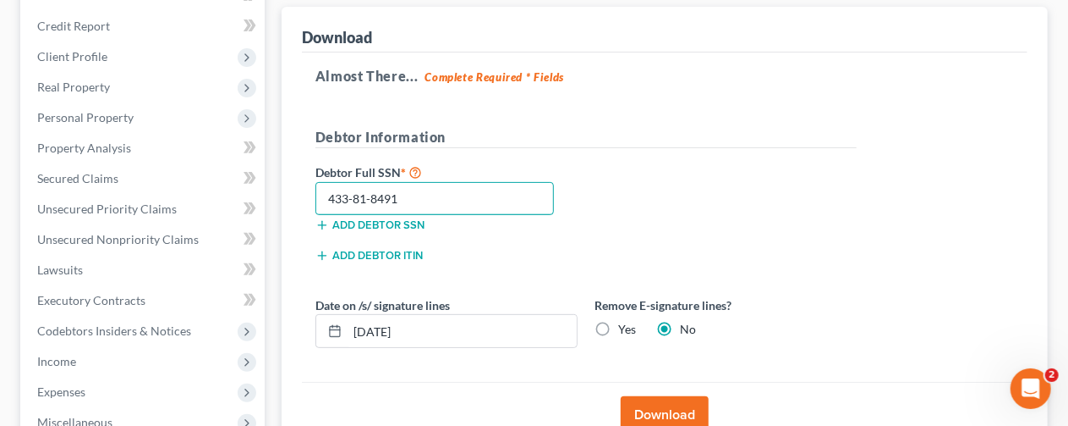
scroll to position [254, 0]
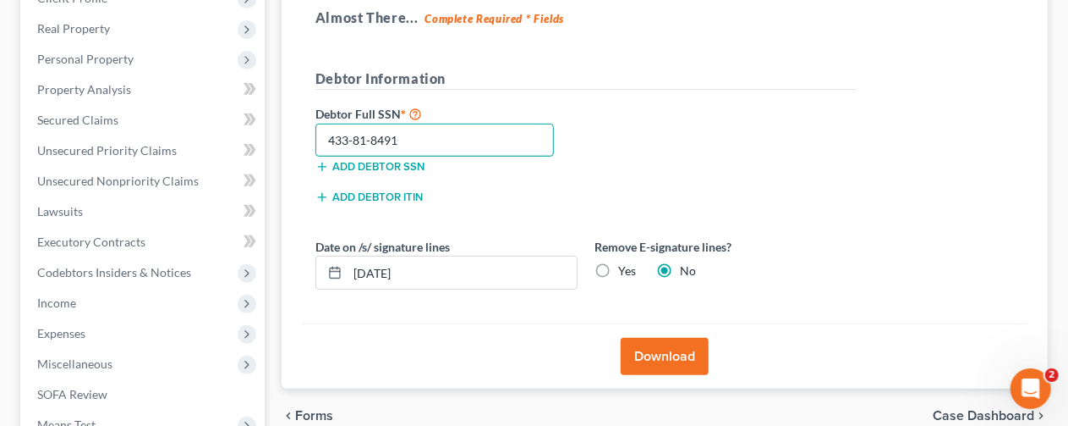
type input "433-81-8491"
click at [656, 349] on button "Download" at bounding box center [665, 356] width 88 height 37
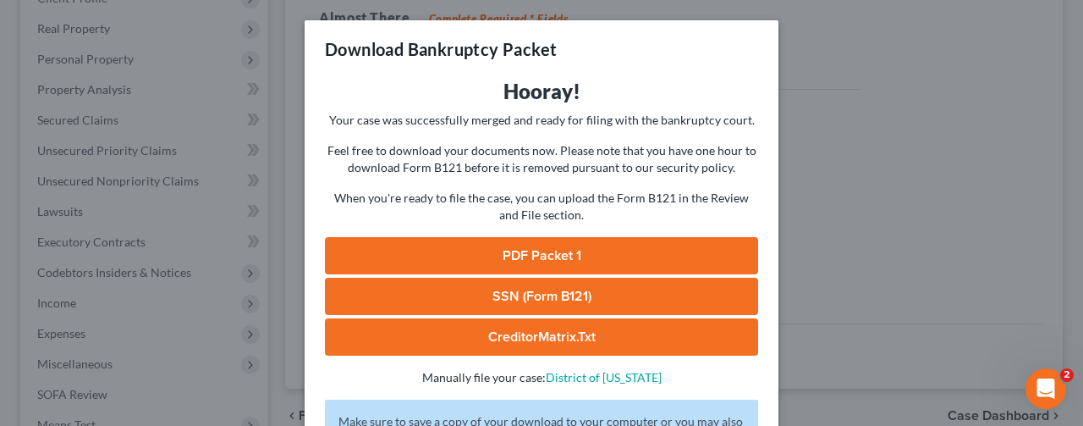
click at [525, 244] on link "PDF Packet 1" at bounding box center [541, 255] width 433 height 37
click at [922, 184] on div "Download Bankruptcy Packet Hooray! Your case was successfully merged and ready …" at bounding box center [541, 213] width 1083 height 426
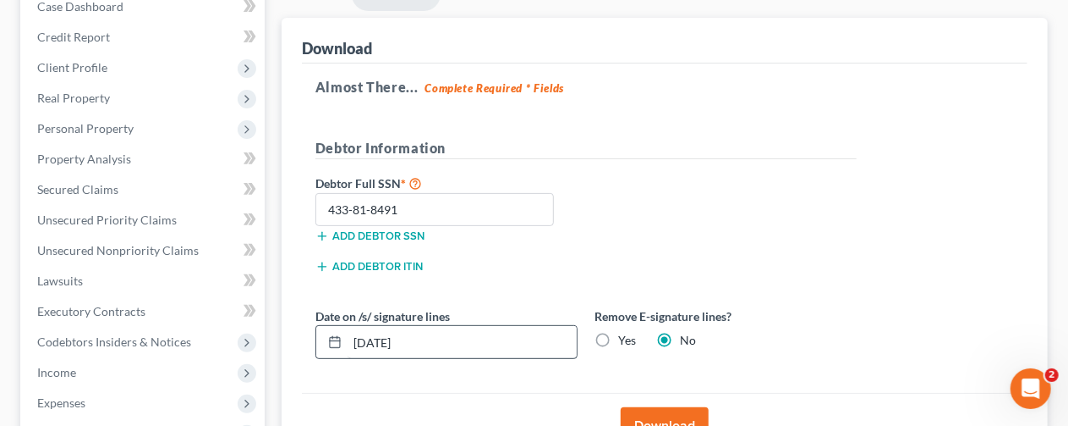
scroll to position [0, 0]
